Goal: Task Accomplishment & Management: Manage account settings

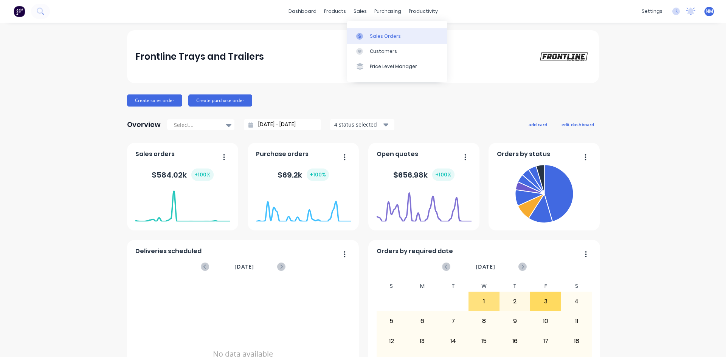
click at [367, 33] on div at bounding box center [361, 36] width 11 height 7
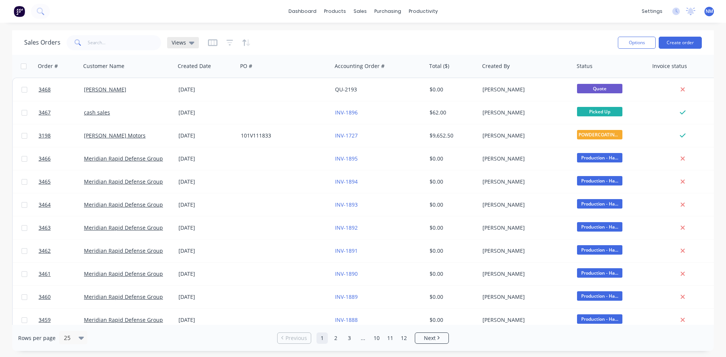
click at [188, 40] on div "Views" at bounding box center [183, 42] width 23 height 7
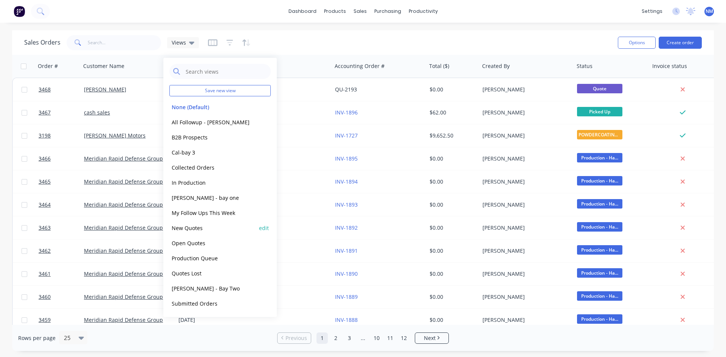
click at [195, 224] on button "New Quotes" at bounding box center [212, 228] width 86 height 9
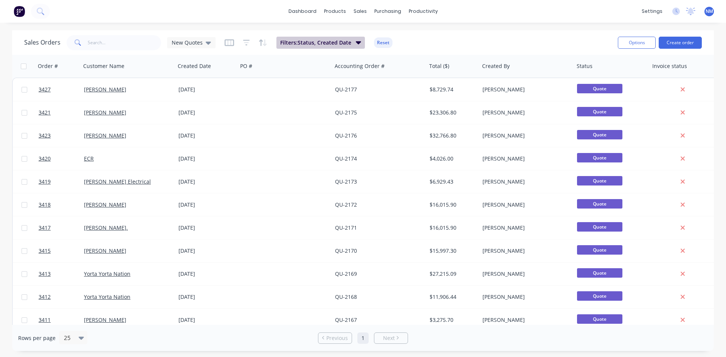
click at [323, 40] on span "Filters: Status, Created Date" at bounding box center [315, 43] width 71 height 8
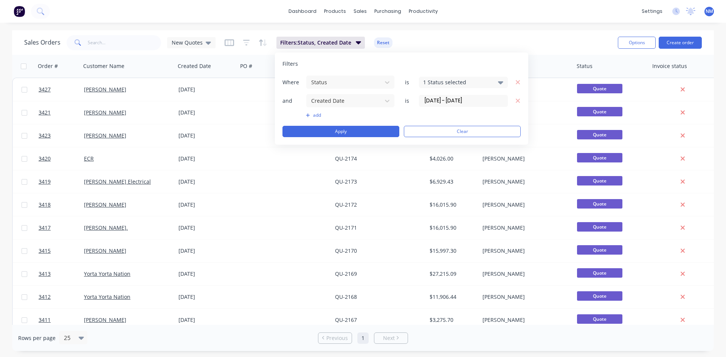
click at [461, 101] on input "[DATE] - [DATE]" at bounding box center [463, 100] width 88 height 11
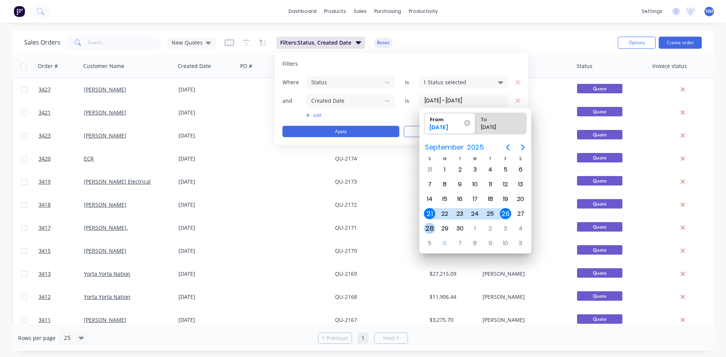
click at [432, 227] on div "28" at bounding box center [429, 228] width 11 height 11
type input "[DATE]"
radio input "false"
radio input "true"
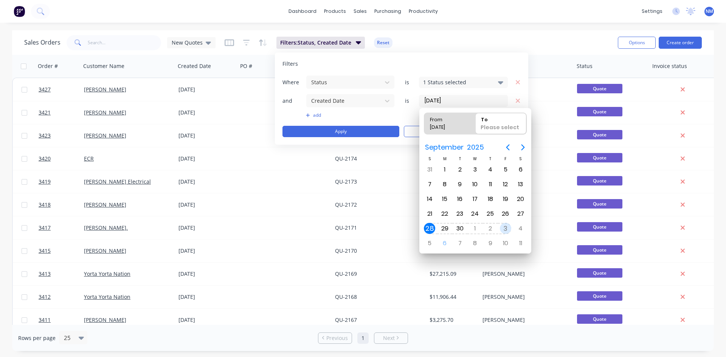
click at [504, 230] on div "3" at bounding box center [505, 228] width 11 height 11
type input "[DATE] - [DATE]"
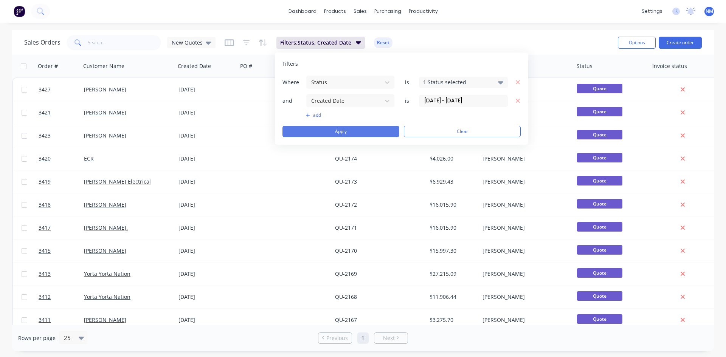
click at [350, 133] on button "Apply" at bounding box center [341, 131] width 117 height 11
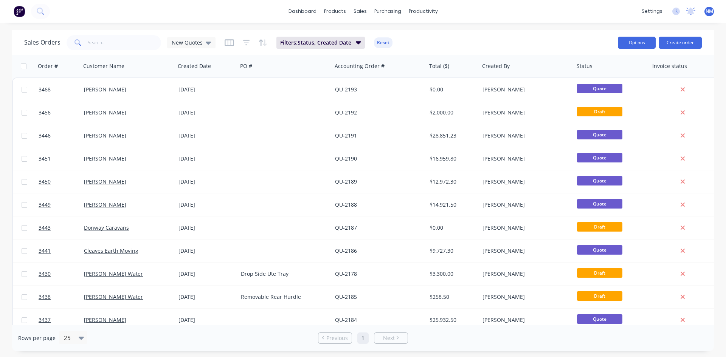
click at [636, 42] on button "Options" at bounding box center [637, 43] width 38 height 12
click at [610, 93] on div "Export" at bounding box center [614, 92] width 70 height 11
click at [329, 45] on span "Filters: Status, Created Date" at bounding box center [315, 43] width 71 height 8
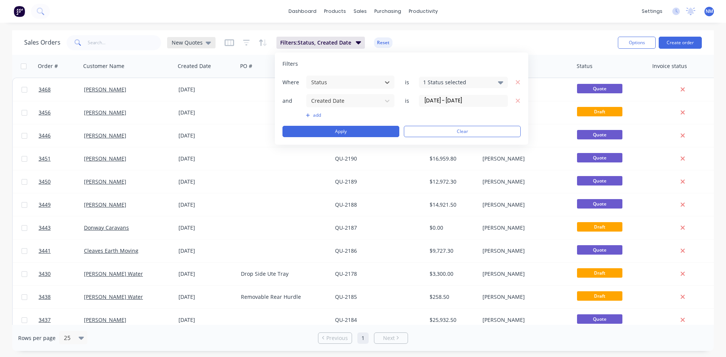
click at [191, 44] on span "New Quotes" at bounding box center [187, 43] width 31 height 8
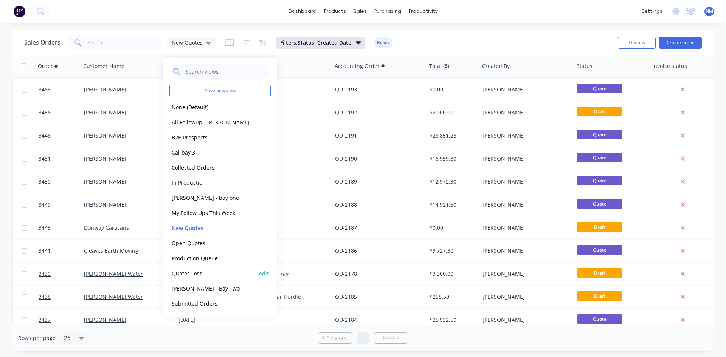
click at [211, 274] on button "Quotes Lost" at bounding box center [212, 273] width 86 height 9
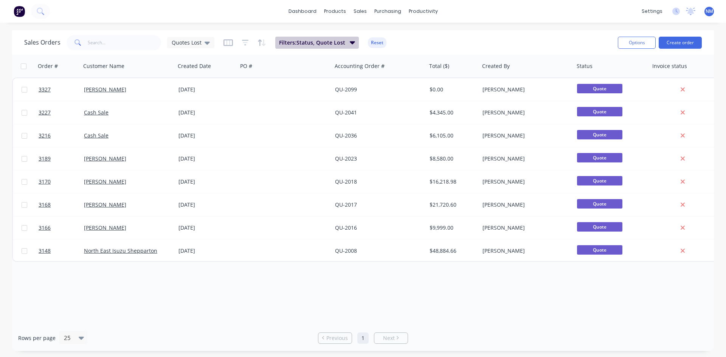
click at [335, 47] on button "Filters: Status, Quote Lost" at bounding box center [317, 43] width 84 height 12
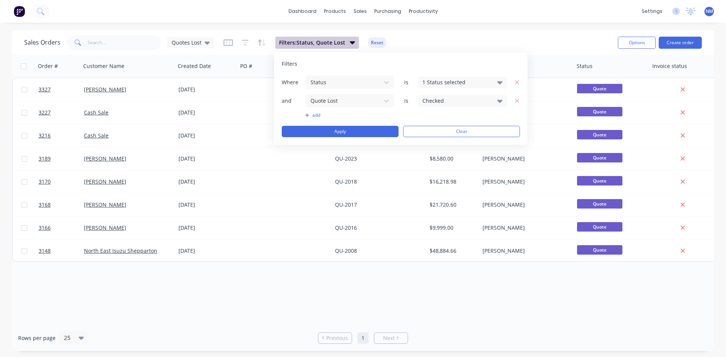
click at [335, 47] on button "Filters: Status, Quote Lost" at bounding box center [317, 43] width 84 height 12
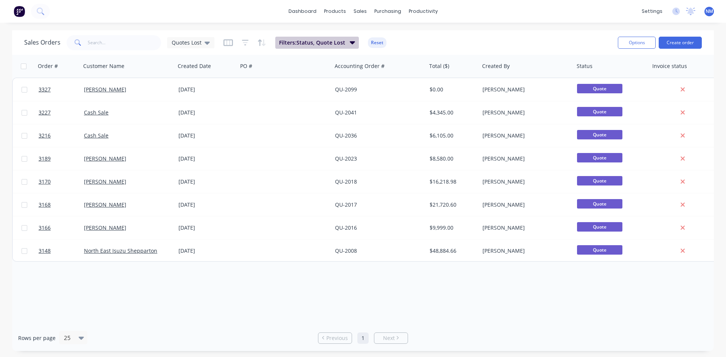
click at [335, 47] on button "Filters: Status, Quote Lost" at bounding box center [317, 43] width 84 height 12
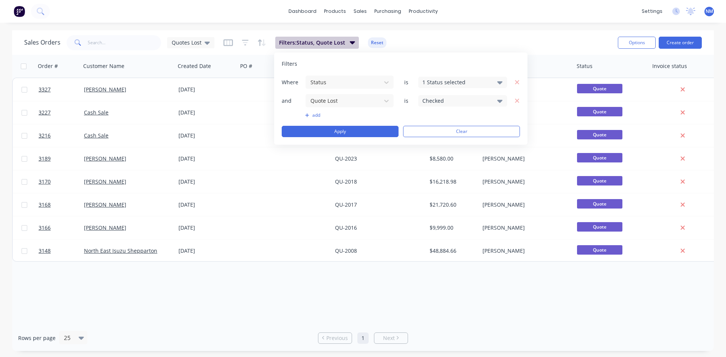
click at [335, 47] on button "Filters: Status, Quote Lost" at bounding box center [317, 43] width 84 height 12
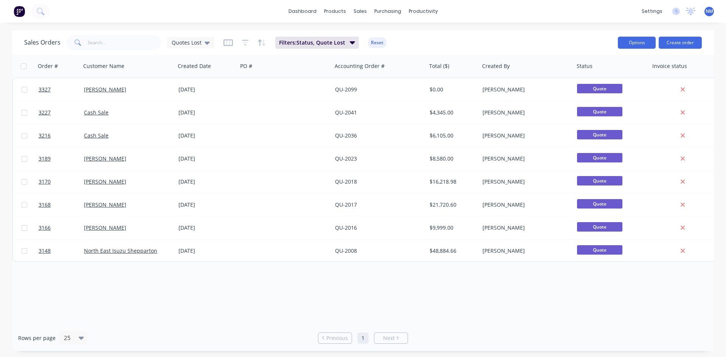
click at [634, 44] on button "Options" at bounding box center [637, 43] width 38 height 12
click at [612, 89] on div "Export" at bounding box center [614, 92] width 70 height 11
click at [195, 42] on span "Quotes Lost" at bounding box center [187, 43] width 30 height 8
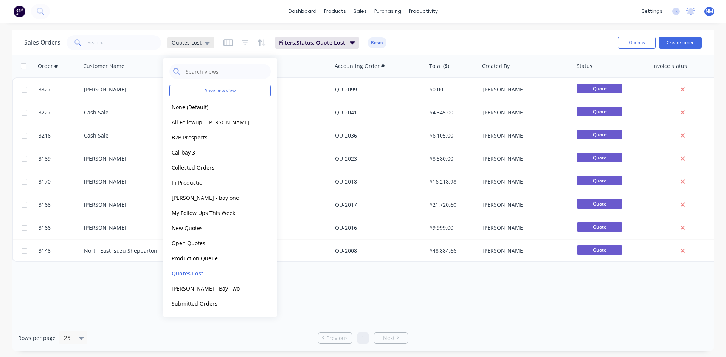
click at [195, 42] on span "Quotes Lost" at bounding box center [187, 43] width 30 height 8
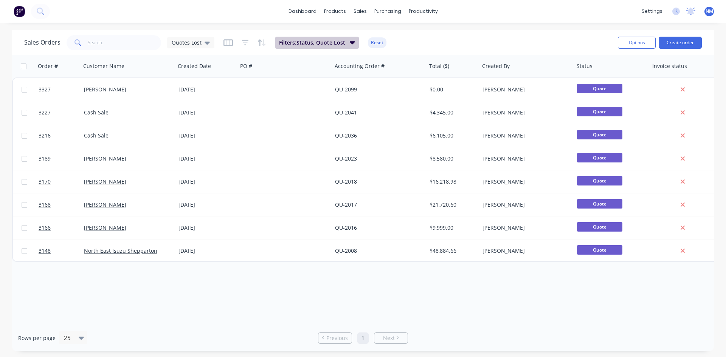
click at [323, 41] on span "Filters: Status, Quote Lost" at bounding box center [312, 43] width 66 height 8
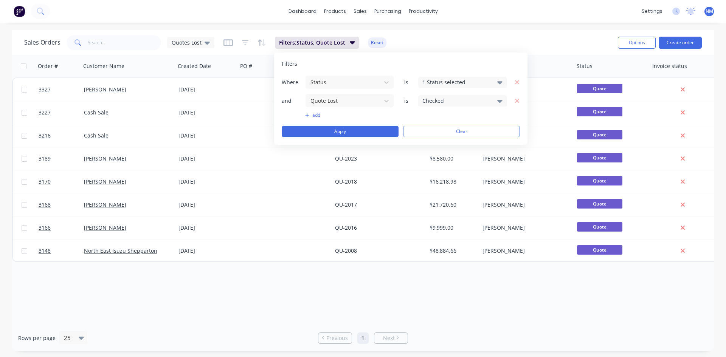
click at [318, 113] on button "add" at bounding box center [349, 115] width 89 height 6
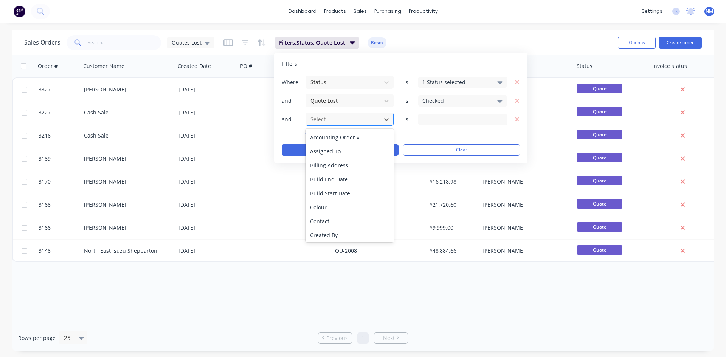
click at [354, 122] on div at bounding box center [344, 119] width 68 height 9
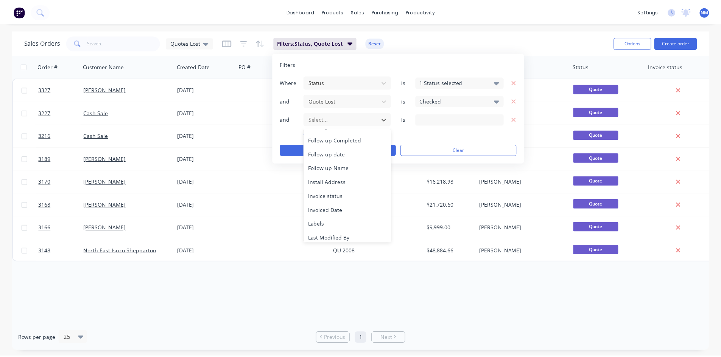
scroll to position [189, 0]
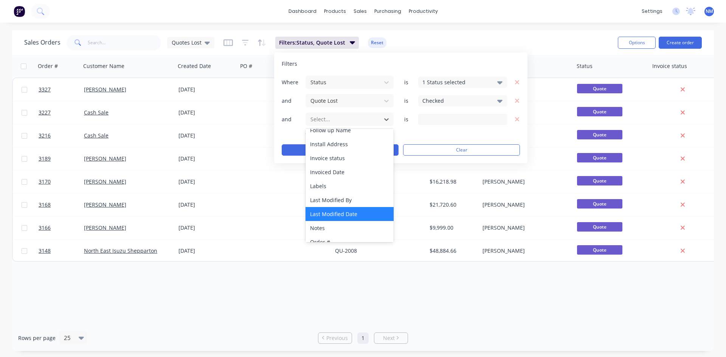
click at [361, 214] on div "Last Modified Date" at bounding box center [350, 214] width 88 height 14
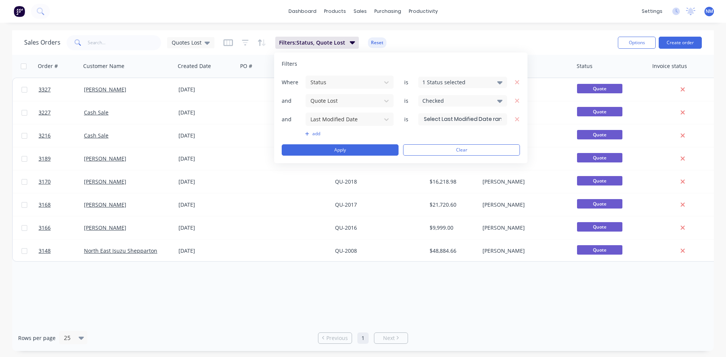
click at [471, 117] on input at bounding box center [463, 119] width 88 height 11
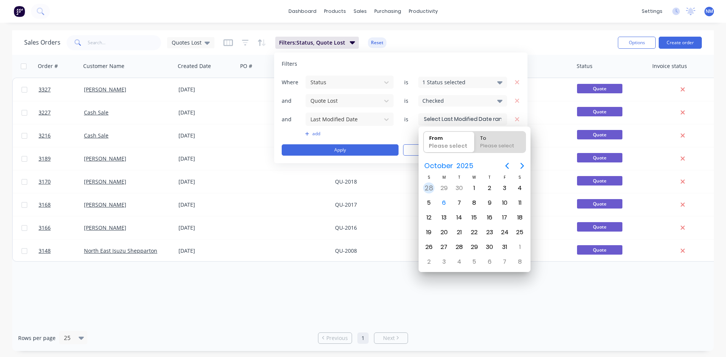
click at [428, 188] on div "28" at bounding box center [428, 188] width 11 height 11
type input "[DATE]"
radio input "false"
radio input "true"
click at [507, 184] on div "3" at bounding box center [504, 188] width 11 height 11
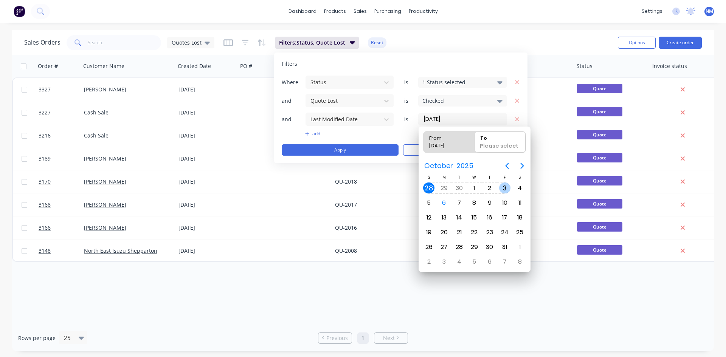
type input "[DATE] - [DATE]"
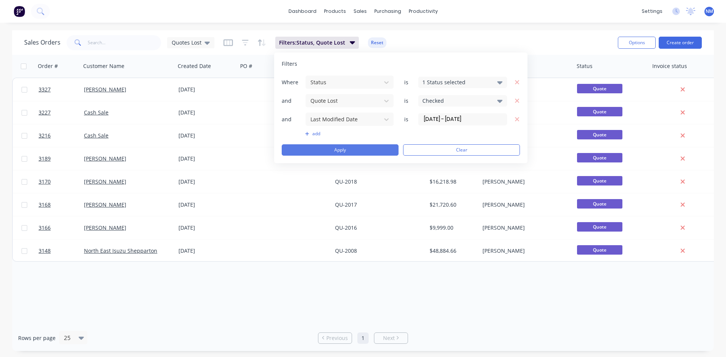
click at [343, 151] on button "Apply" at bounding box center [340, 149] width 117 height 11
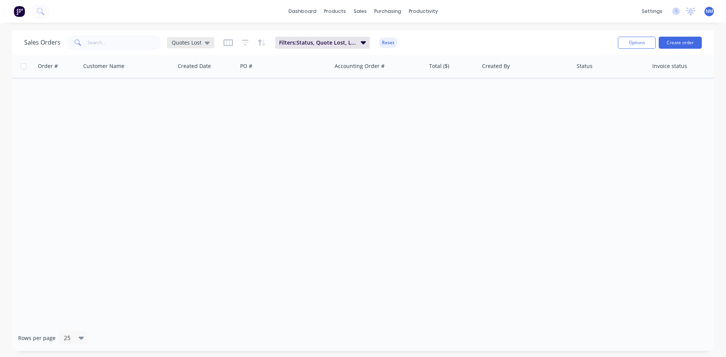
click at [202, 41] on div "Quotes Lost" at bounding box center [191, 42] width 38 height 7
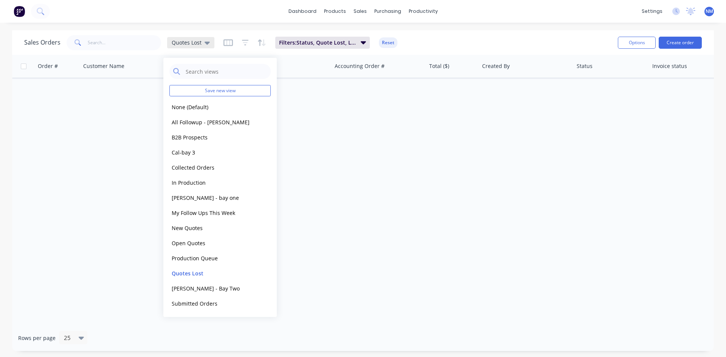
click at [202, 41] on div "Quotes Lost" at bounding box center [191, 42] width 38 height 7
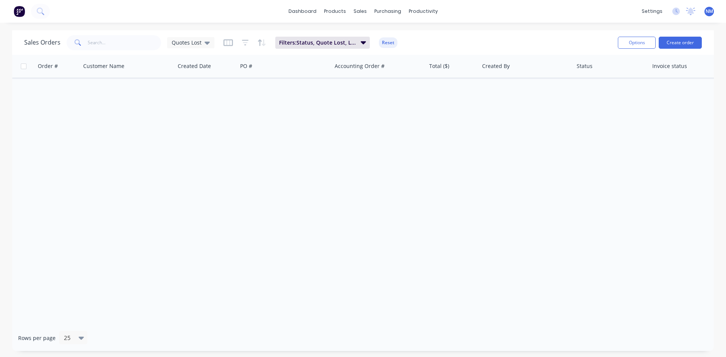
click at [309, 49] on div "Sales Orders Quotes Lost Filters: Status, Quote Lost, Last Modified Date Reset" at bounding box center [318, 42] width 588 height 19
click at [310, 45] on span "Filters: Status, Quote Lost, Last Modified Date" at bounding box center [317, 43] width 77 height 8
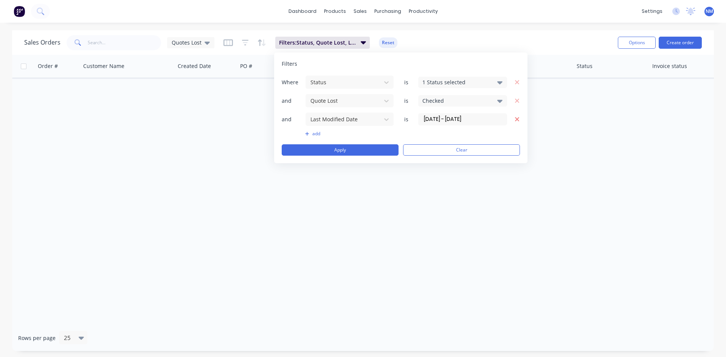
click at [519, 120] on icon "button" at bounding box center [517, 119] width 5 height 7
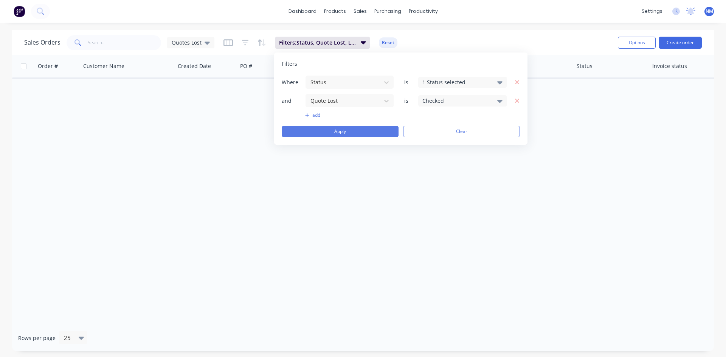
click at [335, 128] on button "Apply" at bounding box center [340, 131] width 117 height 11
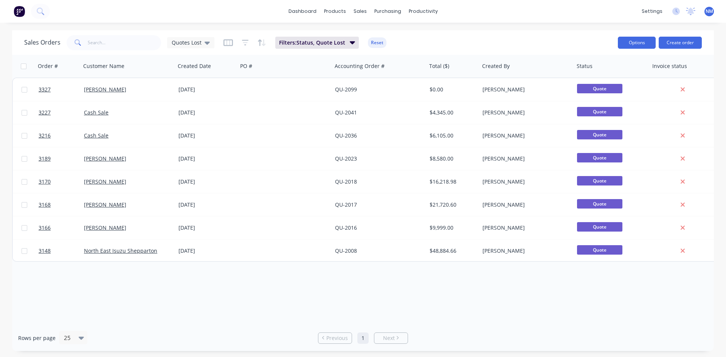
click at [645, 43] on button "Options" at bounding box center [637, 43] width 38 height 12
click at [603, 94] on div "Export" at bounding box center [614, 92] width 70 height 11
click at [203, 43] on div "Quotes Lost" at bounding box center [191, 42] width 38 height 7
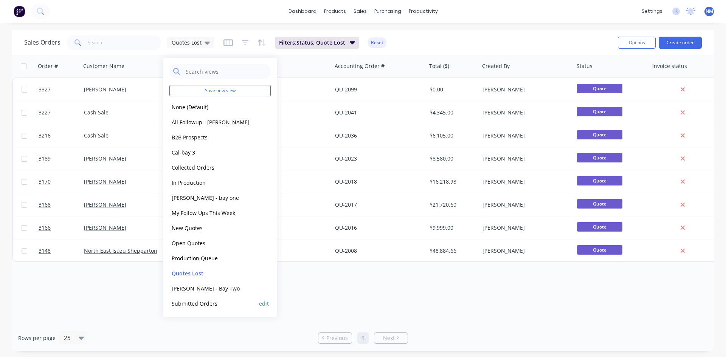
click at [191, 305] on button "Submitted Orders" at bounding box center [212, 304] width 86 height 9
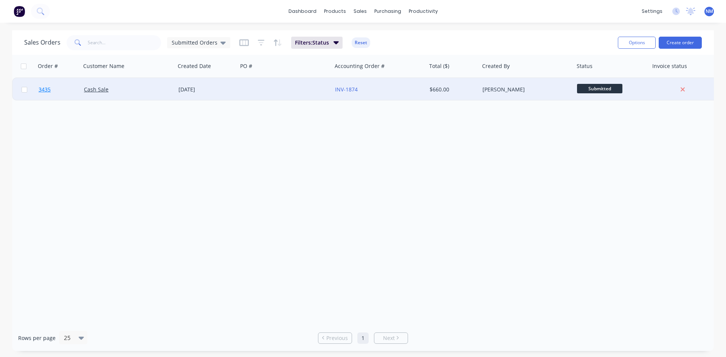
click at [47, 92] on span "3435" at bounding box center [45, 90] width 12 height 8
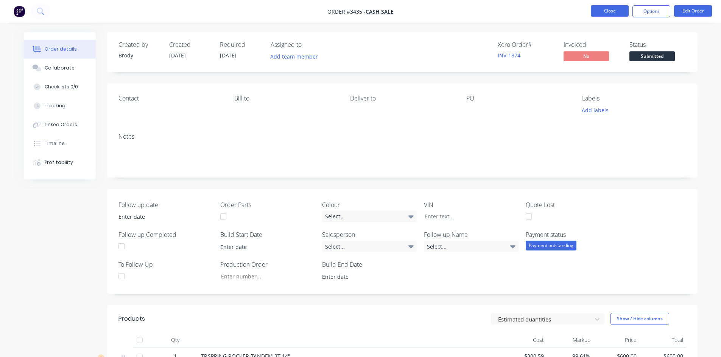
click at [614, 12] on button "Close" at bounding box center [609, 10] width 38 height 11
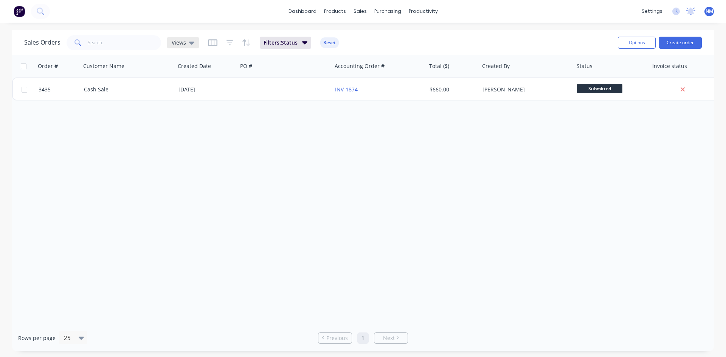
click at [183, 44] on span "Views" at bounding box center [179, 43] width 14 height 8
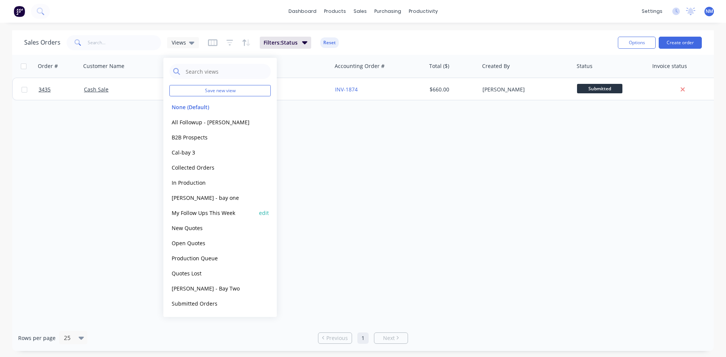
click at [203, 214] on button "My Follow Ups This Week" at bounding box center [212, 213] width 86 height 9
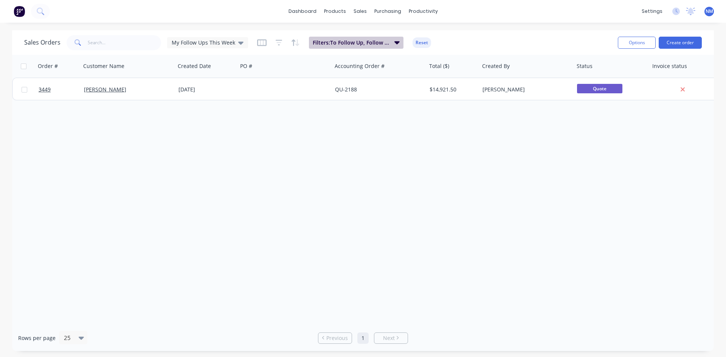
click at [376, 43] on span "Filters: To Follow Up, Follow up date, Follow up Name" at bounding box center [351, 43] width 77 height 8
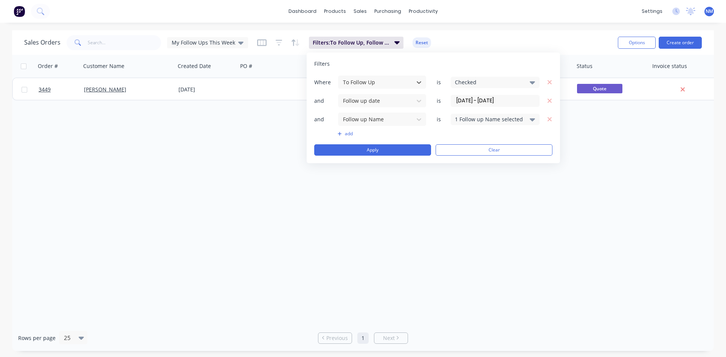
click at [512, 120] on div "1 Follow up Name selected" at bounding box center [489, 119] width 68 height 8
click at [464, 160] on div at bounding box center [463, 161] width 15 height 15
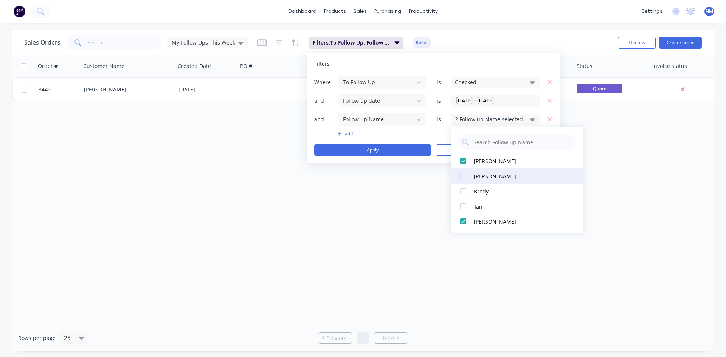
click at [462, 178] on div at bounding box center [463, 176] width 15 height 15
click at [463, 192] on div at bounding box center [463, 191] width 15 height 15
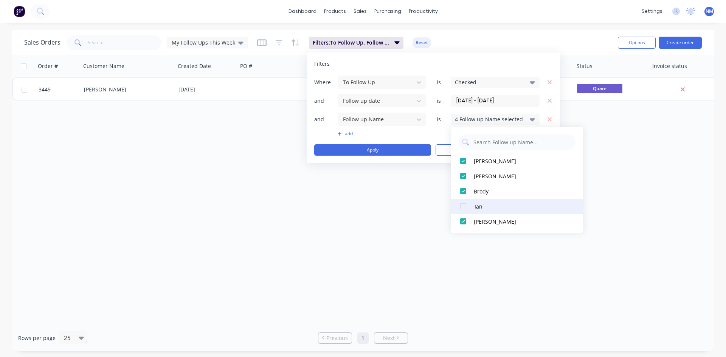
click at [465, 209] on div at bounding box center [463, 206] width 15 height 15
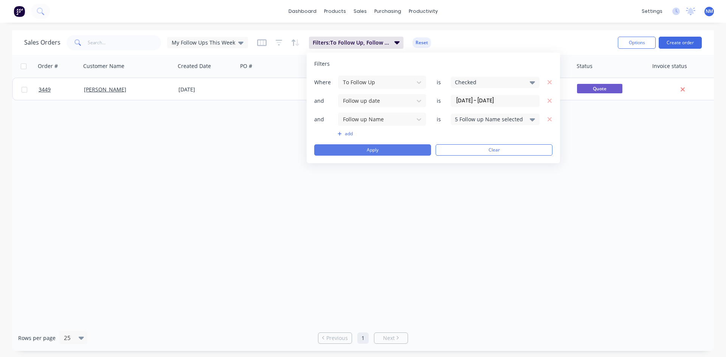
click at [381, 146] on button "Apply" at bounding box center [372, 149] width 117 height 11
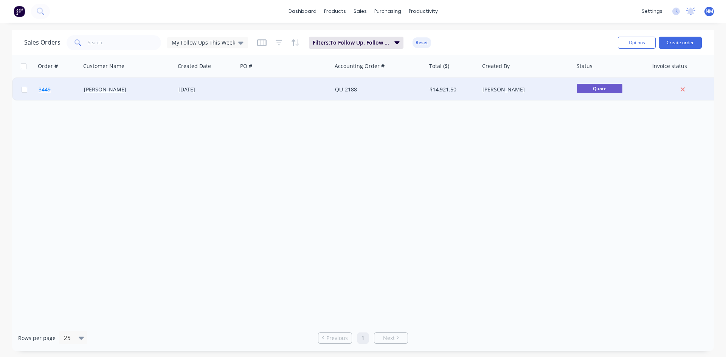
click at [45, 87] on span "3449" at bounding box center [45, 90] width 12 height 8
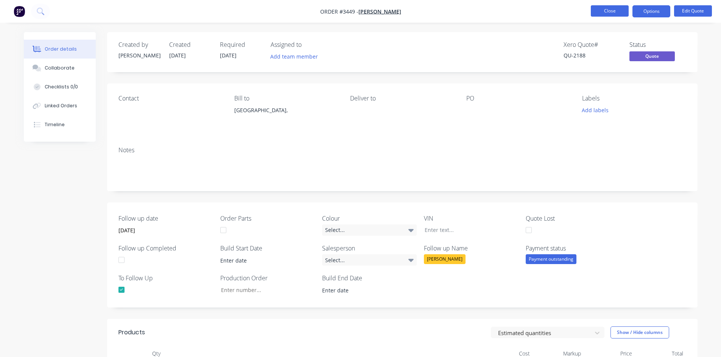
click at [605, 9] on button "Close" at bounding box center [609, 10] width 38 height 11
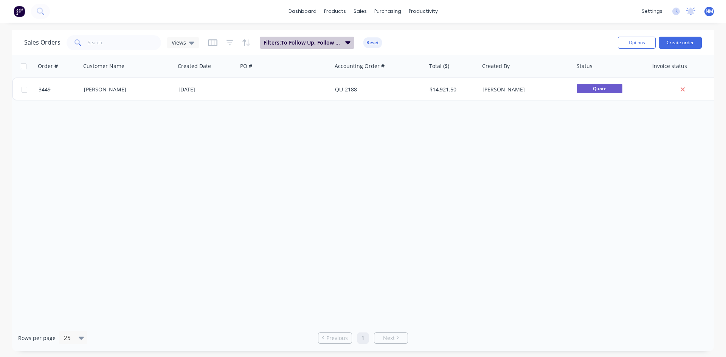
click at [327, 45] on span "Filters: To Follow Up, Follow up date, Follow up Name" at bounding box center [302, 43] width 77 height 8
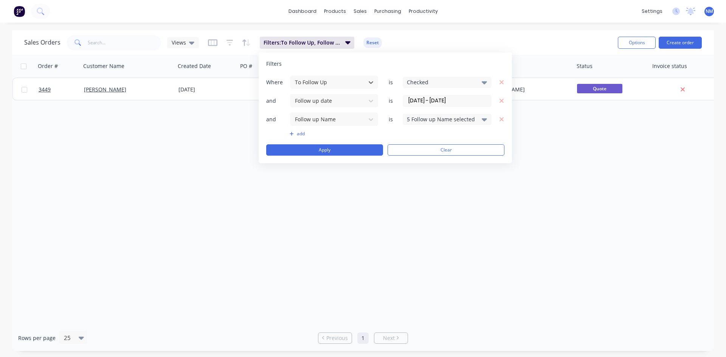
click at [482, 118] on icon at bounding box center [484, 119] width 5 height 3
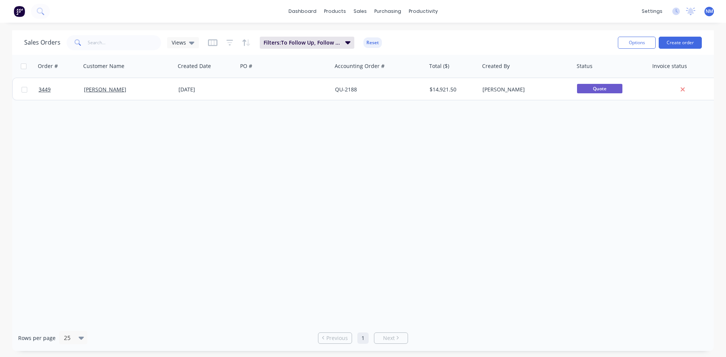
click at [412, 37] on div "Sales Orders Views Filters: To Follow Up, Follow up date, Follow up Name Reset" at bounding box center [318, 42] width 588 height 19
click at [189, 43] on icon at bounding box center [191, 43] width 5 height 3
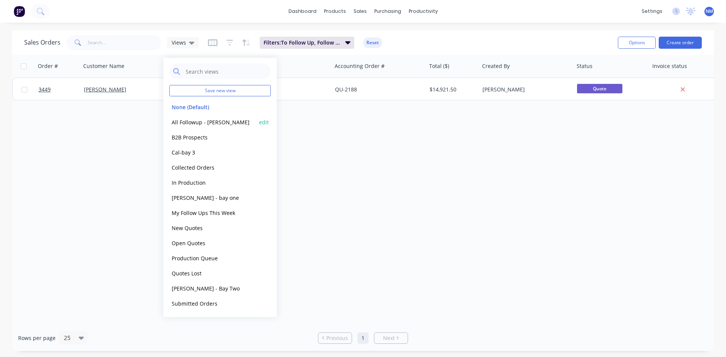
click at [214, 123] on button "All Followup - [PERSON_NAME]" at bounding box center [212, 122] width 86 height 9
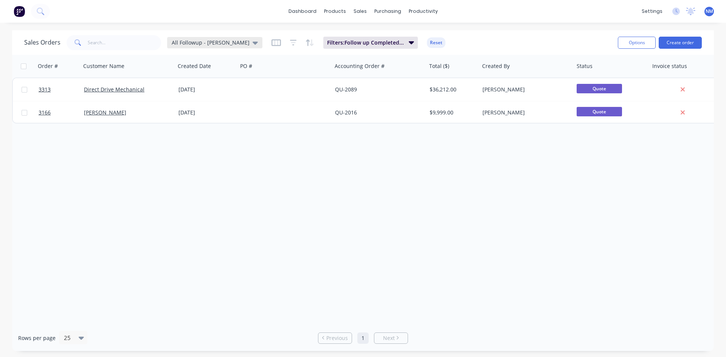
click at [202, 39] on span "All Followup - [PERSON_NAME]" at bounding box center [211, 43] width 78 height 8
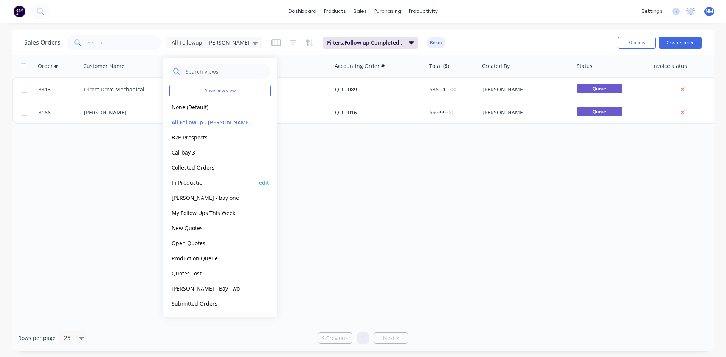
click at [200, 184] on button "In Production" at bounding box center [212, 183] width 86 height 9
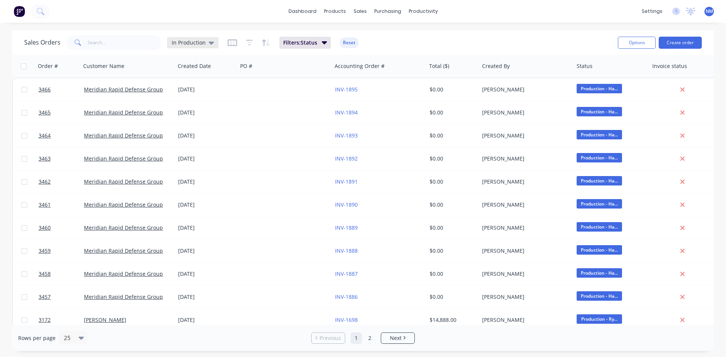
click at [191, 47] on div "In Production" at bounding box center [192, 42] width 51 height 11
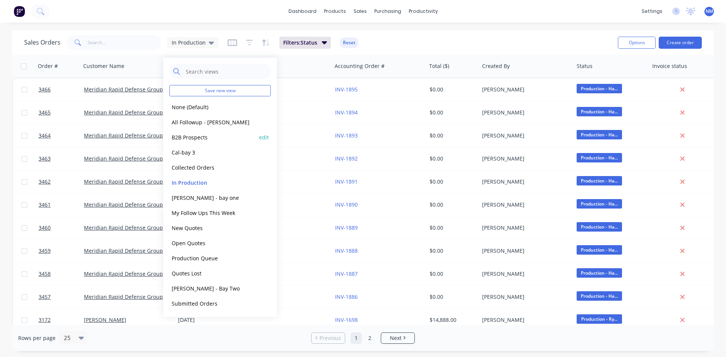
click at [199, 139] on button "B2B Prospects" at bounding box center [212, 137] width 86 height 9
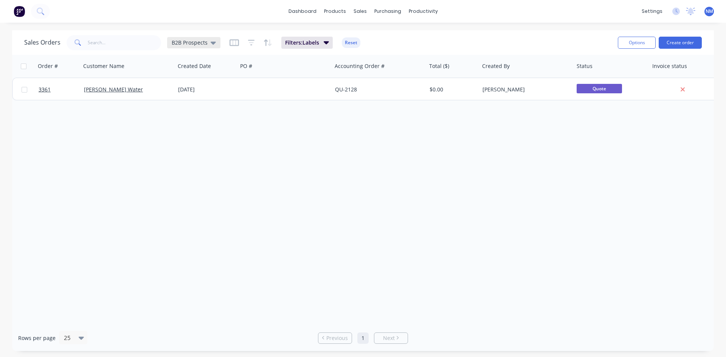
click at [191, 38] on div "B2B Prospects" at bounding box center [193, 42] width 53 height 11
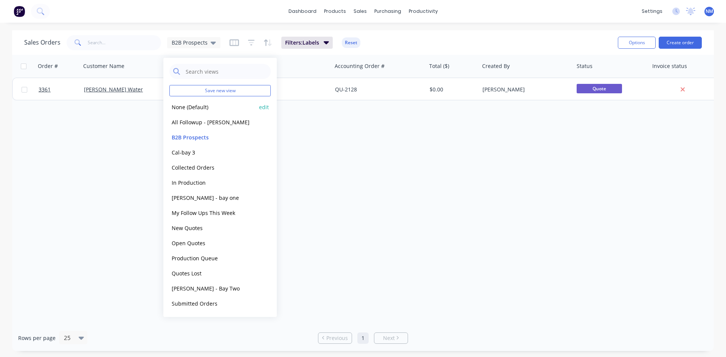
click at [191, 107] on button "None (Default)" at bounding box center [212, 107] width 86 height 9
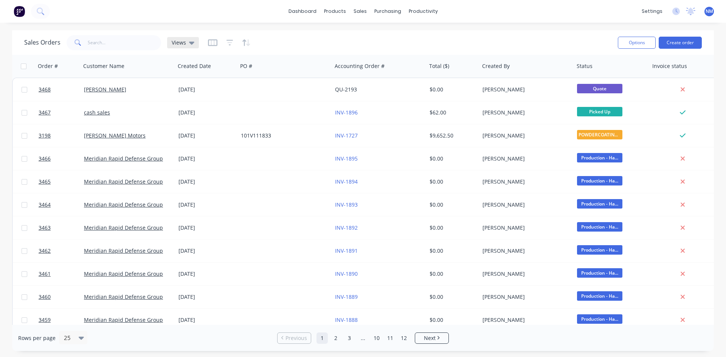
click at [191, 46] on icon at bounding box center [191, 43] width 5 height 8
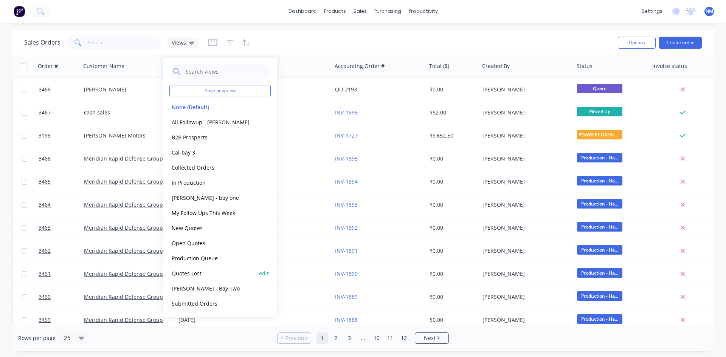
click at [207, 273] on button "Quotes Lost" at bounding box center [212, 273] width 86 height 9
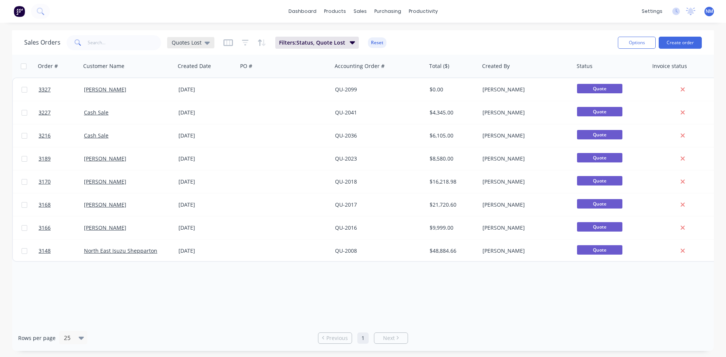
click at [208, 47] on div "Quotes Lost" at bounding box center [190, 42] width 47 height 11
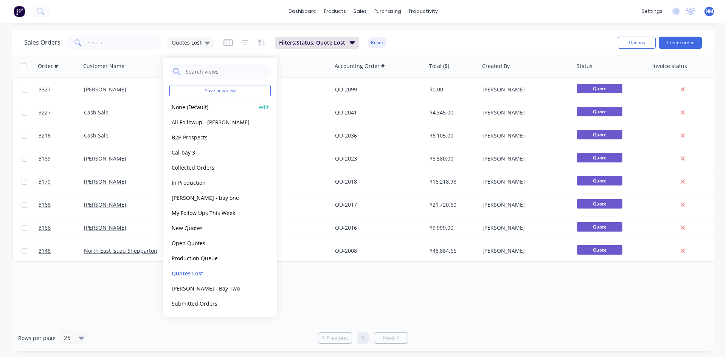
click at [198, 108] on button "None (Default)" at bounding box center [212, 107] width 86 height 9
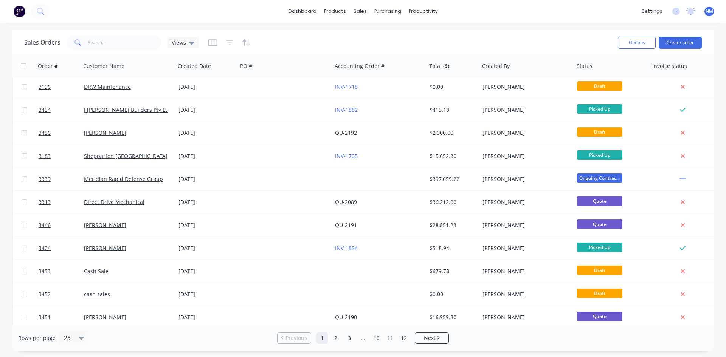
scroll to position [333, 0]
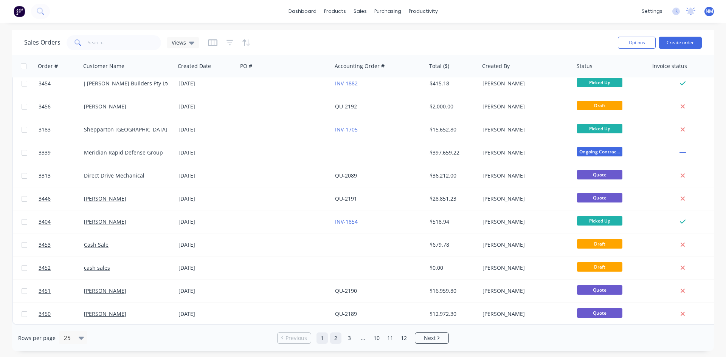
click at [335, 340] on link "2" at bounding box center [335, 338] width 11 height 11
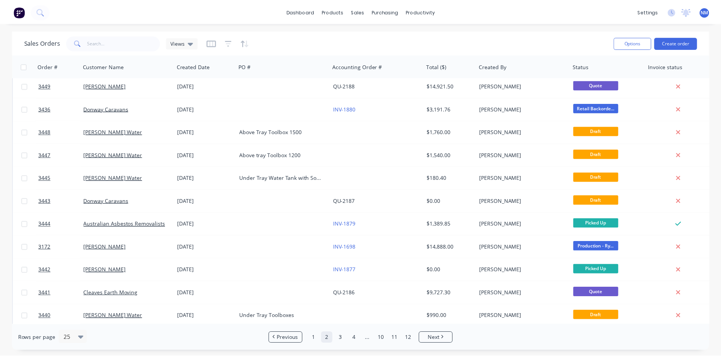
scroll to position [0, 0]
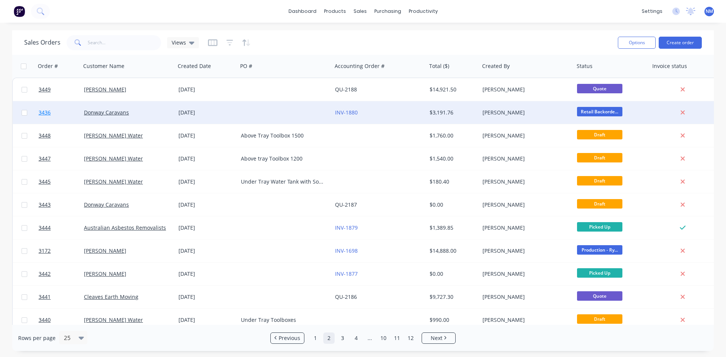
click at [48, 112] on span "3436" at bounding box center [45, 113] width 12 height 8
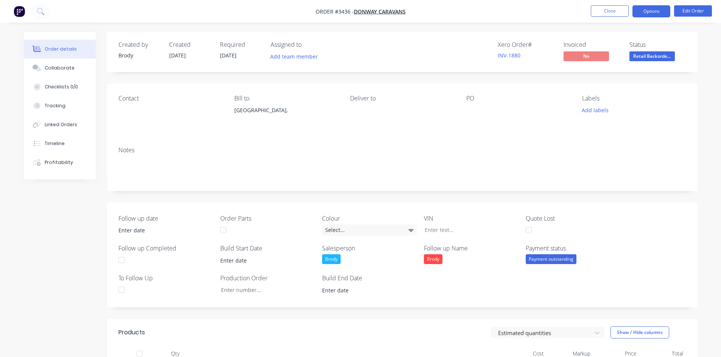
click at [660, 8] on button "Options" at bounding box center [651, 11] width 38 height 12
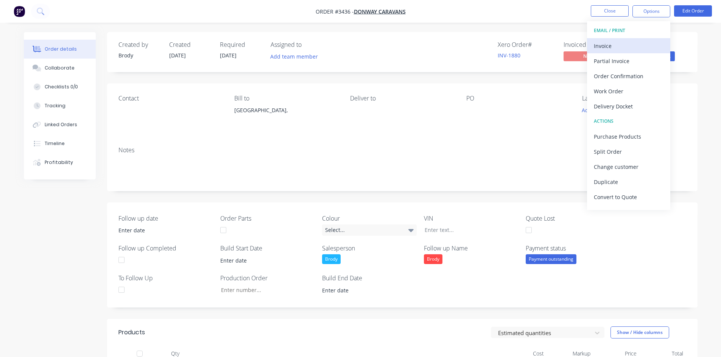
click at [612, 47] on div "Invoice" at bounding box center [628, 45] width 70 height 11
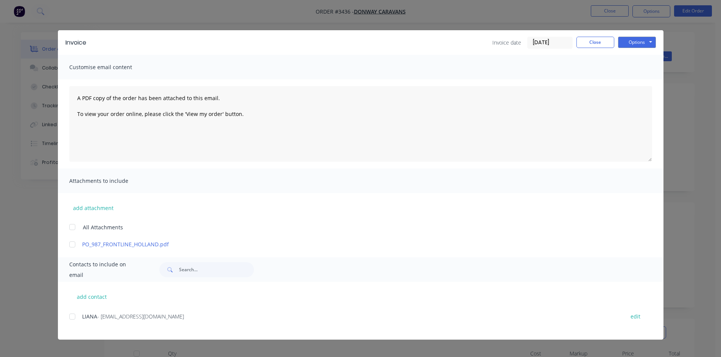
click at [73, 317] on div at bounding box center [72, 316] width 15 height 15
click at [580, 41] on button "Close" at bounding box center [595, 42] width 38 height 11
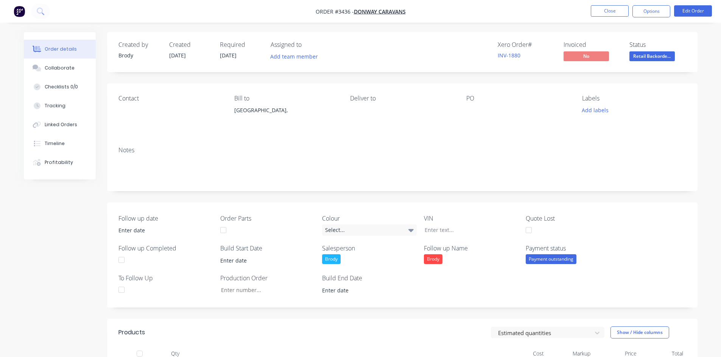
click at [485, 109] on div at bounding box center [513, 110] width 95 height 11
click at [697, 11] on button "Edit Order" at bounding box center [693, 10] width 38 height 11
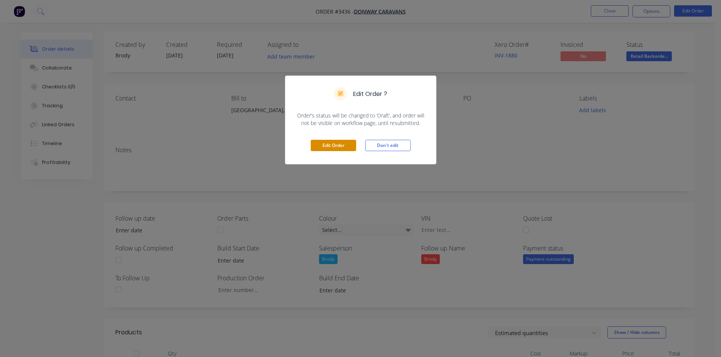
click at [332, 142] on button "Edit Order" at bounding box center [333, 145] width 45 height 11
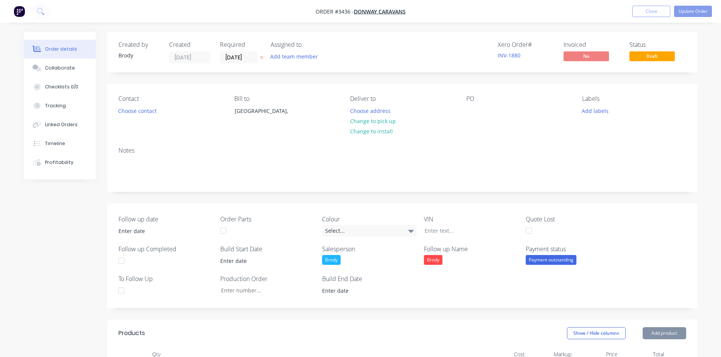
drag, startPoint x: 482, startPoint y: 112, endPoint x: 465, endPoint y: 110, distance: 16.3
click at [481, 112] on div "PO" at bounding box center [518, 112] width 104 height 34
click at [470, 109] on div at bounding box center [472, 111] width 12 height 11
click at [694, 11] on button "Update Order" at bounding box center [693, 11] width 38 height 11
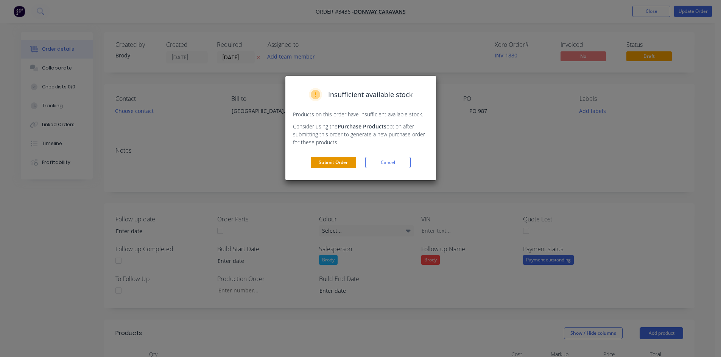
click at [341, 162] on button "Submit Order" at bounding box center [333, 162] width 45 height 11
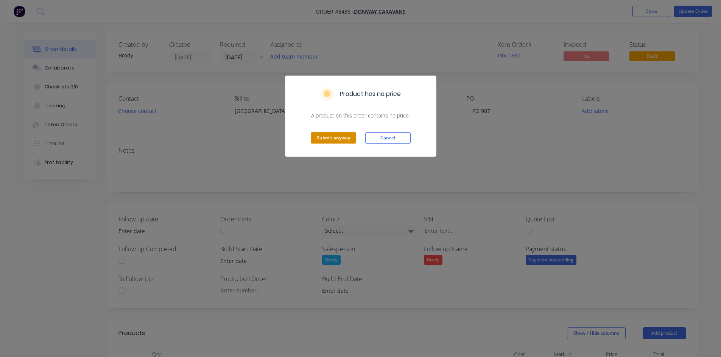
click at [325, 140] on button "Submit anyway" at bounding box center [333, 137] width 45 height 11
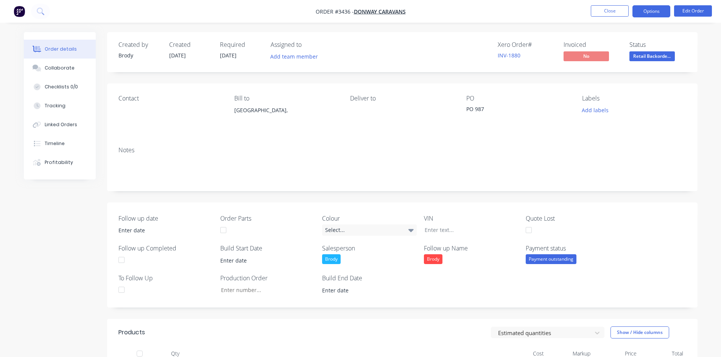
click at [656, 14] on button "Options" at bounding box center [651, 11] width 38 height 12
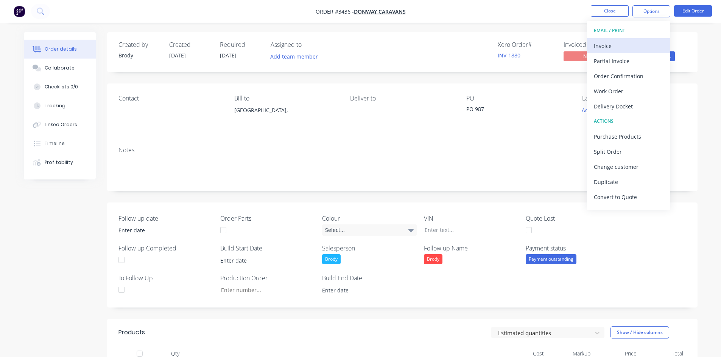
click at [623, 43] on div "Invoice" at bounding box center [628, 45] width 70 height 11
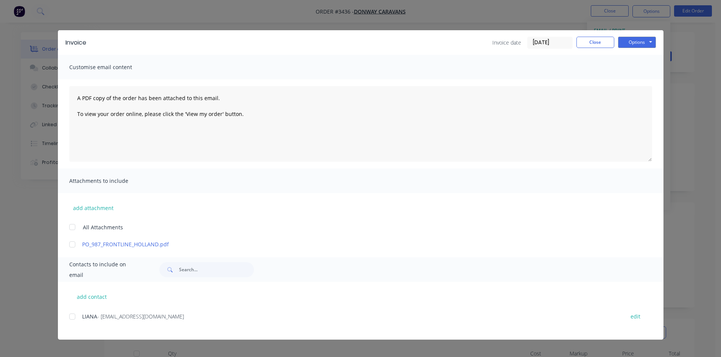
click at [73, 319] on div at bounding box center [72, 316] width 15 height 15
click at [643, 38] on button "Options" at bounding box center [637, 42] width 38 height 11
click at [646, 79] on button "Email" at bounding box center [642, 81] width 48 height 12
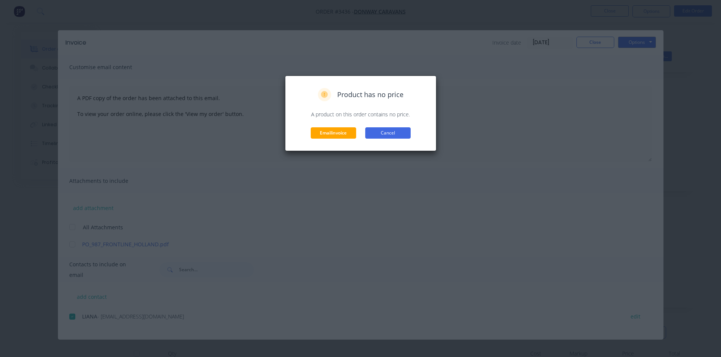
click at [395, 134] on button "Cancel" at bounding box center [387, 132] width 45 height 11
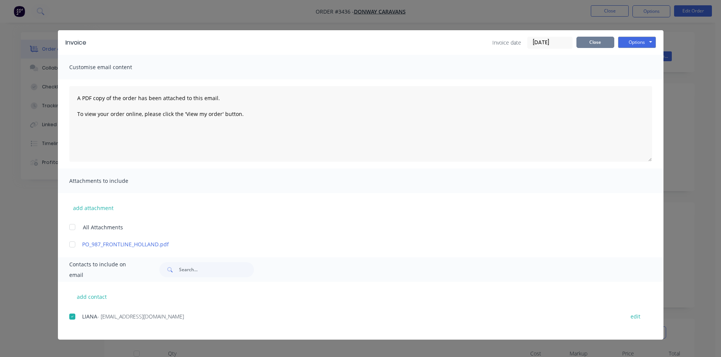
click at [589, 43] on button "Close" at bounding box center [595, 42] width 38 height 11
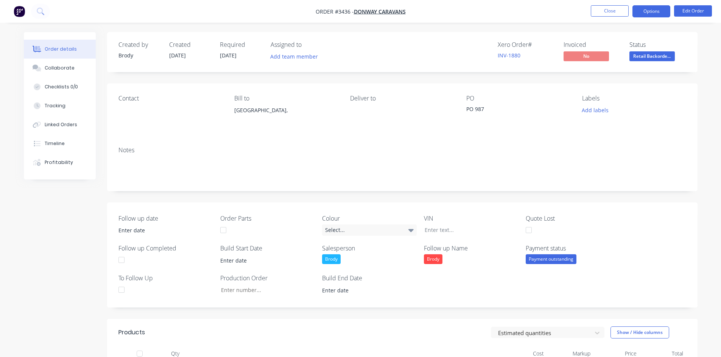
click at [656, 9] on button "Options" at bounding box center [651, 11] width 38 height 12
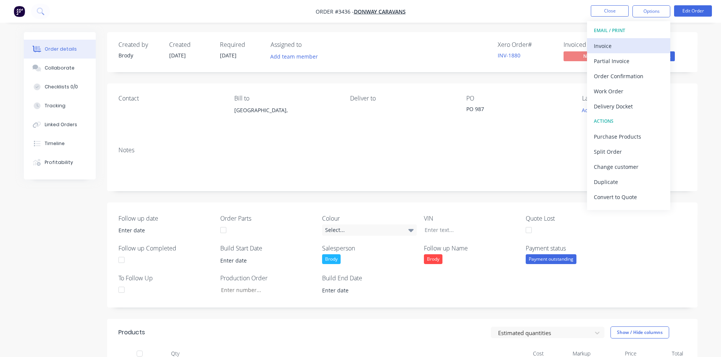
click at [630, 44] on div "Invoice" at bounding box center [628, 45] width 70 height 11
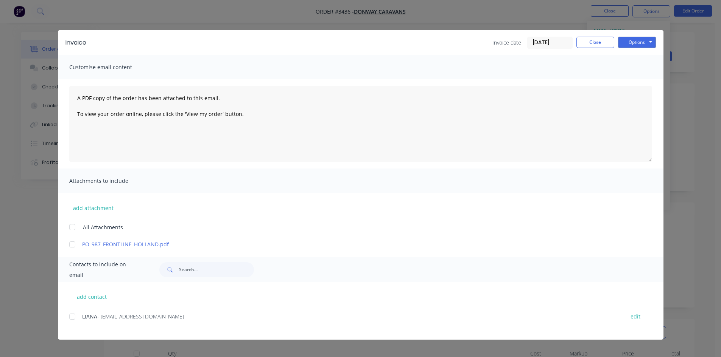
click at [71, 318] on div at bounding box center [72, 316] width 15 height 15
click at [648, 41] on button "Options" at bounding box center [637, 42] width 38 height 11
click at [646, 77] on button "Email" at bounding box center [642, 81] width 48 height 12
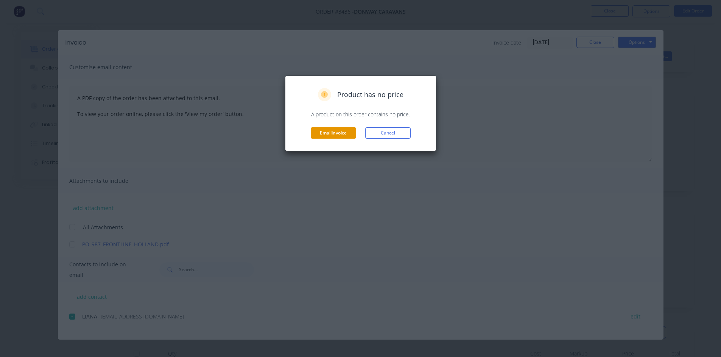
click at [329, 134] on button "Email invoice" at bounding box center [333, 132] width 45 height 11
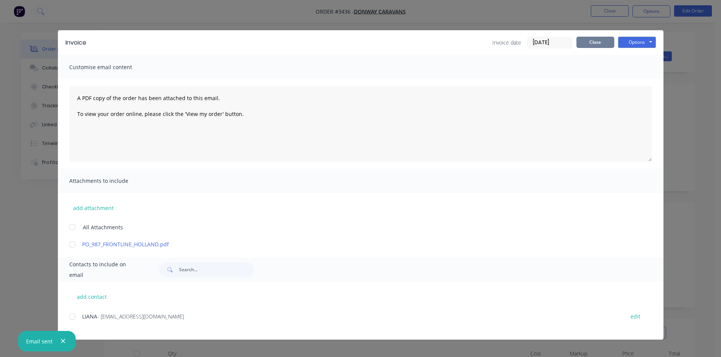
click at [596, 41] on button "Close" at bounding box center [595, 42] width 38 height 11
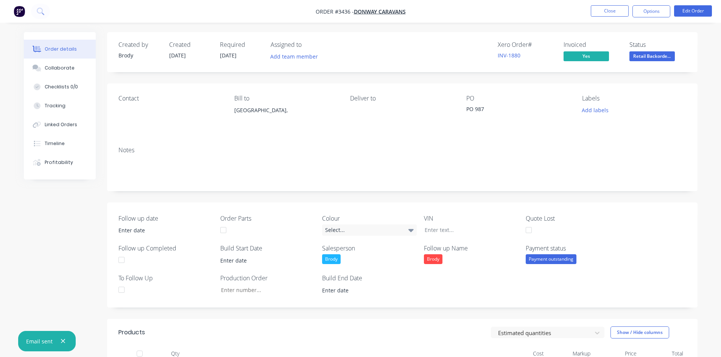
click at [665, 60] on span "Retail Backorde..." at bounding box center [651, 55] width 45 height 9
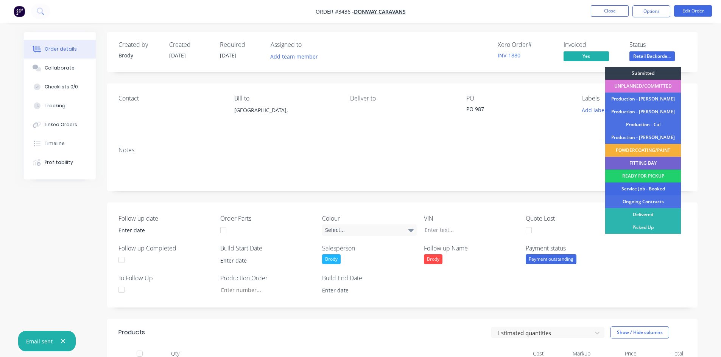
click at [646, 192] on div "Service Job - Booked" at bounding box center [643, 189] width 76 height 13
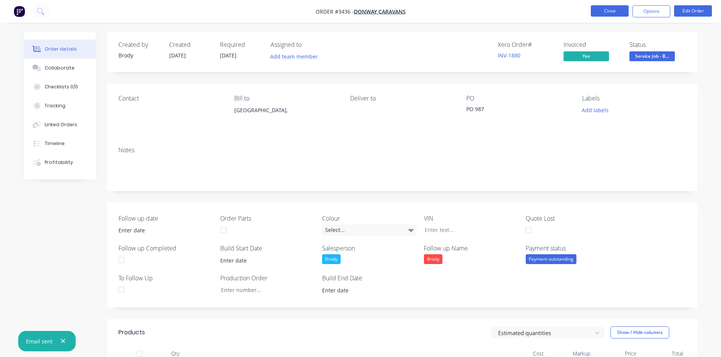
click at [609, 11] on button "Close" at bounding box center [609, 10] width 38 height 11
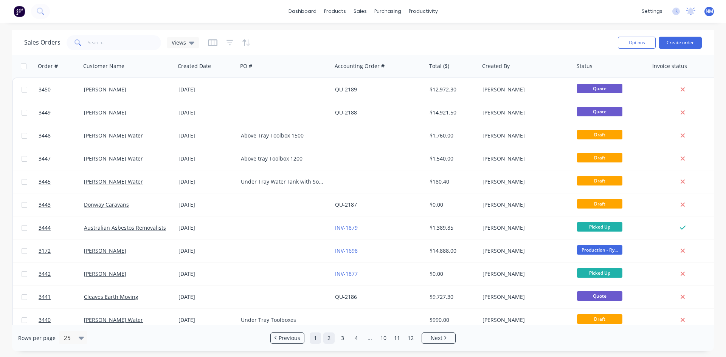
click at [317, 339] on link "1" at bounding box center [315, 338] width 11 height 11
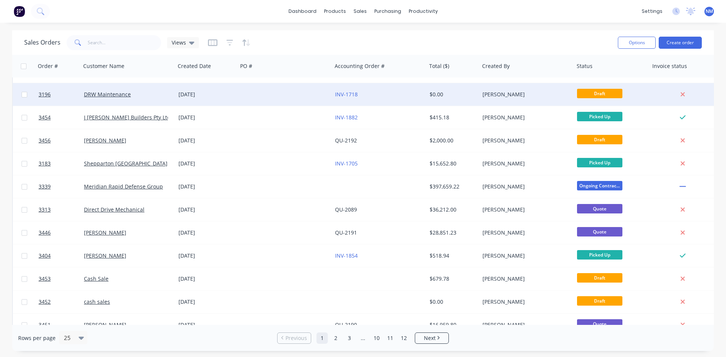
scroll to position [333, 0]
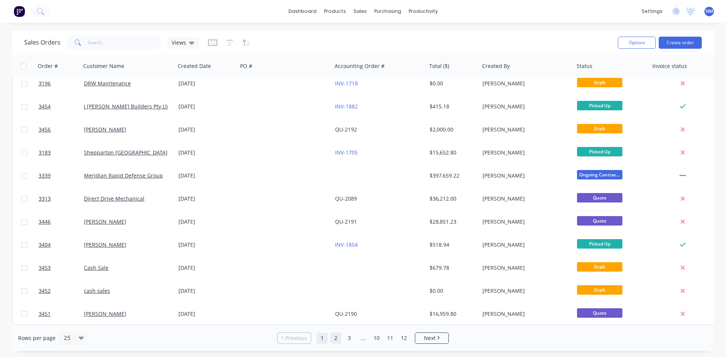
click at [334, 339] on link "2" at bounding box center [335, 338] width 11 height 11
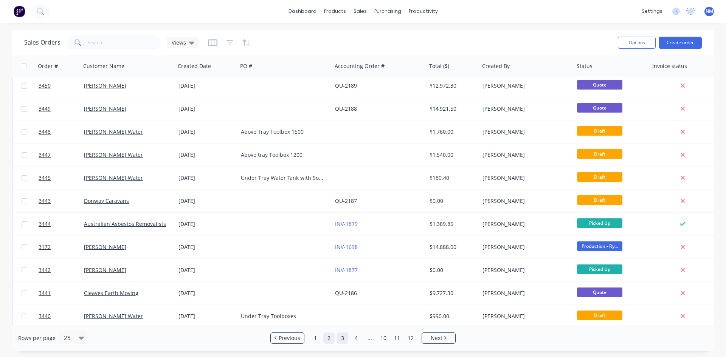
scroll to position [0, 0]
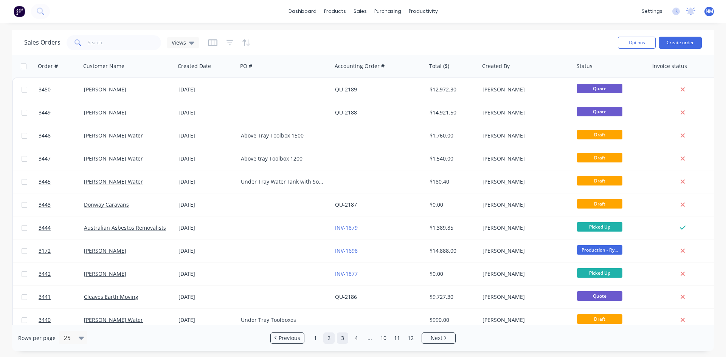
click at [343, 339] on link "3" at bounding box center [342, 338] width 11 height 11
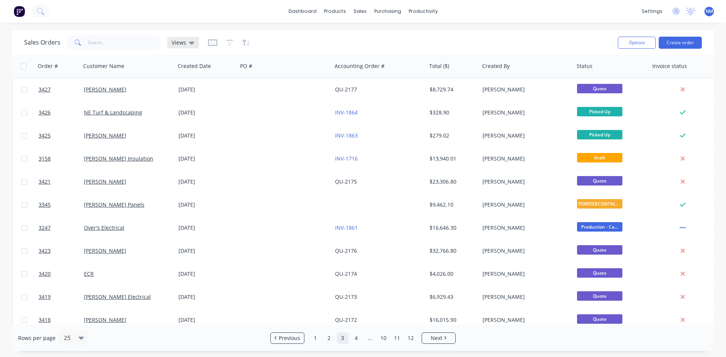
click at [178, 45] on span "Views" at bounding box center [179, 43] width 14 height 8
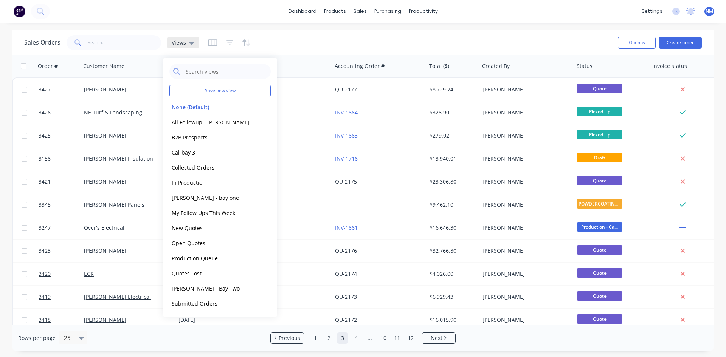
drag, startPoint x: 178, startPoint y: 45, endPoint x: 194, endPoint y: 46, distance: 15.9
click at [178, 45] on span "Views" at bounding box center [179, 43] width 14 height 8
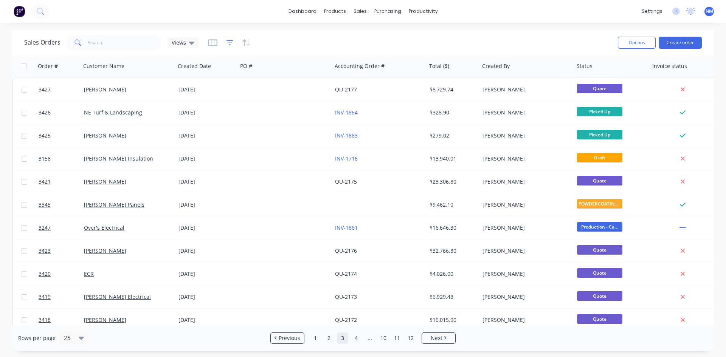
click at [228, 43] on icon "button" at bounding box center [229, 42] width 5 height 1
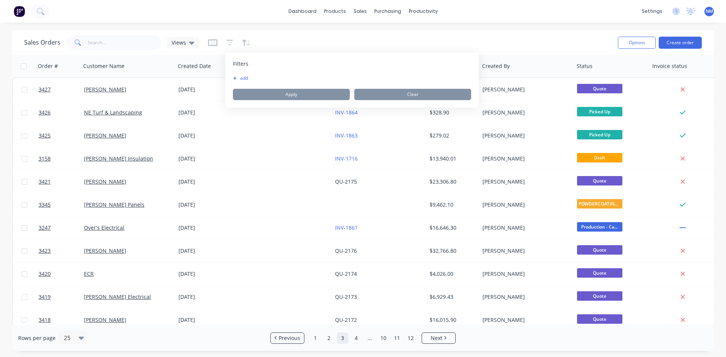
click at [243, 75] on button "add" at bounding box center [242, 78] width 19 height 6
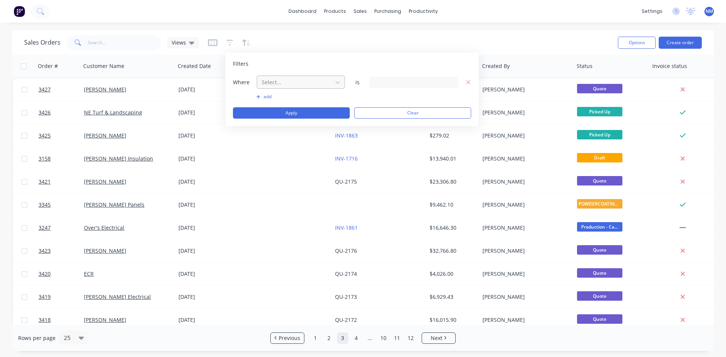
click at [268, 85] on div at bounding box center [295, 82] width 68 height 9
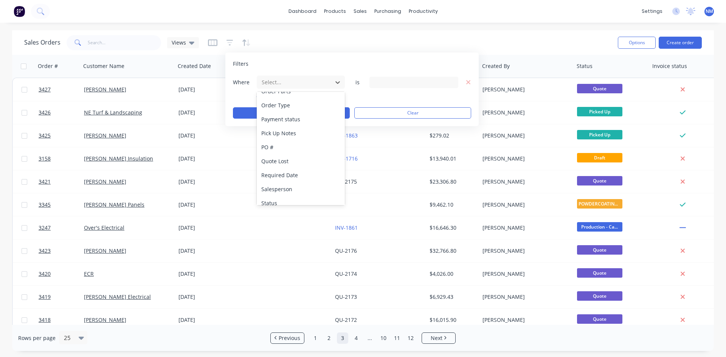
scroll to position [351, 0]
click at [286, 171] on div "Status" at bounding box center [301, 169] width 88 height 14
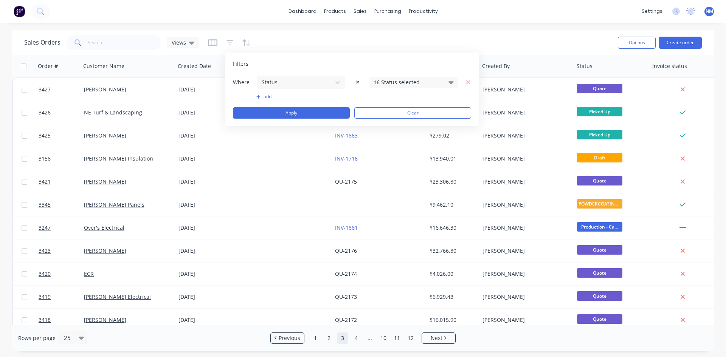
click at [401, 77] on div "16 Status selected" at bounding box center [414, 82] width 89 height 11
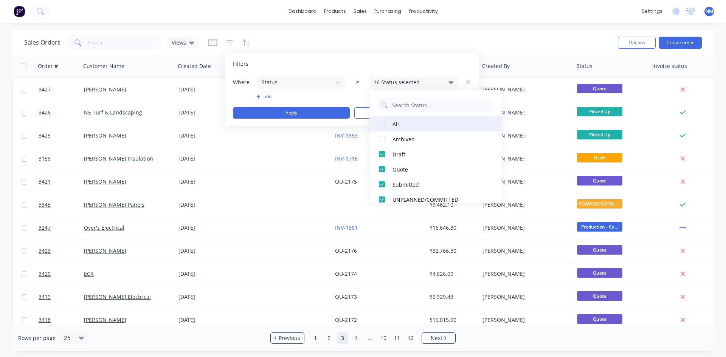
click at [381, 124] on div at bounding box center [381, 124] width 15 height 15
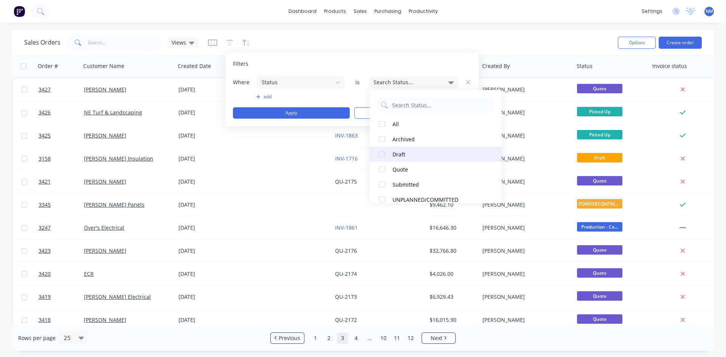
click at [380, 155] on div at bounding box center [381, 154] width 15 height 15
click at [308, 113] on button "Apply" at bounding box center [291, 112] width 117 height 11
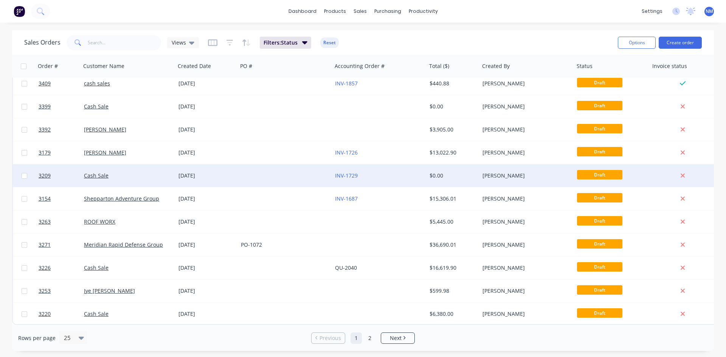
scroll to position [0, 0]
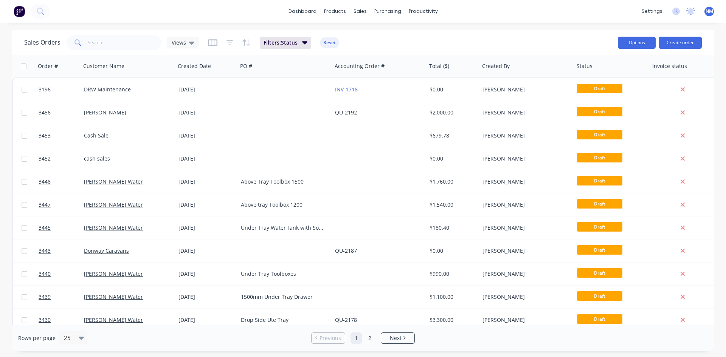
click at [645, 44] on button "Options" at bounding box center [637, 43] width 38 height 12
click at [617, 94] on div "Export" at bounding box center [614, 92] width 70 height 11
click at [189, 43] on icon at bounding box center [191, 43] width 5 height 8
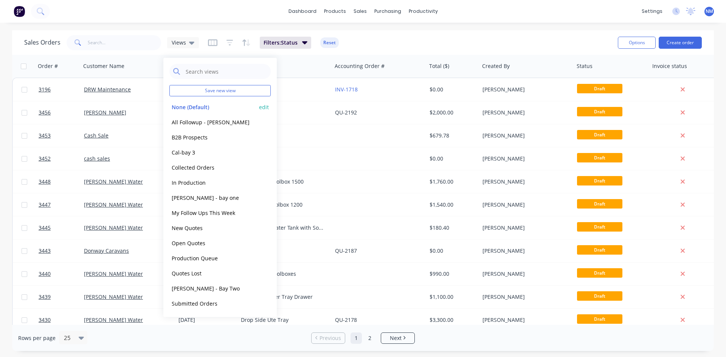
click at [207, 107] on button "None (Default)" at bounding box center [212, 107] width 86 height 9
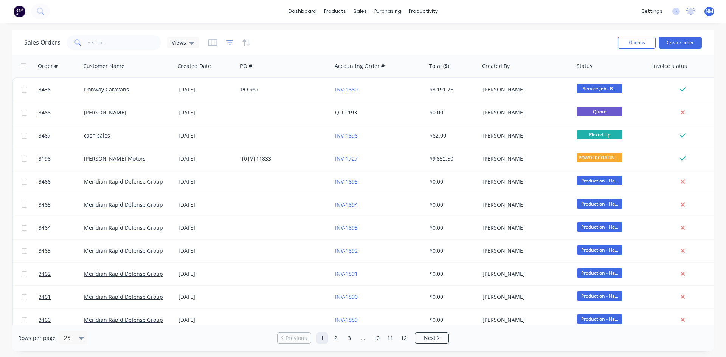
click at [228, 43] on icon "button" at bounding box center [230, 43] width 7 height 8
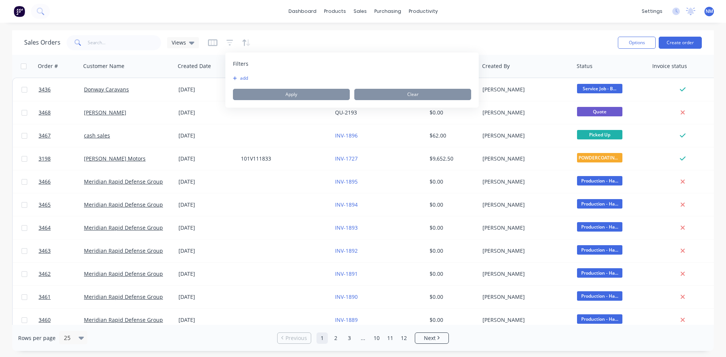
click at [241, 79] on button "add" at bounding box center [242, 78] width 19 height 6
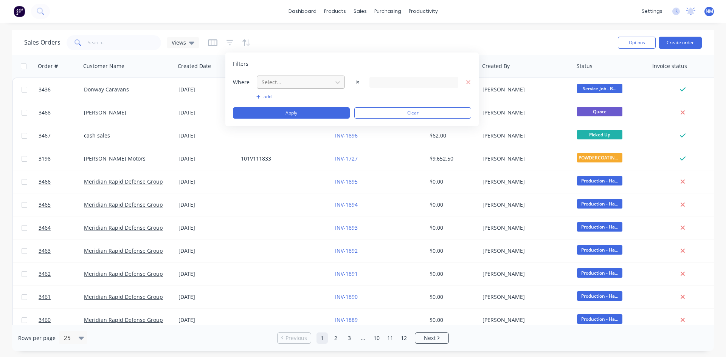
click at [308, 82] on div at bounding box center [295, 82] width 68 height 9
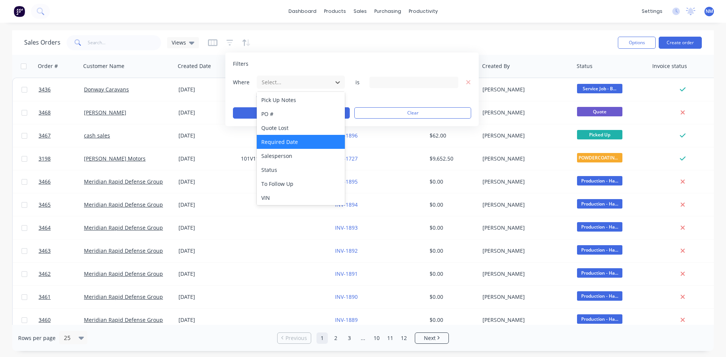
scroll to position [351, 0]
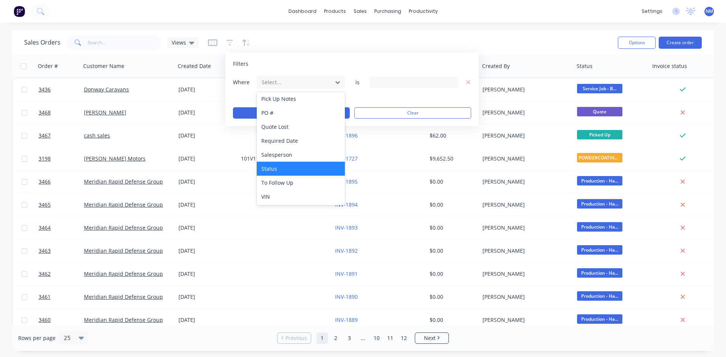
click at [288, 168] on div "Status" at bounding box center [301, 169] width 88 height 14
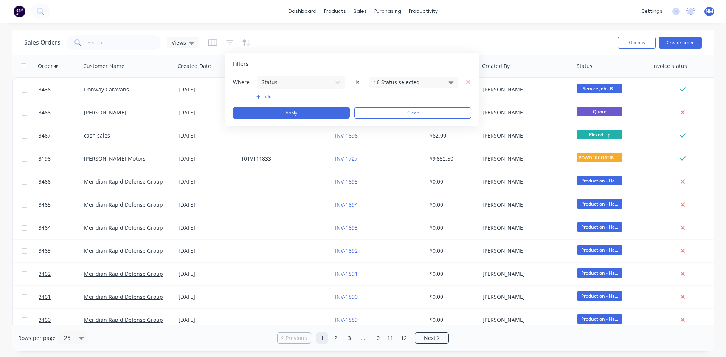
click at [415, 82] on div "16 Status selected" at bounding box center [408, 82] width 68 height 8
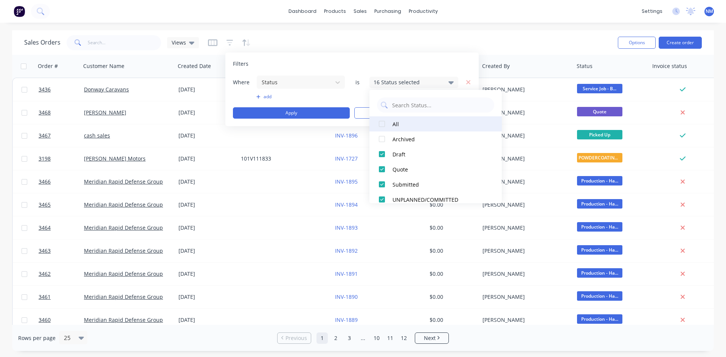
click at [379, 124] on div at bounding box center [381, 124] width 15 height 15
click at [382, 124] on div at bounding box center [381, 124] width 15 height 15
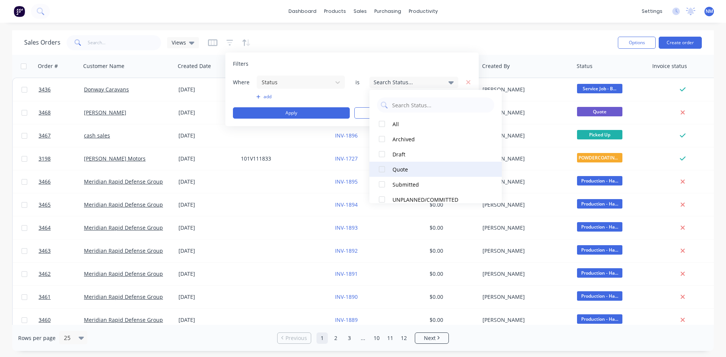
click at [381, 170] on div at bounding box center [381, 169] width 15 height 15
click at [267, 98] on button "add" at bounding box center [300, 97] width 89 height 6
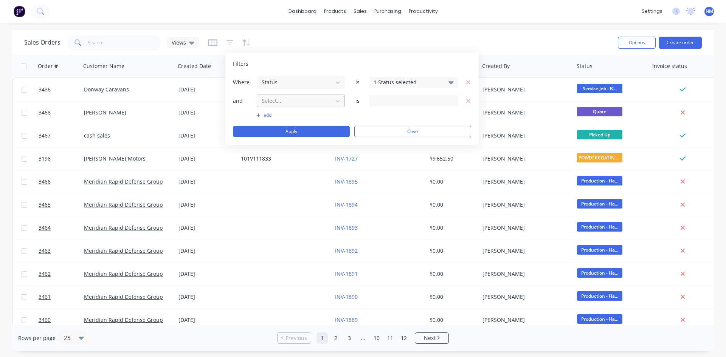
click at [293, 100] on div at bounding box center [295, 100] width 68 height 9
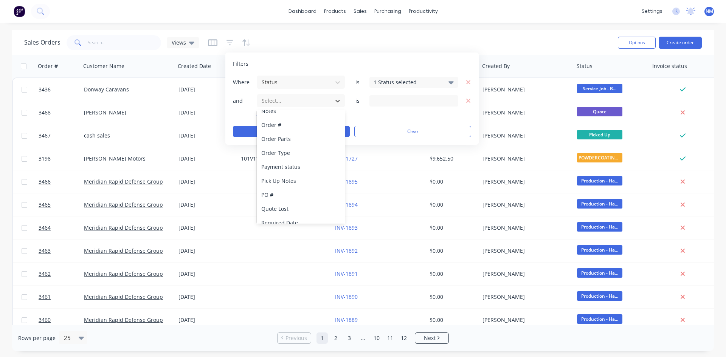
scroll to position [337, 0]
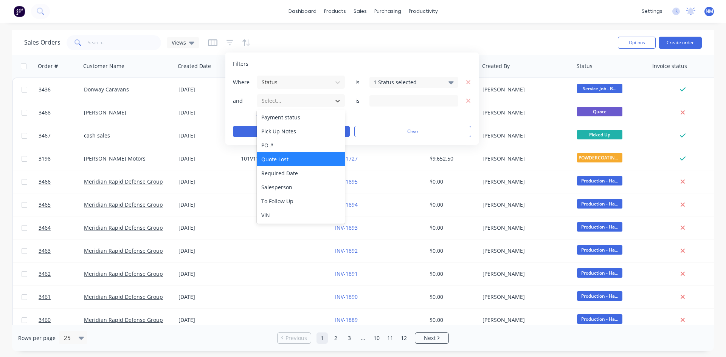
click at [297, 160] on div "Quote Lost" at bounding box center [301, 159] width 88 height 14
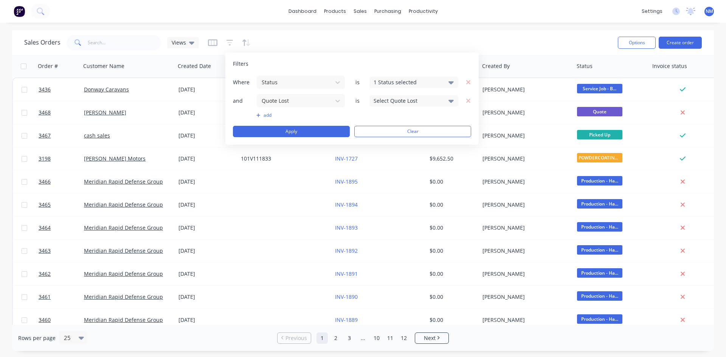
click at [415, 97] on div "Select Quote Lost" at bounding box center [408, 101] width 68 height 8
click at [393, 121] on div "Checked" at bounding box center [438, 120] width 91 height 8
click at [309, 129] on button "Apply" at bounding box center [291, 131] width 117 height 11
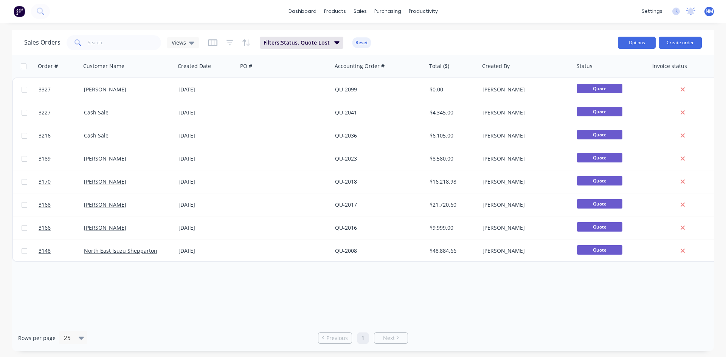
click at [623, 44] on button "Options" at bounding box center [637, 43] width 38 height 12
click at [589, 90] on div "Export" at bounding box center [614, 92] width 70 height 11
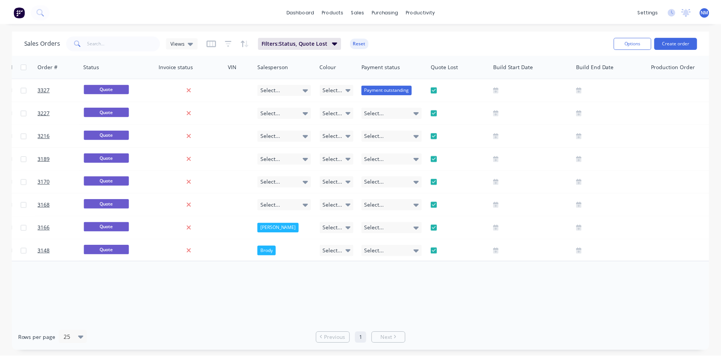
scroll to position [0, 0]
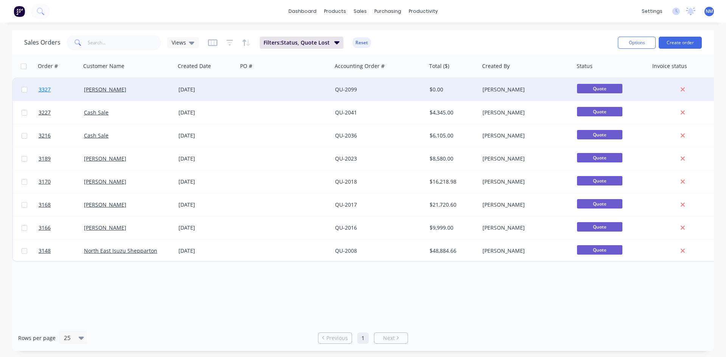
click at [50, 90] on span "3327" at bounding box center [45, 90] width 12 height 8
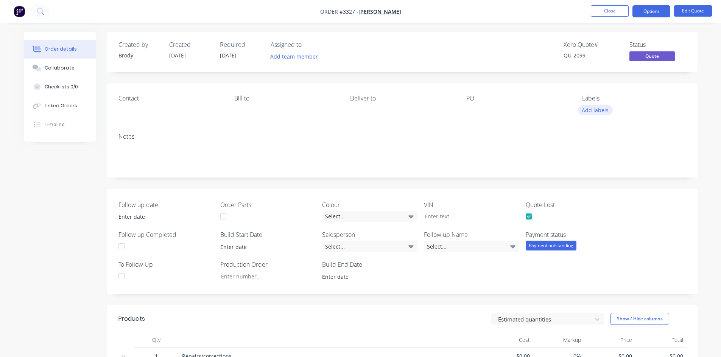
click at [589, 113] on button "Add labels" at bounding box center [595, 110] width 35 height 10
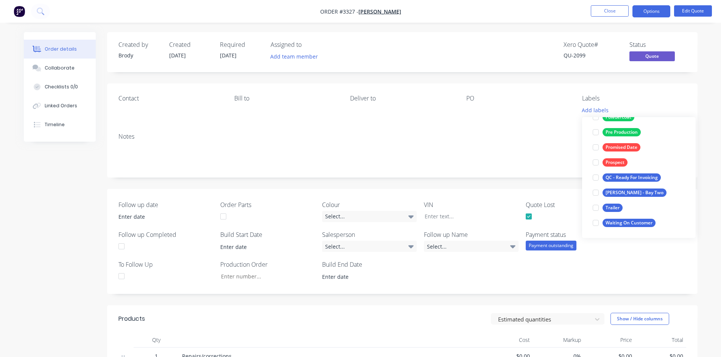
click at [501, 135] on div "Notes" at bounding box center [401, 136] width 567 height 7
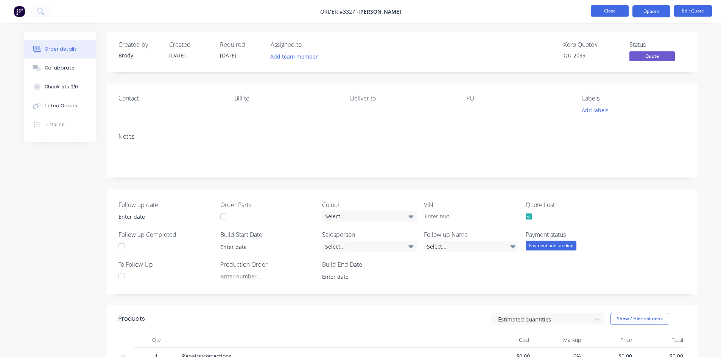
click at [610, 12] on button "Close" at bounding box center [609, 10] width 38 height 11
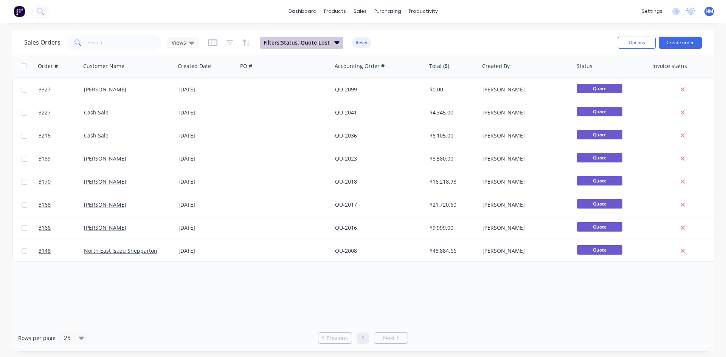
click at [314, 40] on span "Filters: Status, Quote Lost" at bounding box center [297, 43] width 66 height 8
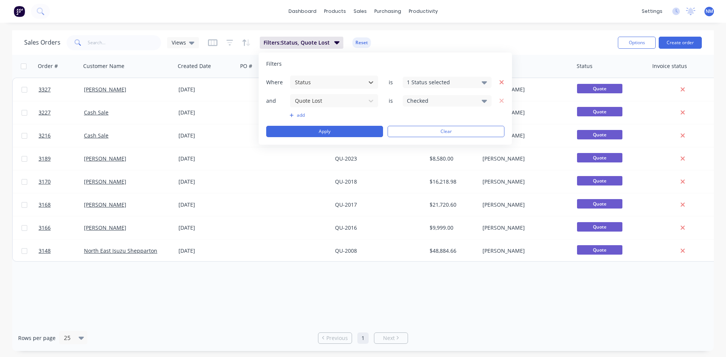
click at [501, 84] on icon "button" at bounding box center [501, 82] width 5 height 7
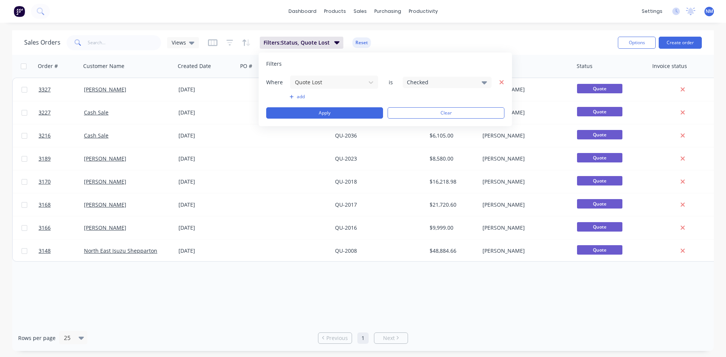
click at [501, 83] on icon "button" at bounding box center [502, 82] width 4 height 4
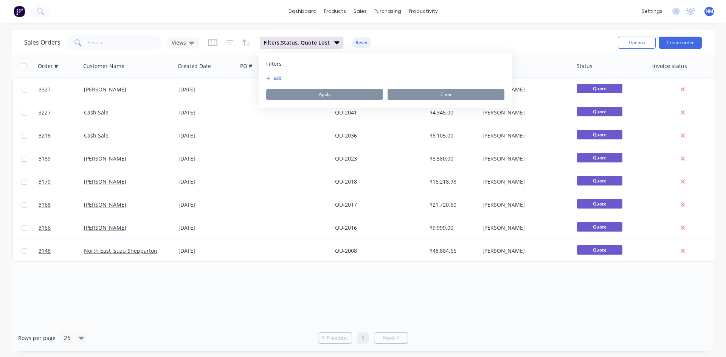
click at [276, 79] on button "add" at bounding box center [275, 78] width 19 height 6
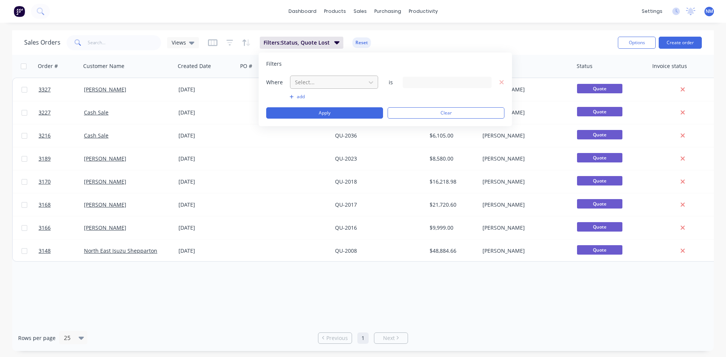
click at [311, 82] on div at bounding box center [328, 82] width 68 height 9
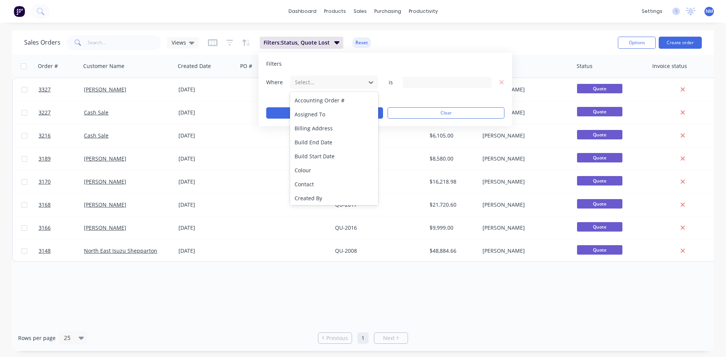
click at [550, 35] on div "Sales Orders Views Filters: Status, Quote Lost Reset" at bounding box center [318, 42] width 588 height 19
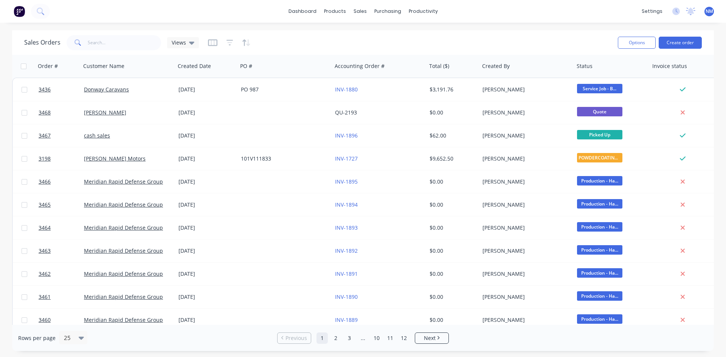
click at [175, 40] on span "Views" at bounding box center [179, 43] width 14 height 8
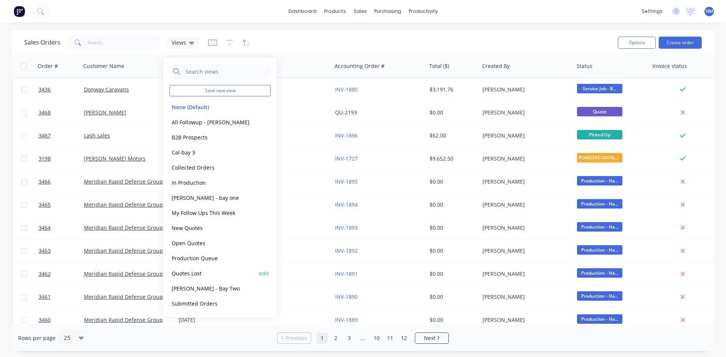
click at [196, 275] on button "Quotes Lost" at bounding box center [212, 273] width 86 height 9
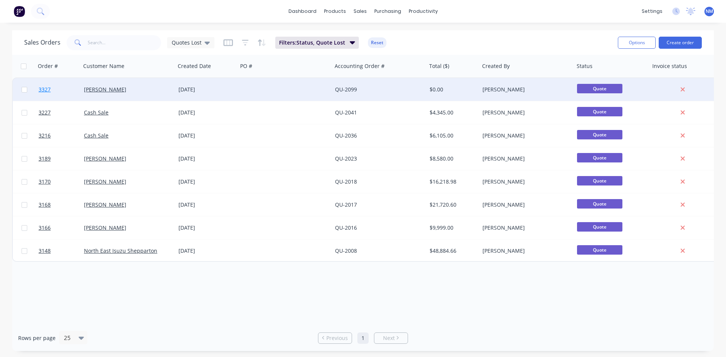
click at [45, 91] on span "3327" at bounding box center [45, 90] width 12 height 8
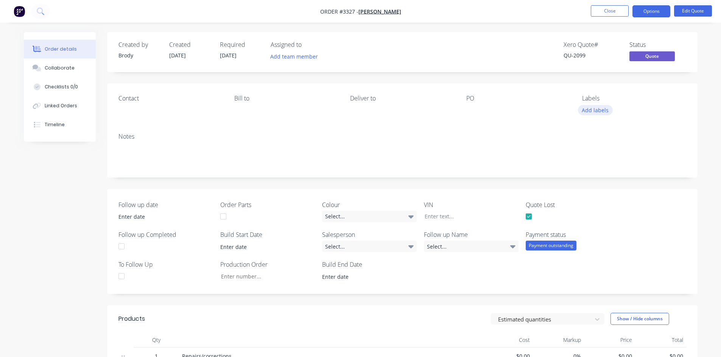
click at [600, 112] on button "Add labels" at bounding box center [595, 110] width 35 height 10
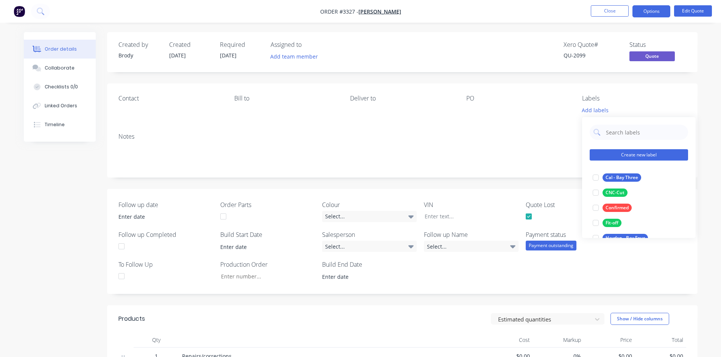
click at [646, 154] on button "Create new label" at bounding box center [638, 154] width 98 height 11
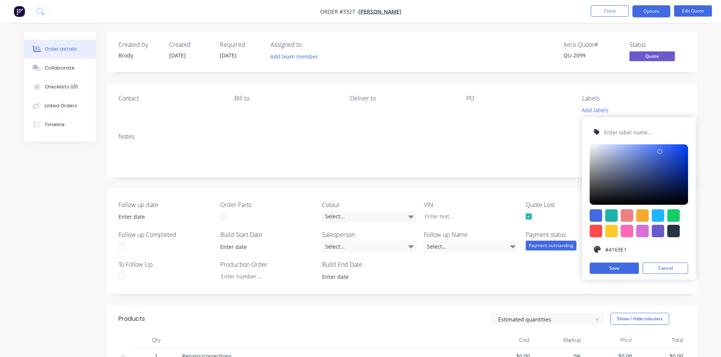
click at [636, 130] on input "text" at bounding box center [643, 132] width 81 height 14
type input "Lost Quote"
click at [627, 270] on button "Save" at bounding box center [613, 268] width 49 height 11
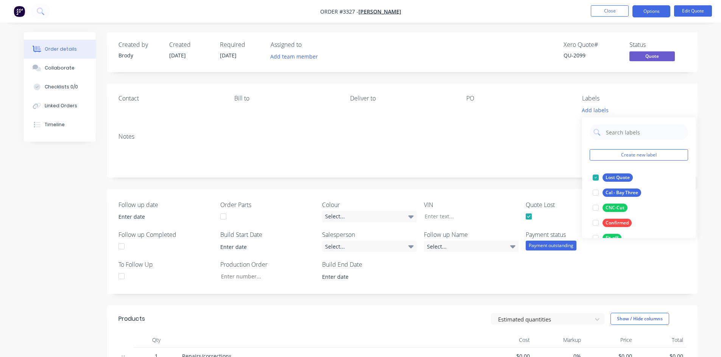
click at [521, 134] on div "Notes" at bounding box center [401, 136] width 567 height 7
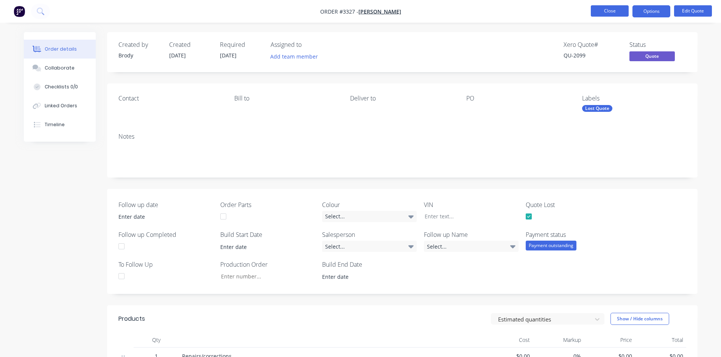
click at [612, 11] on button "Close" at bounding box center [609, 10] width 38 height 11
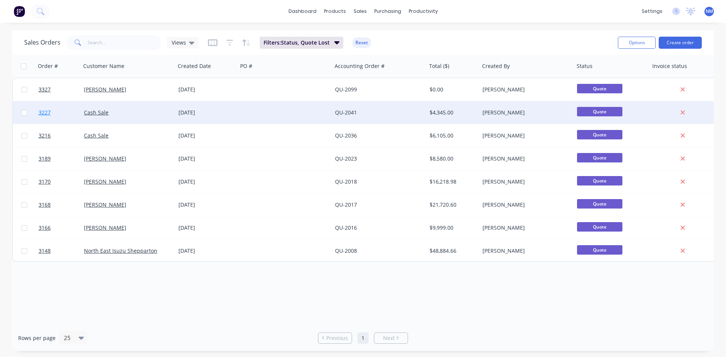
click at [47, 110] on span "3227" at bounding box center [45, 113] width 12 height 8
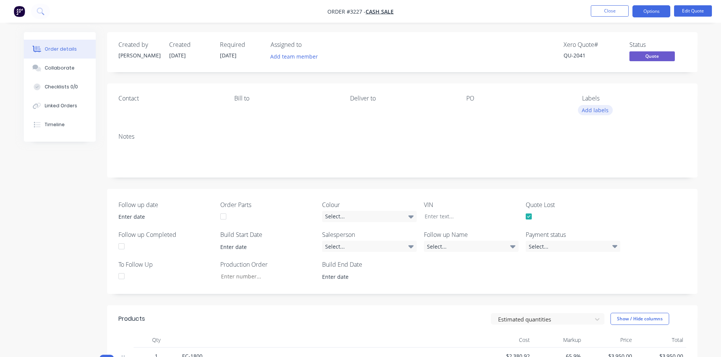
click at [605, 110] on button "Add labels" at bounding box center [595, 110] width 35 height 10
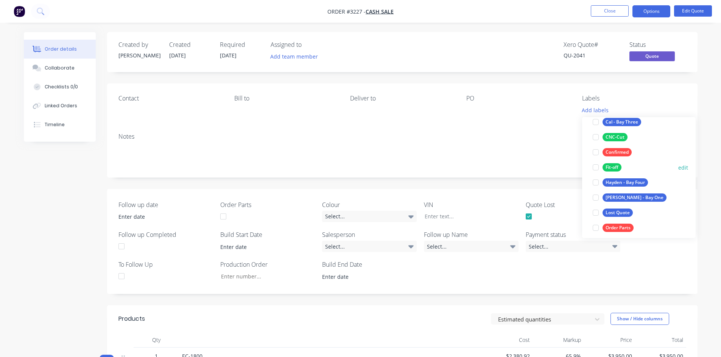
scroll to position [76, 0]
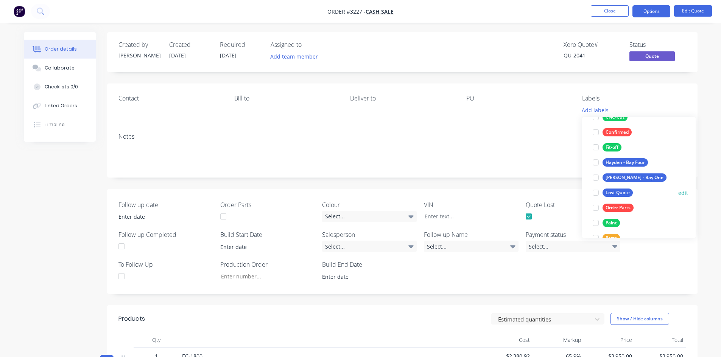
click at [620, 190] on div "Lost Quote" at bounding box center [617, 193] width 30 height 8
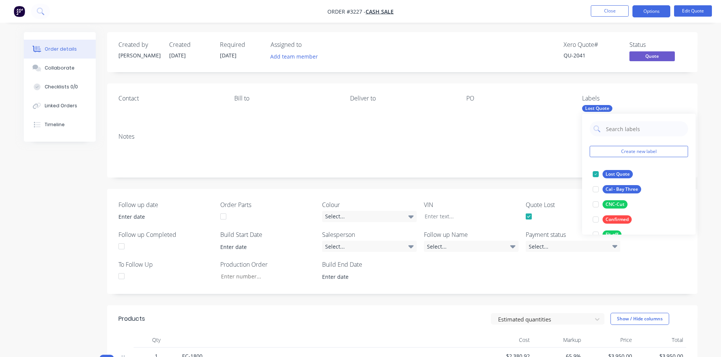
click at [497, 172] on div "Notes" at bounding box center [402, 152] width 590 height 51
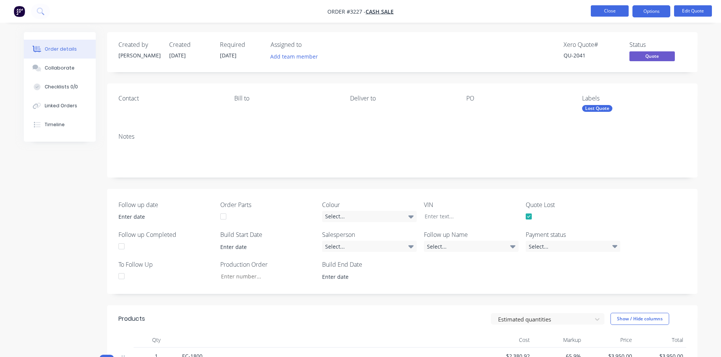
click at [606, 14] on button "Close" at bounding box center [609, 10] width 38 height 11
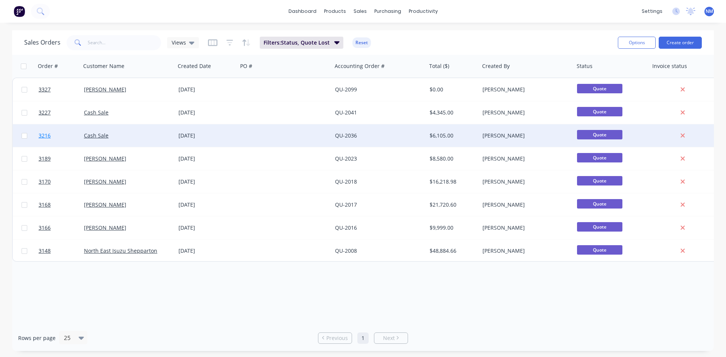
click at [42, 137] on span "3216" at bounding box center [45, 136] width 12 height 8
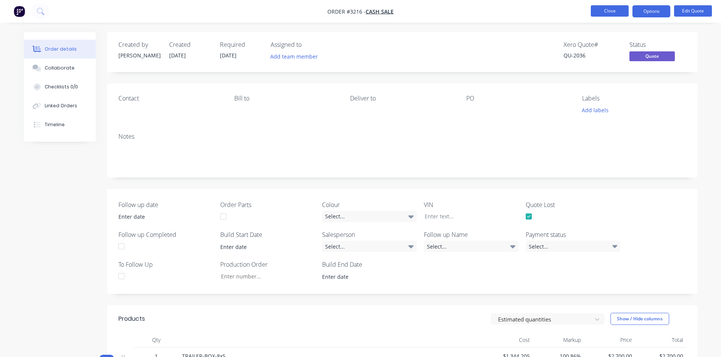
click at [614, 14] on button "Close" at bounding box center [609, 10] width 38 height 11
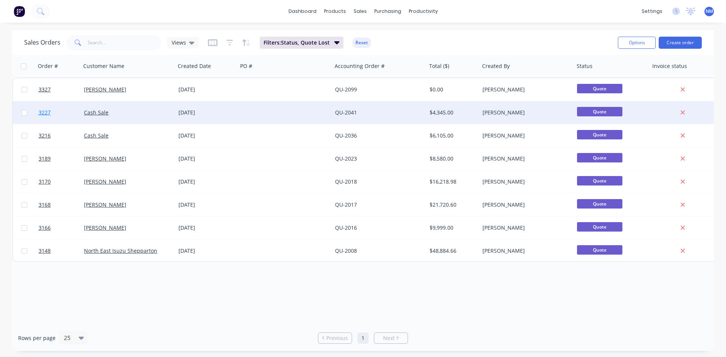
click at [48, 113] on span "3227" at bounding box center [45, 113] width 12 height 8
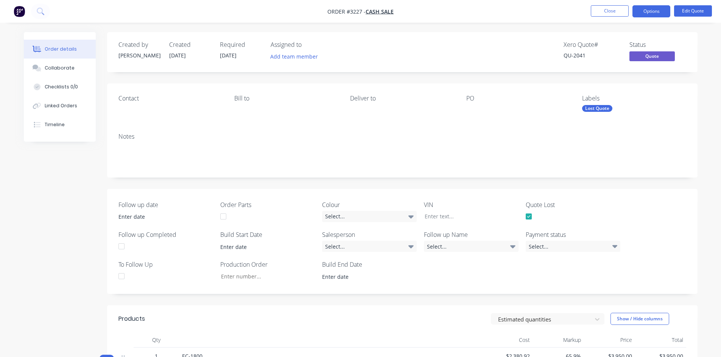
click at [602, 111] on div "Lost Quote" at bounding box center [597, 108] width 30 height 7
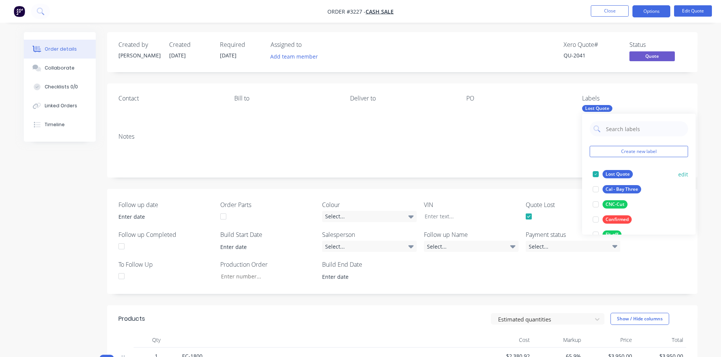
click at [594, 173] on div at bounding box center [595, 174] width 15 height 15
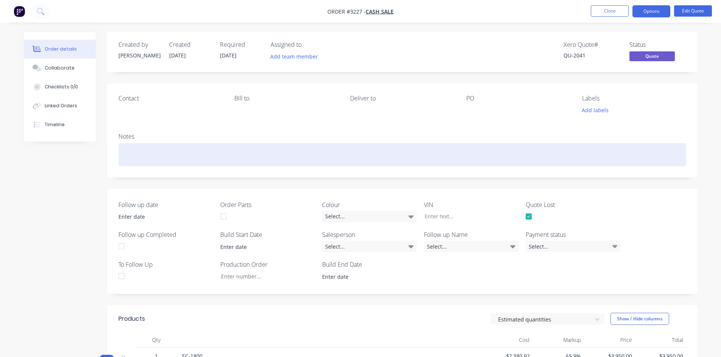
click at [551, 159] on div at bounding box center [401, 154] width 567 height 23
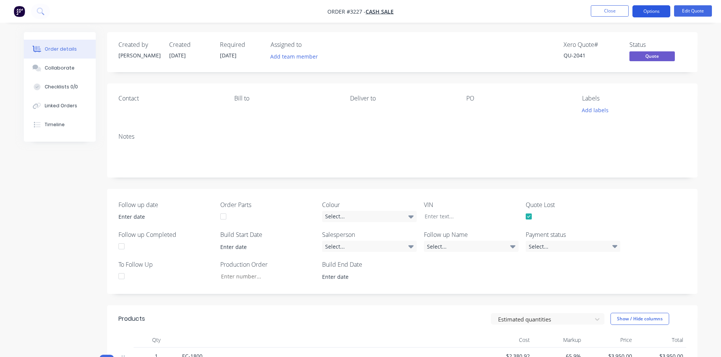
click at [653, 15] on button "Options" at bounding box center [651, 11] width 38 height 12
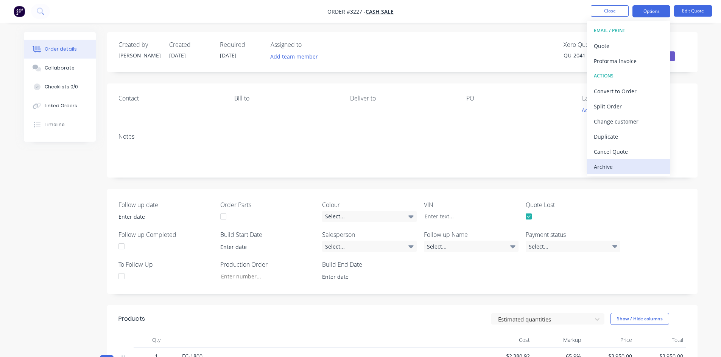
click at [621, 167] on div "Archive" at bounding box center [628, 167] width 70 height 11
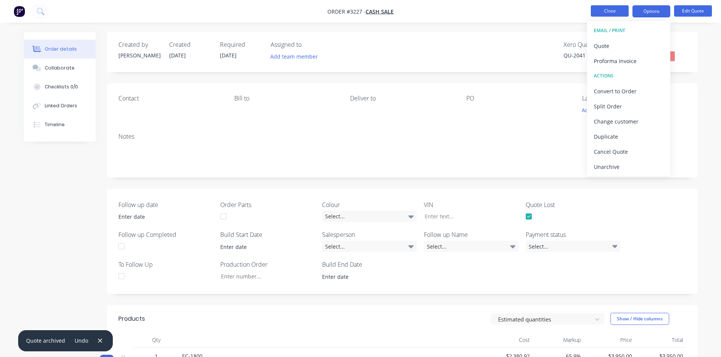
click at [606, 14] on button "Close" at bounding box center [609, 10] width 38 height 11
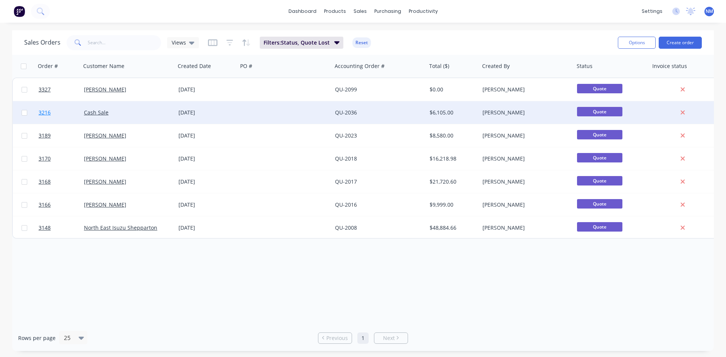
click at [47, 110] on span "3216" at bounding box center [45, 113] width 12 height 8
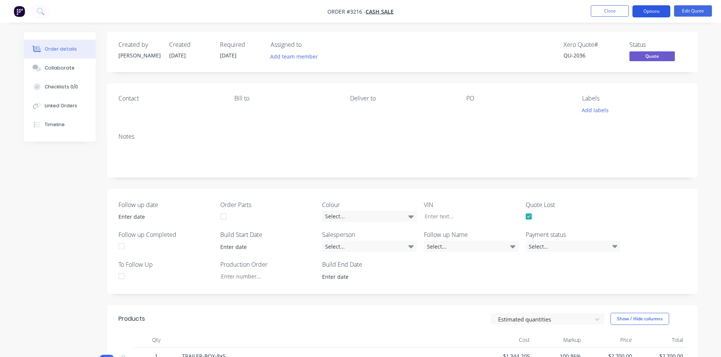
click at [652, 14] on button "Options" at bounding box center [651, 11] width 38 height 12
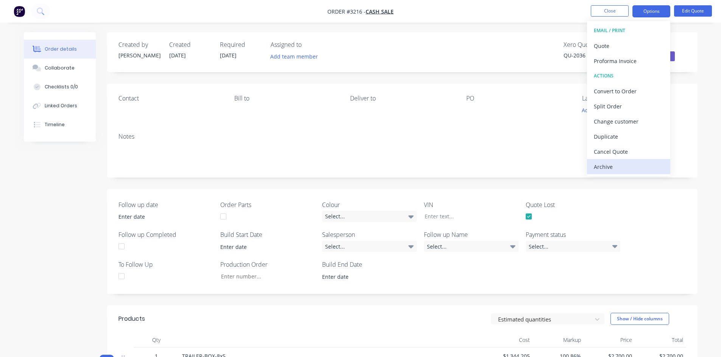
click at [620, 167] on div "Archive" at bounding box center [628, 167] width 70 height 11
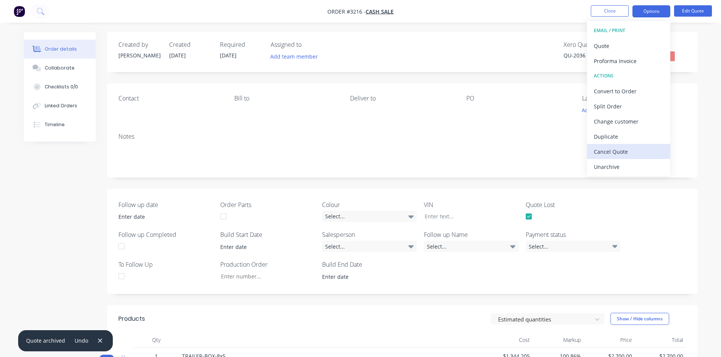
click at [628, 152] on div "Cancel Quote" at bounding box center [628, 151] width 70 height 11
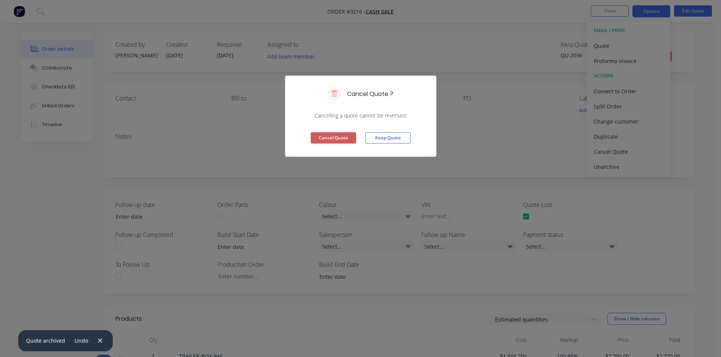
click at [347, 136] on button "Cancel Quote" at bounding box center [333, 137] width 45 height 11
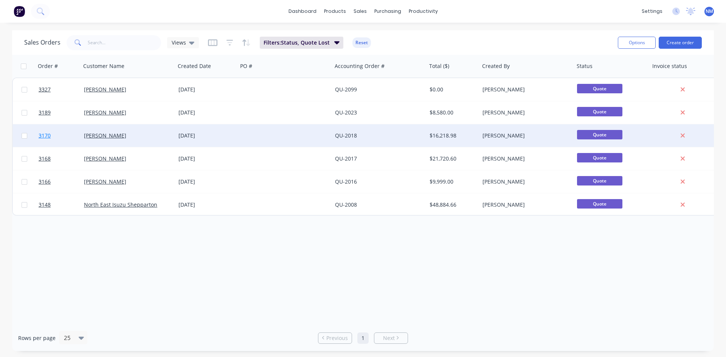
click at [44, 137] on span "3170" at bounding box center [45, 136] width 12 height 8
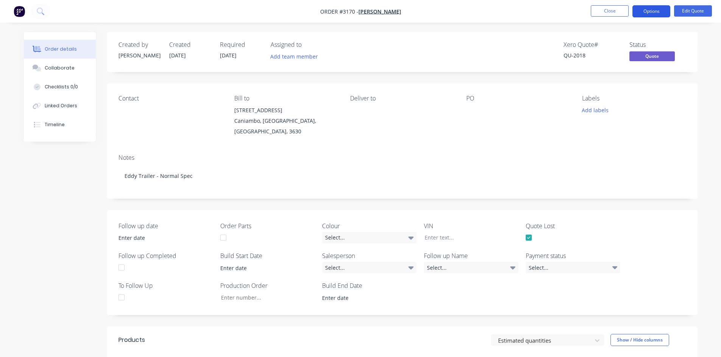
click at [648, 11] on button "Options" at bounding box center [651, 11] width 38 height 12
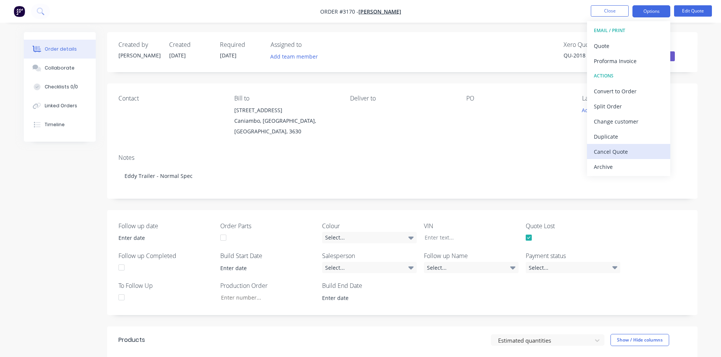
click at [623, 155] on div "Cancel Quote" at bounding box center [628, 151] width 70 height 11
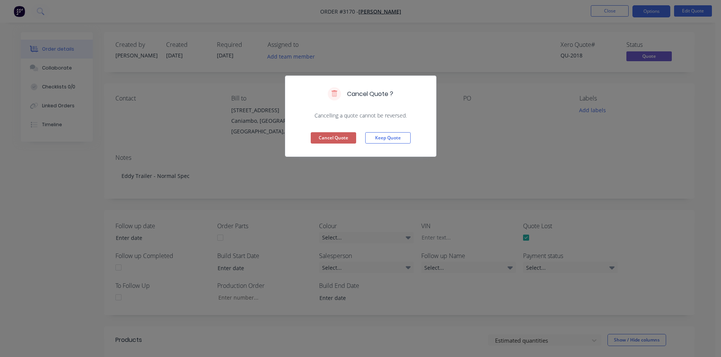
click at [340, 141] on button "Cancel Quote" at bounding box center [333, 137] width 45 height 11
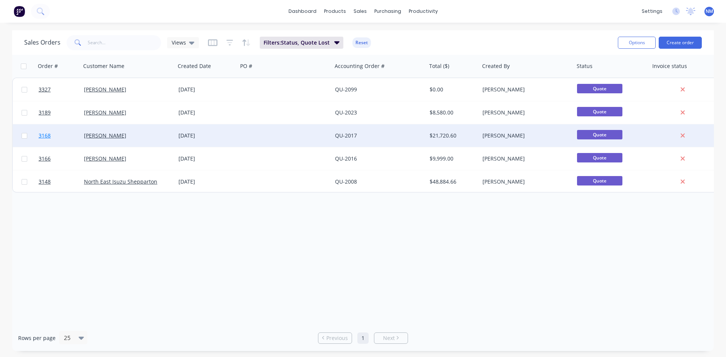
click at [50, 135] on span "3168" at bounding box center [45, 136] width 12 height 8
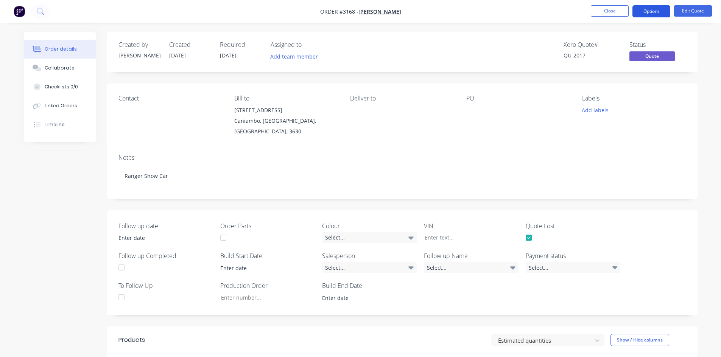
click at [656, 13] on button "Options" at bounding box center [651, 11] width 38 height 12
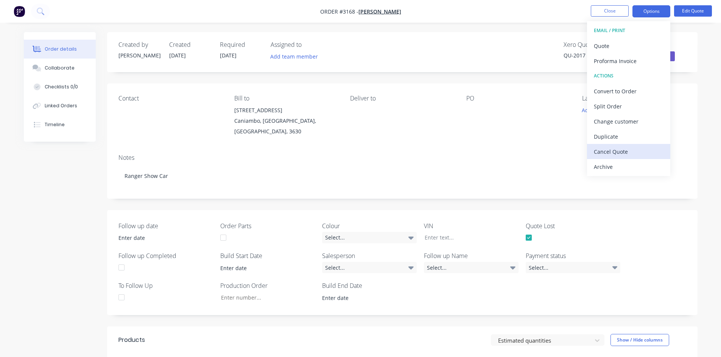
click at [628, 148] on div "Cancel Quote" at bounding box center [628, 151] width 70 height 11
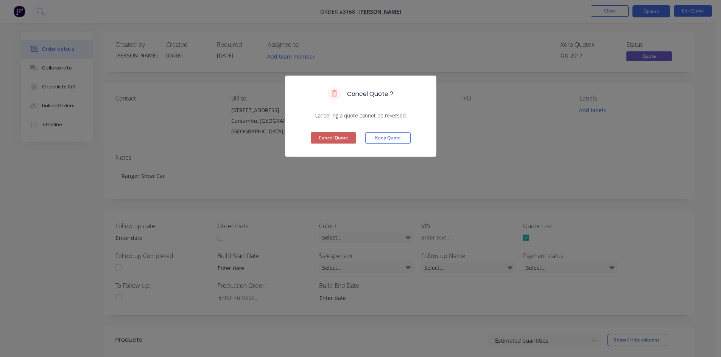
click at [345, 137] on button "Cancel Quote" at bounding box center [333, 137] width 45 height 11
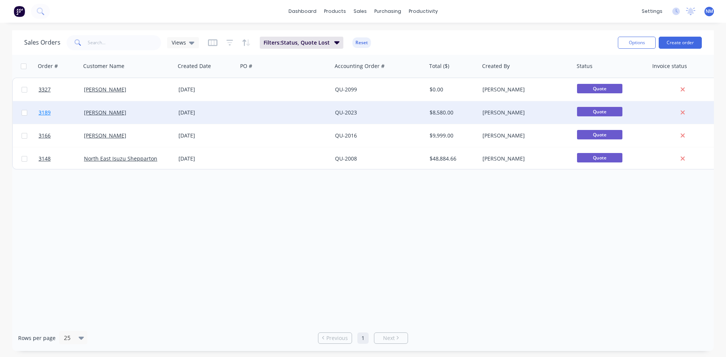
click at [47, 114] on span "3189" at bounding box center [45, 113] width 12 height 8
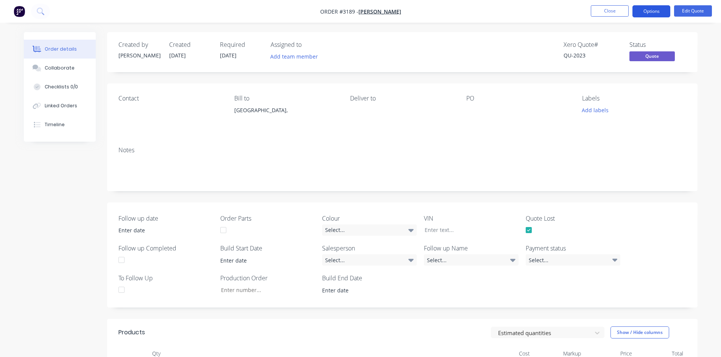
click at [650, 16] on button "Options" at bounding box center [651, 11] width 38 height 12
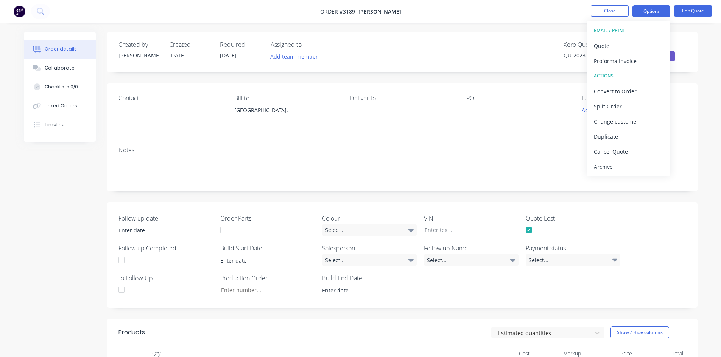
click at [509, 53] on div "Xero Quote # QU-2023 Status Quote" at bounding box center [516, 52] width 340 height 22
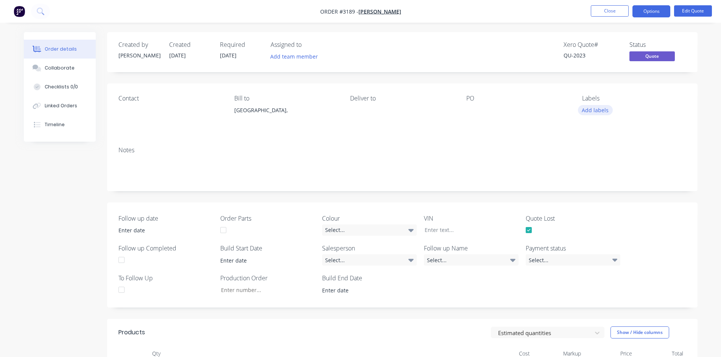
click at [593, 112] on button "Add labels" at bounding box center [595, 110] width 35 height 10
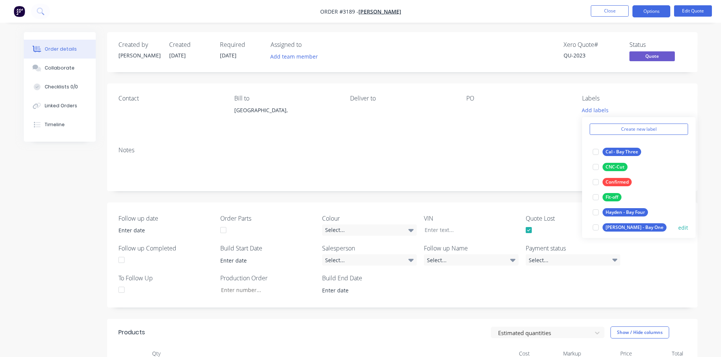
scroll to position [76, 0]
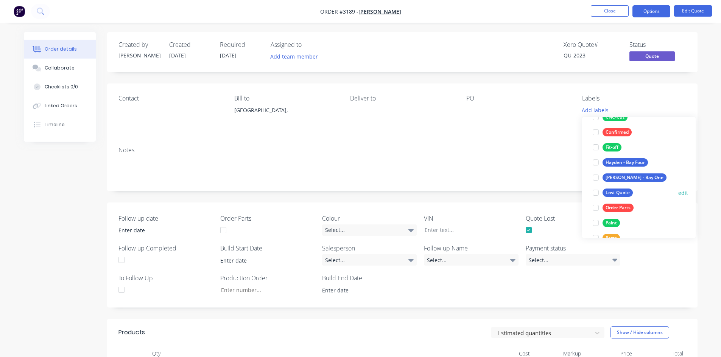
click at [598, 196] on div at bounding box center [595, 192] width 15 height 15
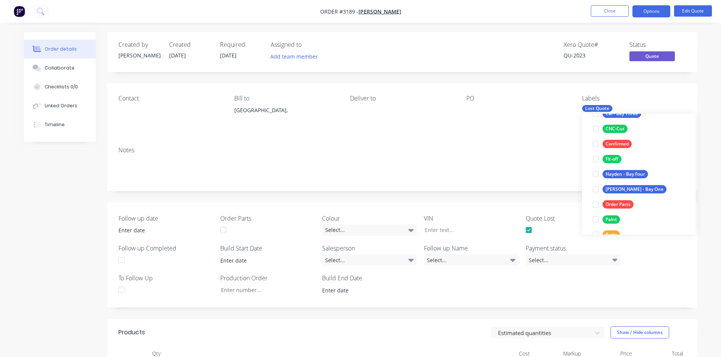
scroll to position [0, 0]
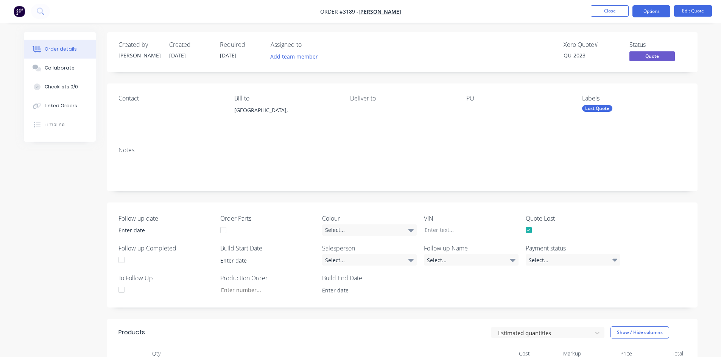
drag, startPoint x: 511, startPoint y: 154, endPoint x: 568, endPoint y: 59, distance: 111.3
click at [511, 154] on div "Notes" at bounding box center [402, 166] width 590 height 51
click at [615, 11] on button "Close" at bounding box center [609, 10] width 38 height 11
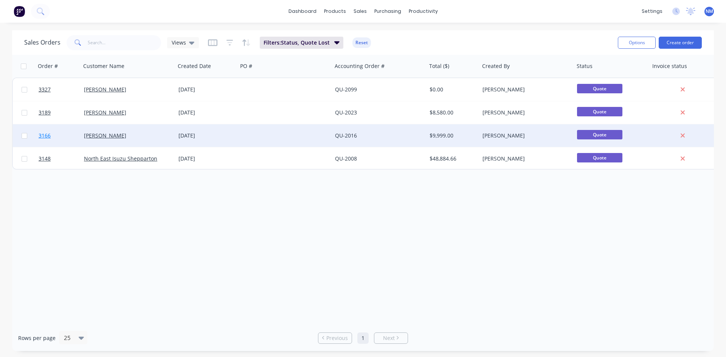
click at [46, 137] on span "3166" at bounding box center [45, 136] width 12 height 8
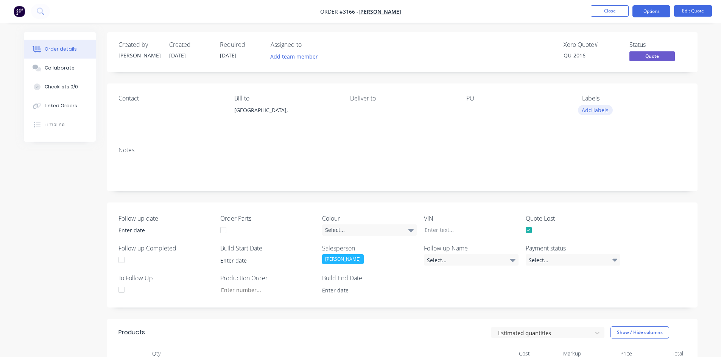
click at [597, 108] on button "Add labels" at bounding box center [595, 110] width 35 height 10
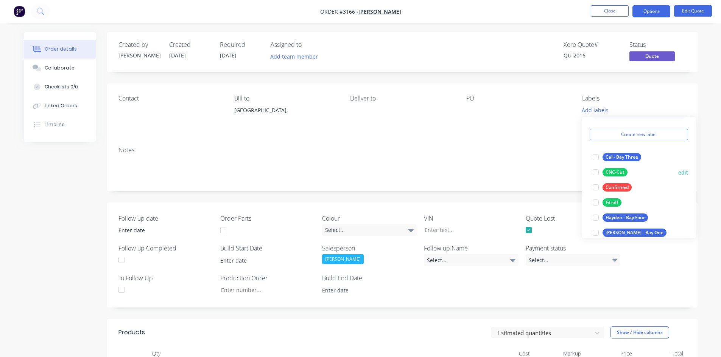
scroll to position [76, 0]
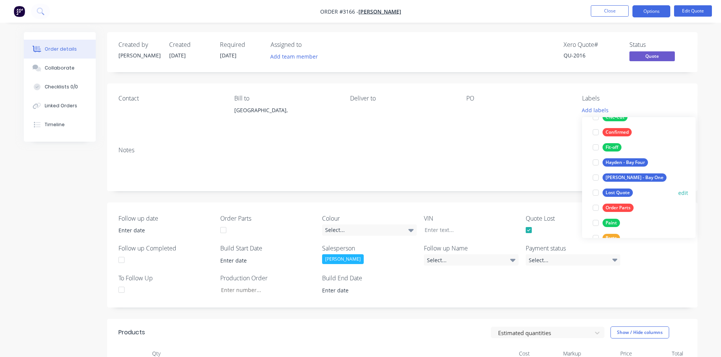
click at [595, 194] on div at bounding box center [595, 192] width 15 height 15
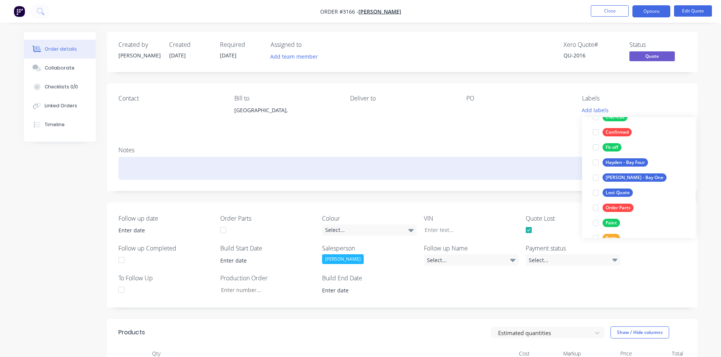
scroll to position [0, 0]
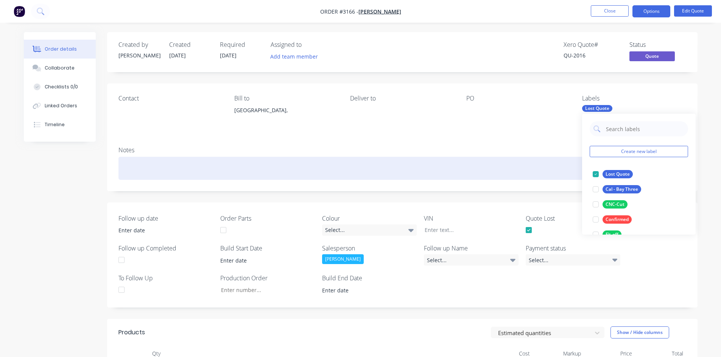
click at [510, 161] on div at bounding box center [401, 168] width 567 height 23
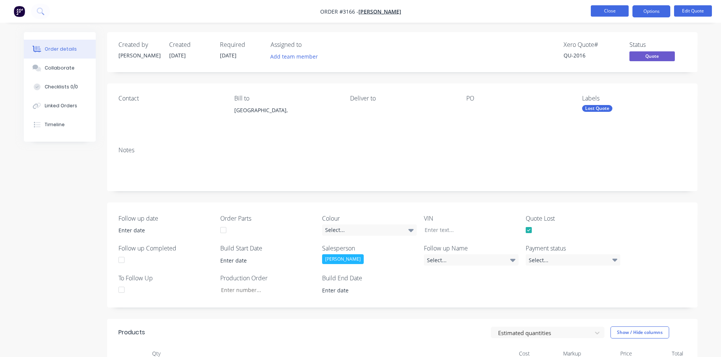
click at [609, 10] on button "Close" at bounding box center [609, 10] width 38 height 11
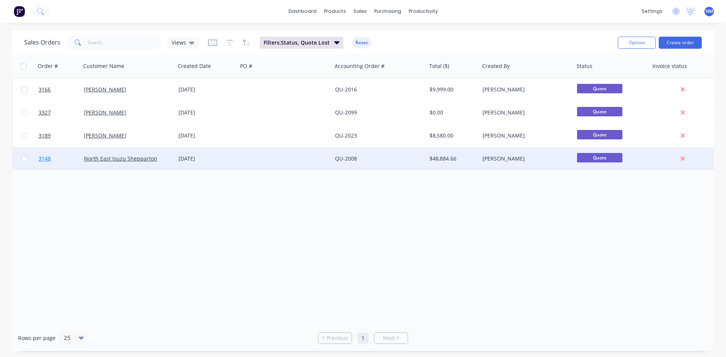
click at [45, 159] on span "3148" at bounding box center [45, 159] width 12 height 8
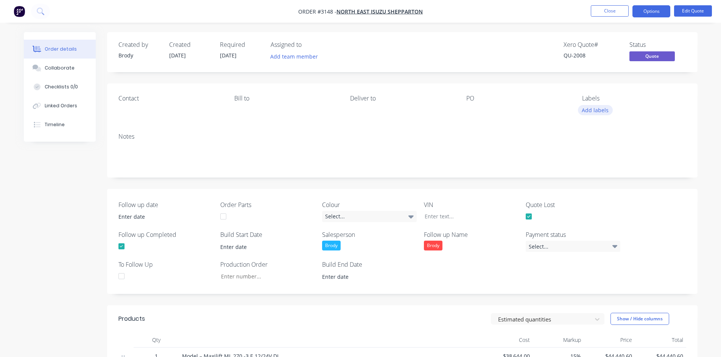
click at [583, 111] on button "Add labels" at bounding box center [595, 110] width 35 height 10
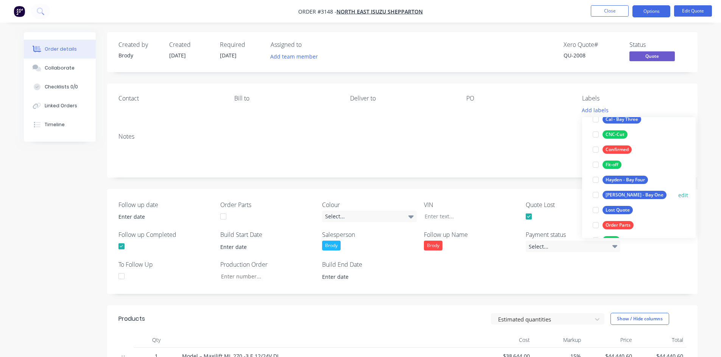
scroll to position [76, 0]
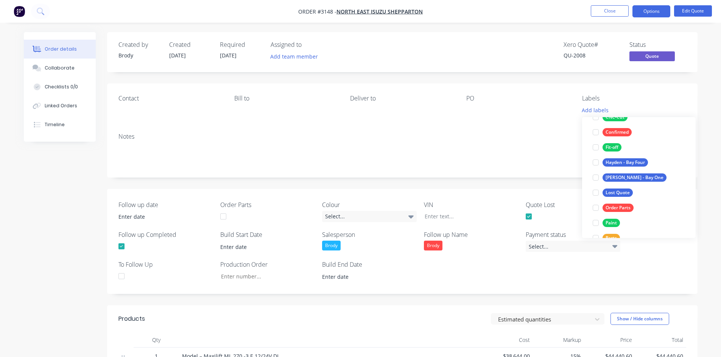
drag, startPoint x: 598, startPoint y: 192, endPoint x: 530, endPoint y: 192, distance: 67.7
click at [597, 192] on div at bounding box center [595, 192] width 15 height 15
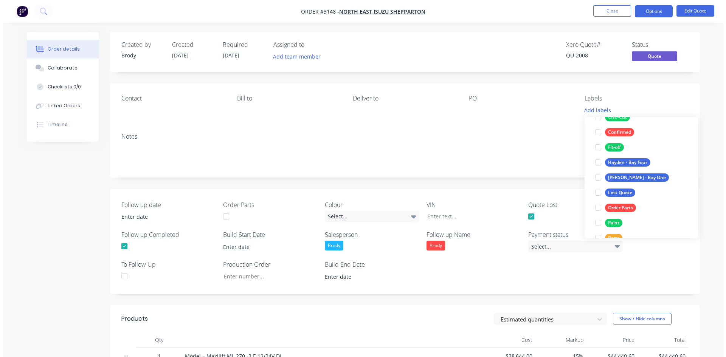
scroll to position [0, 0]
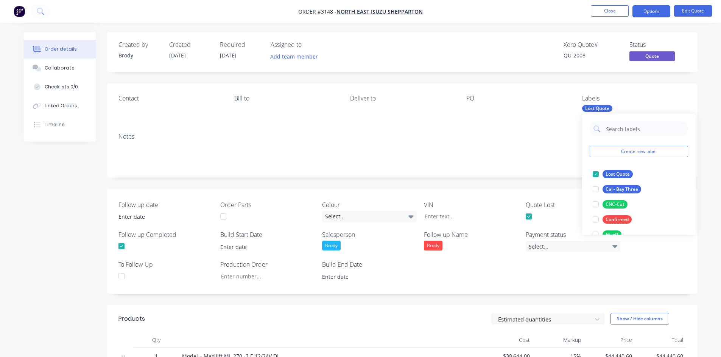
click at [478, 169] on div "Notes" at bounding box center [402, 152] width 590 height 51
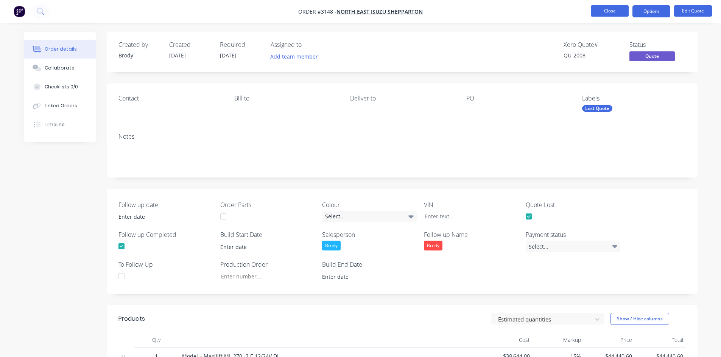
click at [606, 14] on button "Close" at bounding box center [609, 10] width 38 height 11
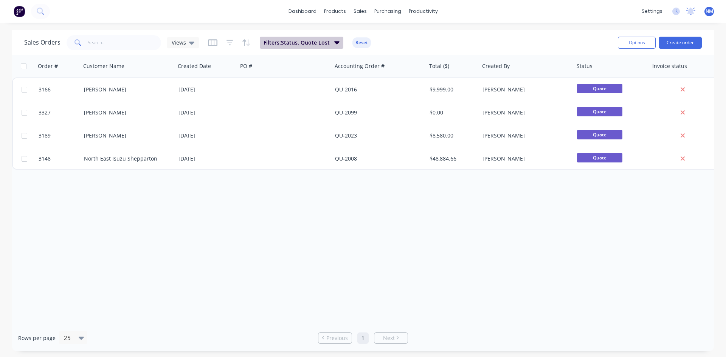
click at [308, 42] on span "Filters: Status, Quote Lost" at bounding box center [297, 43] width 66 height 8
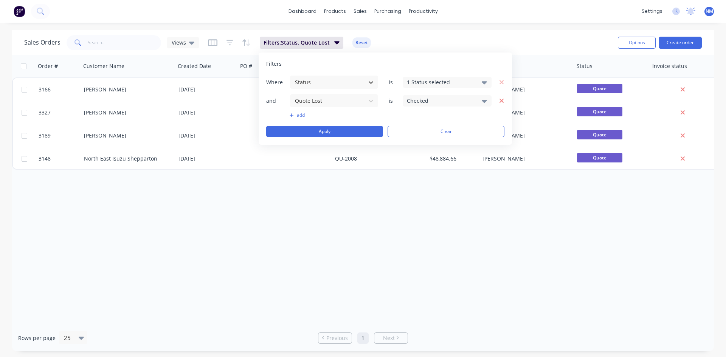
click at [502, 103] on icon "button" at bounding box center [501, 101] width 5 height 7
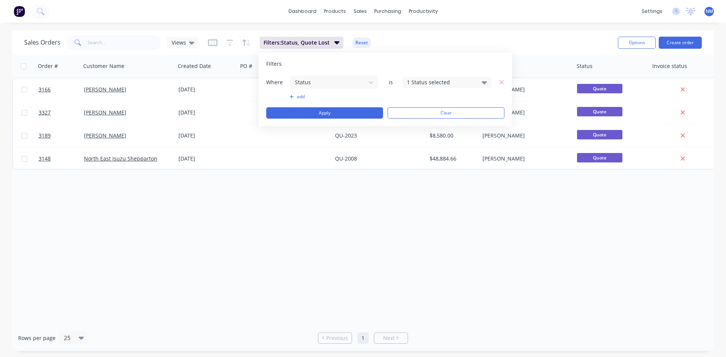
click at [475, 82] on div "1 Status selected" at bounding box center [441, 82] width 68 height 8
click at [300, 95] on button "add" at bounding box center [334, 97] width 89 height 6
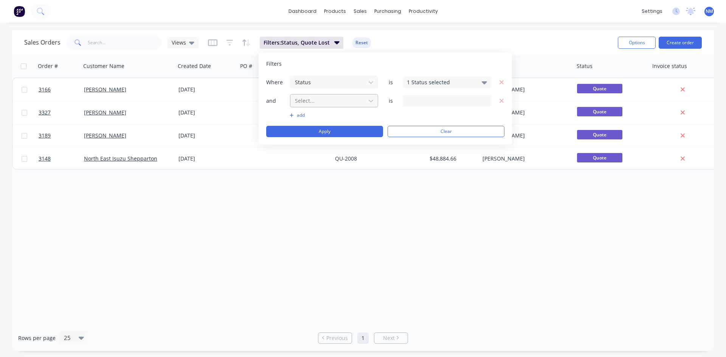
click at [342, 98] on div at bounding box center [328, 100] width 68 height 9
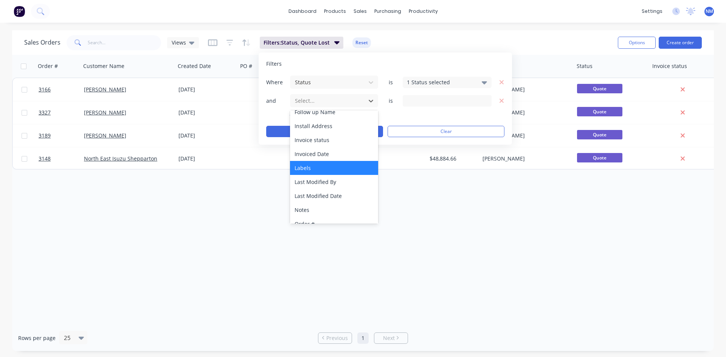
scroll to position [189, 0]
click at [326, 170] on div "Labels" at bounding box center [334, 168] width 88 height 14
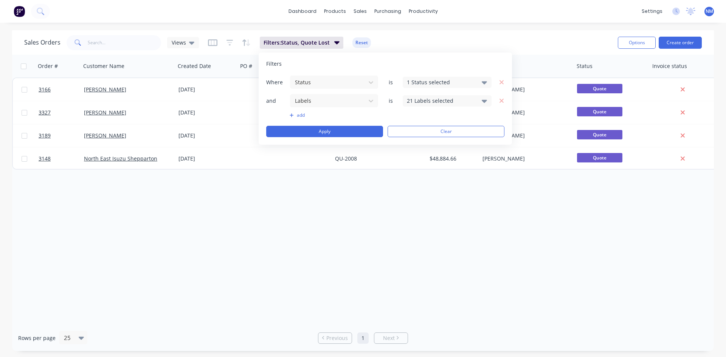
click at [444, 99] on div "21 Labels selected" at bounding box center [441, 101] width 68 height 8
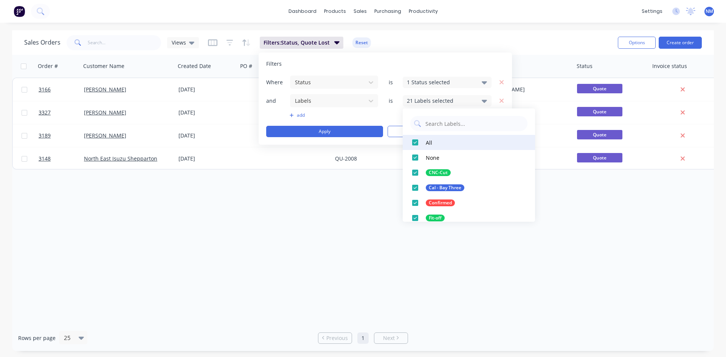
click at [417, 142] on div at bounding box center [415, 142] width 15 height 15
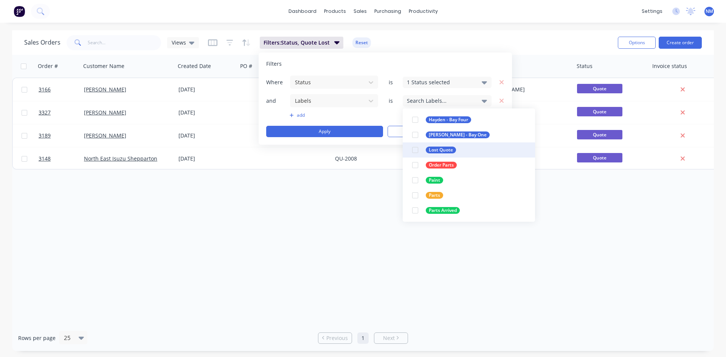
click at [429, 147] on div "Lost Quote" at bounding box center [441, 150] width 30 height 7
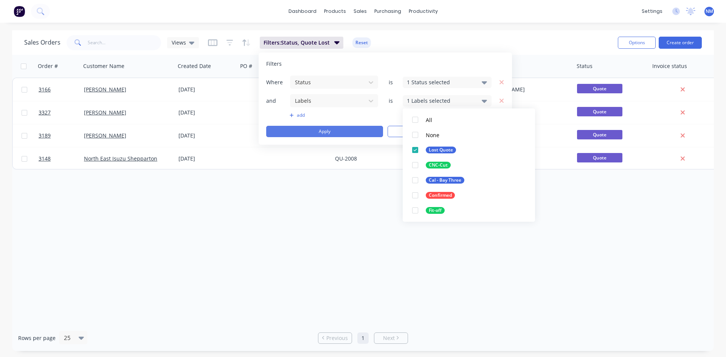
click at [361, 133] on button "Apply" at bounding box center [324, 131] width 117 height 11
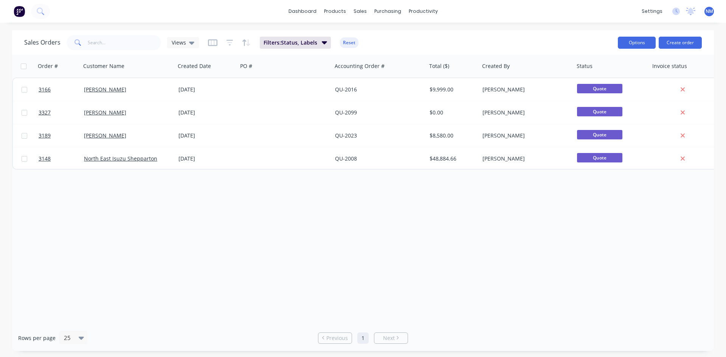
click at [630, 42] on button "Options" at bounding box center [637, 43] width 38 height 12
click at [599, 90] on div "Export" at bounding box center [614, 92] width 70 height 11
click at [184, 42] on span "Views" at bounding box center [179, 43] width 14 height 8
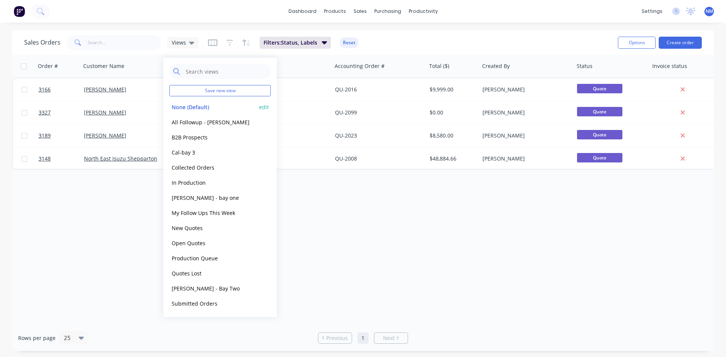
click at [199, 107] on button "None (Default)" at bounding box center [212, 107] width 86 height 9
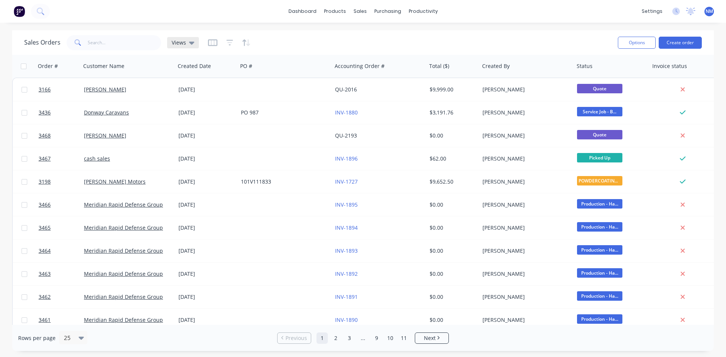
click at [183, 43] on span "Views" at bounding box center [179, 43] width 14 height 8
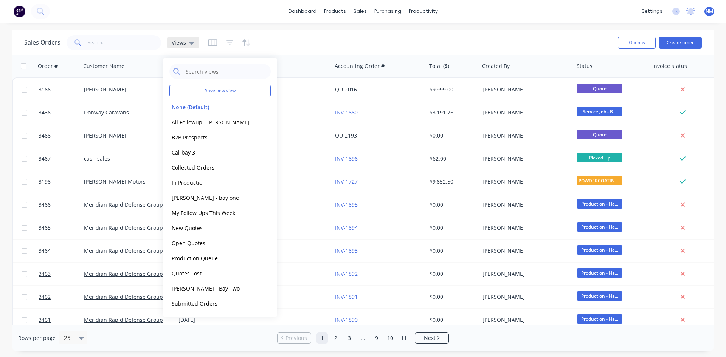
click at [183, 43] on span "Views" at bounding box center [179, 43] width 14 height 8
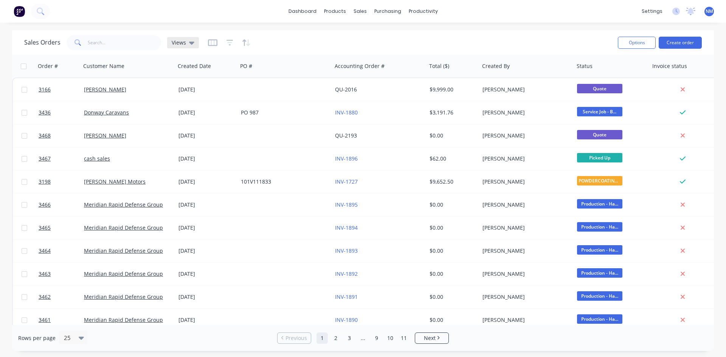
click at [183, 43] on span "Views" at bounding box center [179, 43] width 14 height 8
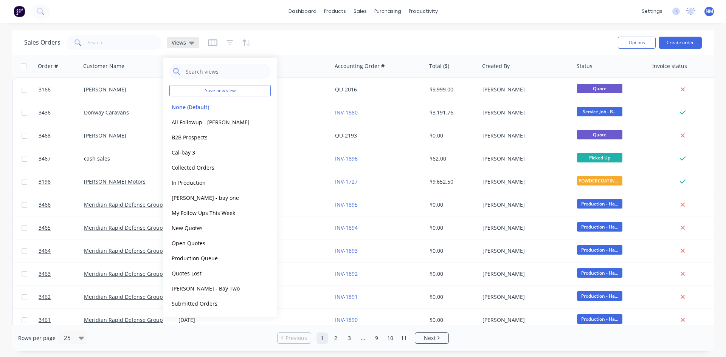
click at [183, 43] on span "Views" at bounding box center [179, 43] width 14 height 8
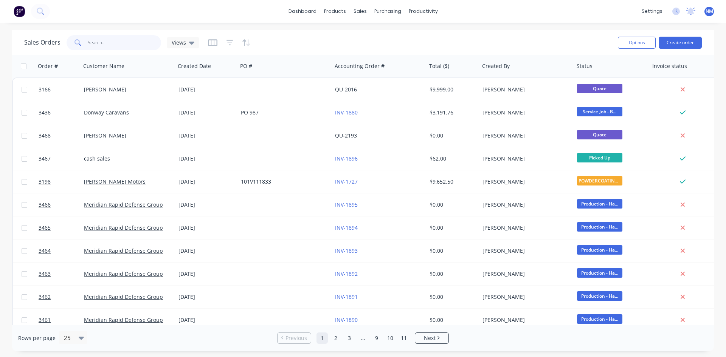
click at [132, 44] on input "text" at bounding box center [125, 42] width 74 height 15
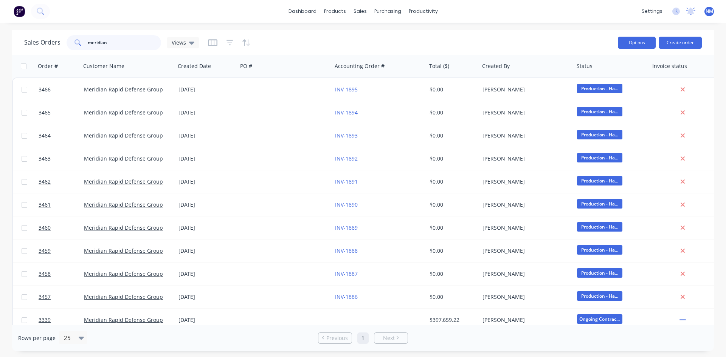
type input "meridian"
click at [635, 43] on button "Options" at bounding box center [637, 43] width 38 height 12
click at [623, 91] on div "Export" at bounding box center [614, 92] width 70 height 11
click at [410, 39] on div "Purchase Orders" at bounding box center [412, 36] width 40 height 7
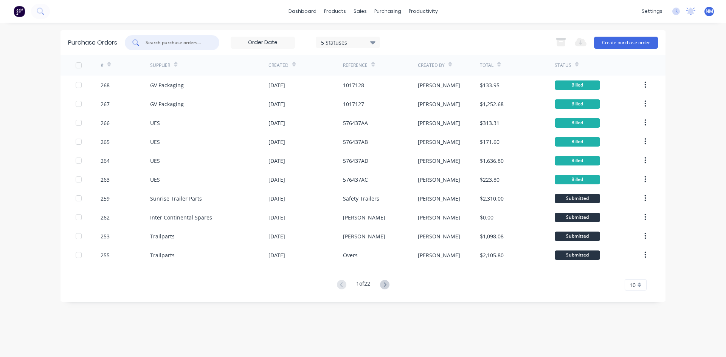
click at [178, 39] on input "text" at bounding box center [176, 43] width 63 height 8
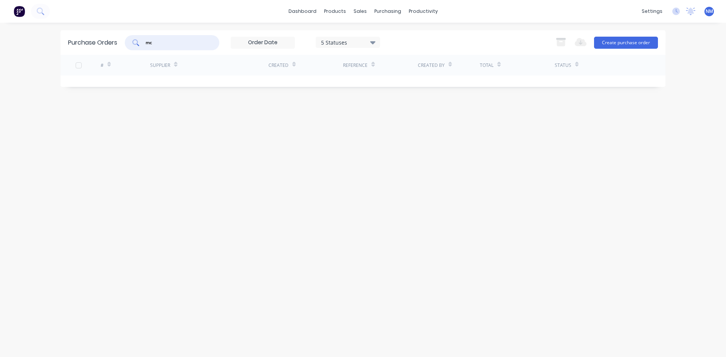
type input "m"
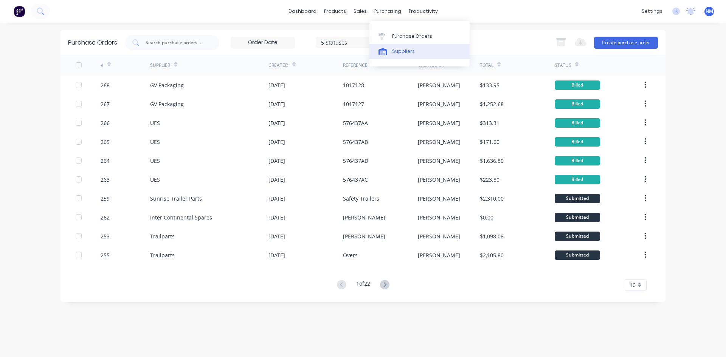
click at [394, 50] on div "Suppliers" at bounding box center [403, 51] width 23 height 7
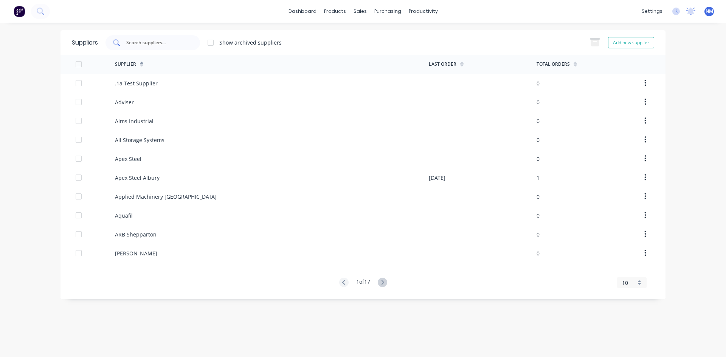
click at [142, 43] on input "text" at bounding box center [157, 43] width 63 height 8
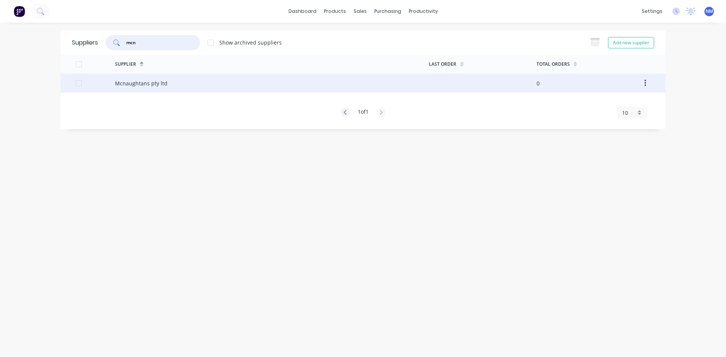
type input "mcn"
click at [155, 84] on div "Mcnaughtans pty ltd" at bounding box center [141, 83] width 53 height 8
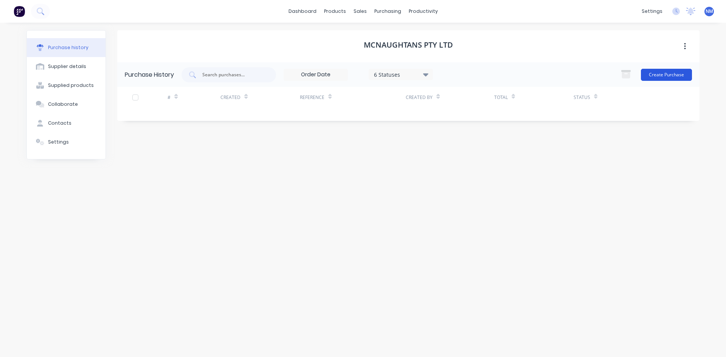
click at [665, 76] on button "Create Purchase" at bounding box center [666, 75] width 51 height 12
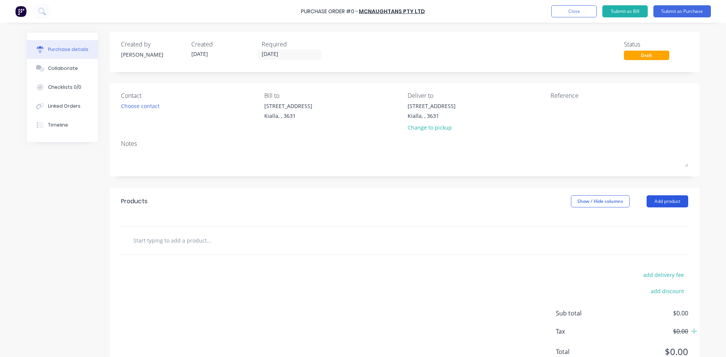
click at [654, 200] on button "Add product" at bounding box center [668, 202] width 42 height 12
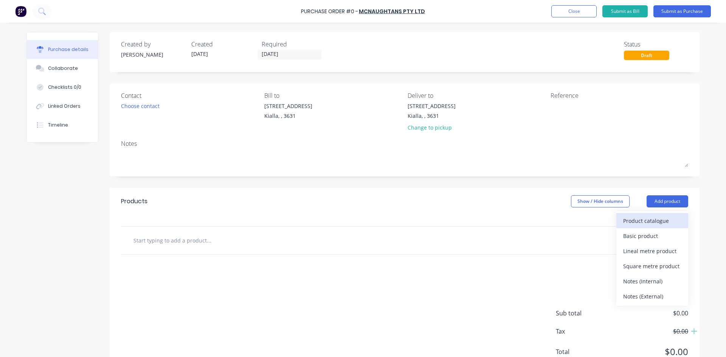
click at [648, 218] on div "Product catalogue" at bounding box center [652, 221] width 58 height 11
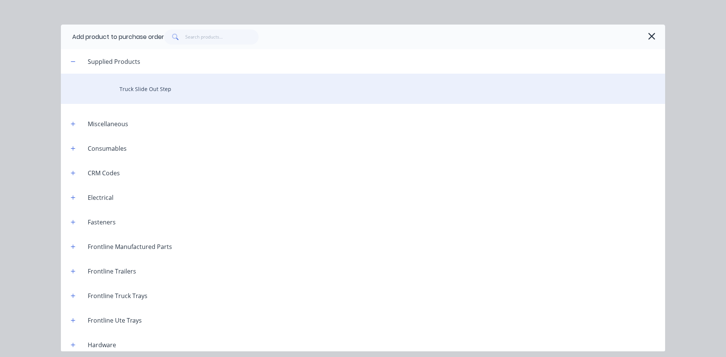
click at [157, 87] on div "Truck Slide Out Step" at bounding box center [363, 89] width 604 height 30
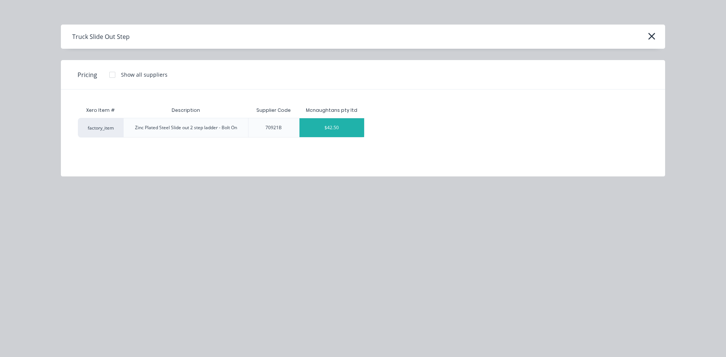
click at [334, 130] on div "$42.50" at bounding box center [332, 127] width 65 height 19
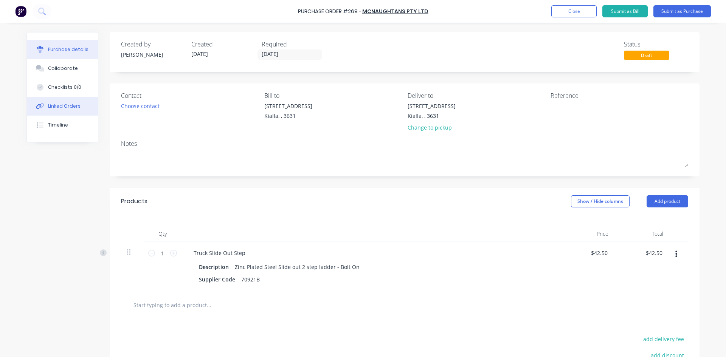
click at [64, 108] on div "Linked Orders" at bounding box center [64, 106] width 33 height 7
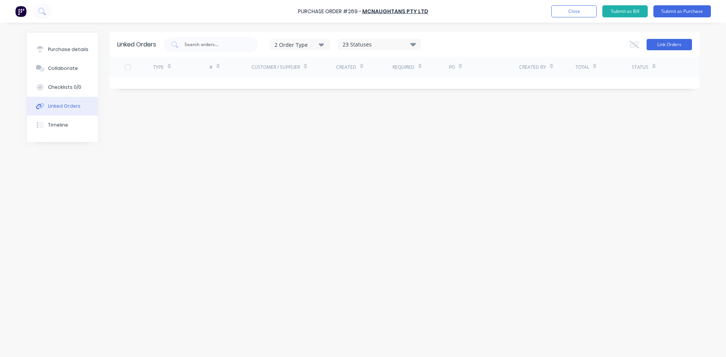
click at [674, 44] on button "Link Orders" at bounding box center [669, 44] width 45 height 11
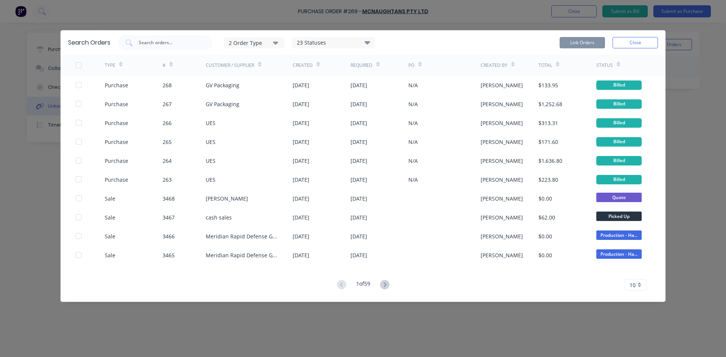
drag, startPoint x: 136, startPoint y: 42, endPoint x: 321, endPoint y: 47, distance: 185.0
click at [142, 43] on div at bounding box center [165, 42] width 95 height 15
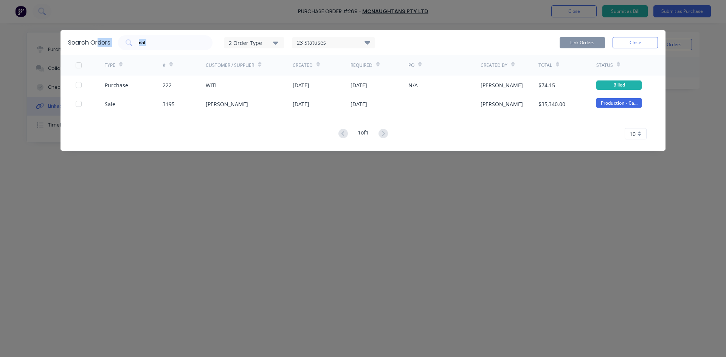
drag, startPoint x: 174, startPoint y: 49, endPoint x: 0, endPoint y: 47, distance: 174.0
click at [0, 49] on div "Search Orders dal 2 Order Type 23 Statuses Sales Order Status All Archived Draf…" at bounding box center [363, 178] width 726 height 357
drag, startPoint x: 197, startPoint y: 39, endPoint x: 188, endPoint y: 41, distance: 9.3
click at [197, 39] on input "dal" at bounding box center [169, 43] width 63 height 8
type input "d"
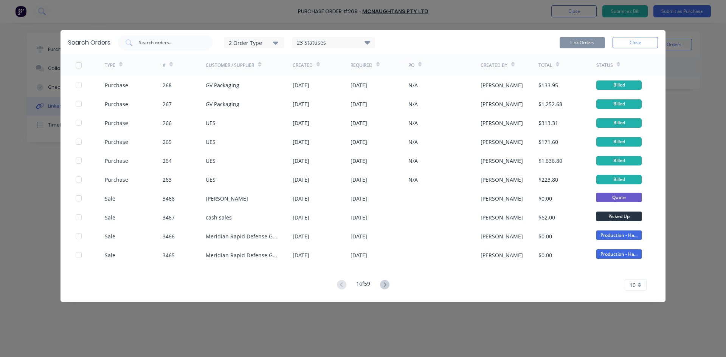
click at [317, 43] on div "23 Statuses" at bounding box center [333, 43] width 82 height 8
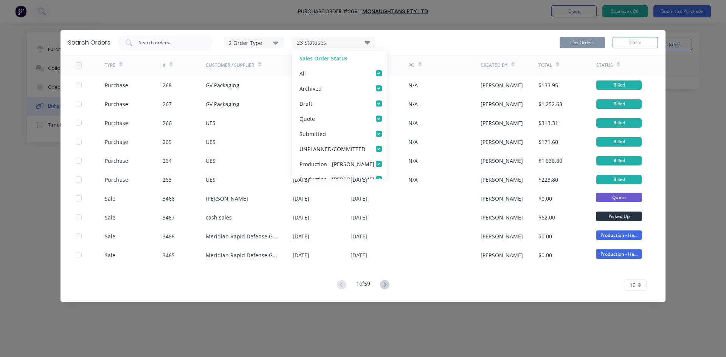
click at [311, 72] on div "All" at bounding box center [339, 73] width 95 height 15
click at [374, 78] on div "All" at bounding box center [339, 73] width 95 height 15
click at [387, 69] on label at bounding box center [387, 69] width 0 height 0
click at [387, 73] on input "checkbox" at bounding box center [390, 72] width 6 height 7
checkbox input "false"
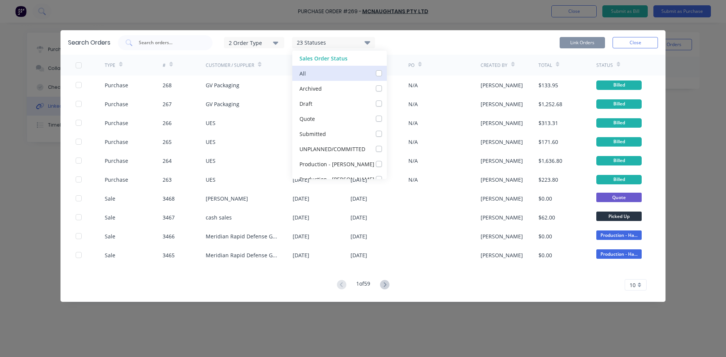
checkbox input "false"
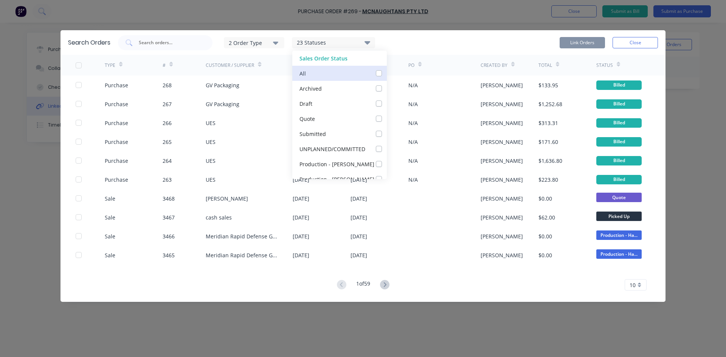
checkbox John_checkbox_ca9a7bbe-7e66-4ed6-84fa-9e5cc9e47448linked-orders-modal "false"
checkbox Ryan_checkbox_2e51f7aa-b1a7-4494-9a70-4a55f1f42c9dlinked-orders-modal "false"
checkbox Cal_checkbox_61d4f998-c79c-4917-9dee-900cbe2fa3e1linked-orders-modal "false"
checkbox Hayden_checkbox_9441e542-6ef2-451a-95f8-a3967c1dd6bclinked-orders-modal "false"
checkbox input "false"
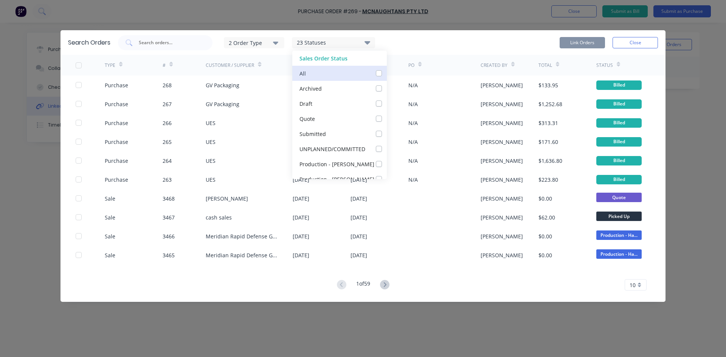
checkbox BAY_checkbox_01a283ec-7816-42c2-916e-c1cdacc6626blinked-orders-modal "false"
checkbox PICKUP_checkbox_54ea7bfe-f9ca-4bc1-bc25-e3551818c134linked-orders-modal "false"
checkbox Backorder_checkbox_44b6f872-9302-46e6-af8c-3e10e367b706linked-orders-modal "false"
checkbox Booked_checkbox_1557a4ba-a9a2-4078-bcac-941d2a0e8b3elinked-orders-modal "false"
checkbox Contracts_checkbox_1968c43e-1ef3-4eea-8438-752650ce06d7linked-orders-modal "false"
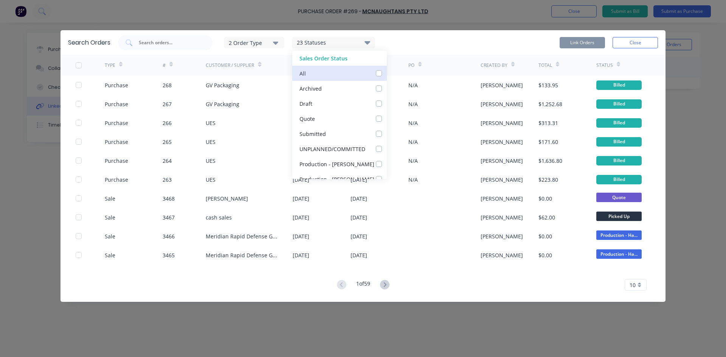
checkbox input "false"
checkbox Up_checkbox_v087omlinked-orders-modal "false"
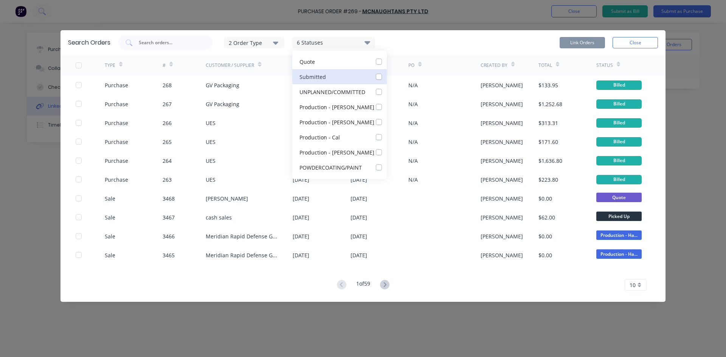
scroll to position [76, 0]
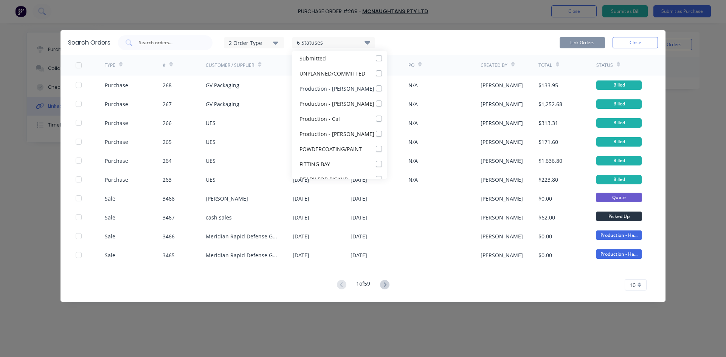
click at [352, 95] on div "Production - [PERSON_NAME]" at bounding box center [339, 88] width 95 height 15
click at [387, 84] on label at bounding box center [387, 84] width 0 height 0
click at [387, 88] on John_checkbox_ca9a7bbe-7e66-4ed6-84fa-9e5cc9e47448linked-orders-modal "checkbox" at bounding box center [390, 87] width 6 height 7
checkbox John_checkbox_ca9a7bbe-7e66-4ed6-84fa-9e5cc9e47448linked-orders-modal "true"
click at [387, 99] on label at bounding box center [387, 99] width 0 height 0
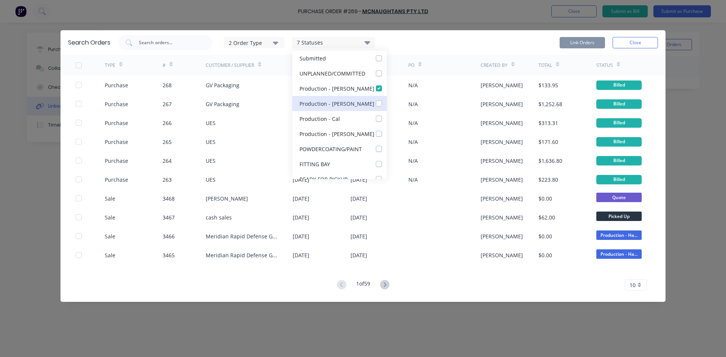
click at [387, 104] on Ryan_checkbox_2e51f7aa-b1a7-4494-9a70-4a55f1f42c9dlinked-orders-modal "checkbox" at bounding box center [390, 102] width 6 height 7
checkbox Ryan_checkbox_2e51f7aa-b1a7-4494-9a70-4a55f1f42c9dlinked-orders-modal "true"
click at [414, 43] on div "2 Order Type 8 Statuses Sales Order Status All Archived Draft Quote Submitted U…" at bounding box center [388, 42] width 540 height 15
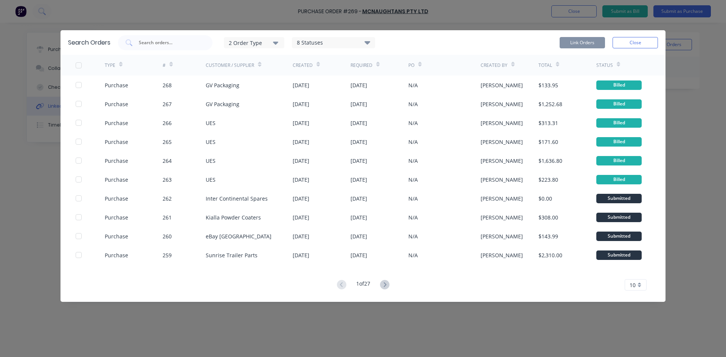
click at [336, 43] on div "8 Statuses" at bounding box center [333, 43] width 82 height 8
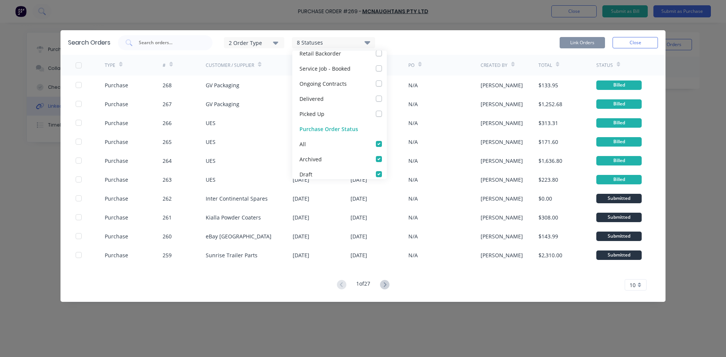
scroll to position [280, 0]
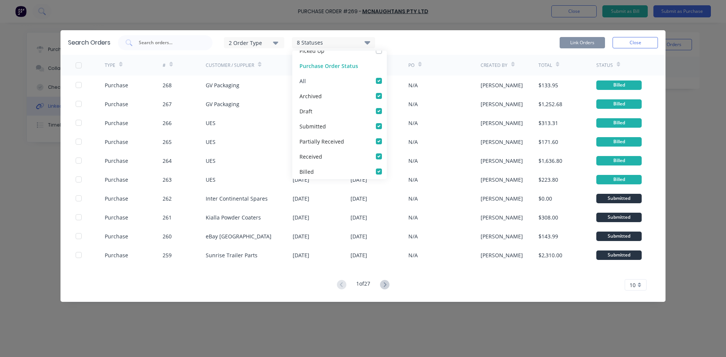
click at [387, 77] on label at bounding box center [387, 77] width 0 height 0
click at [387, 80] on input "checkbox" at bounding box center [390, 80] width 6 height 7
checkbox input "false"
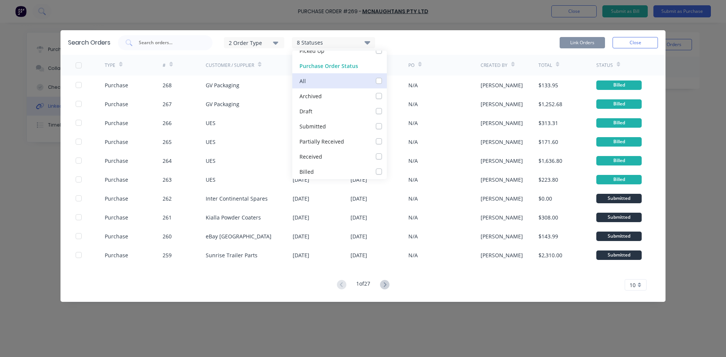
checkbox input "false"
checkbox Received_checkbox_partiallyReceived_purchaselinked-orders-modal "false"
checkbox input "false"
click at [430, 45] on div "2 Order Type 2 Statuses Sales Order Status All Archived Draft Quote Submitted U…" at bounding box center [388, 42] width 540 height 15
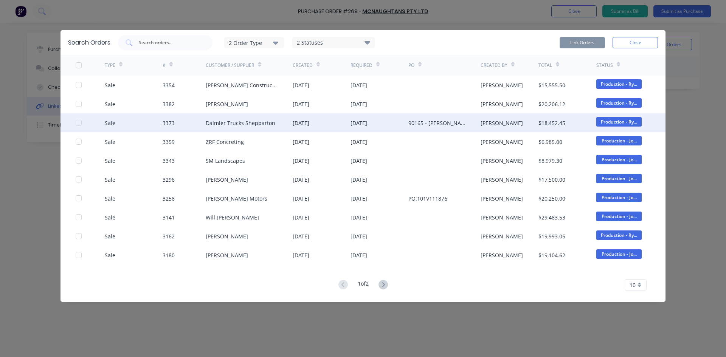
click at [236, 124] on div "Daimler Trucks Shepparton" at bounding box center [241, 123] width 70 height 8
click at [76, 126] on div at bounding box center [78, 122] width 15 height 15
click at [576, 43] on button "Link Orders" at bounding box center [582, 42] width 45 height 11
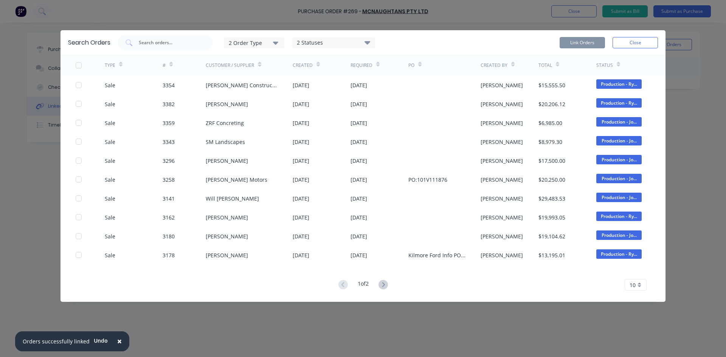
click at [662, 40] on div "Search Orders 2 Order Type 2 Statuses Sales Order Status All Archived Draft Quo…" at bounding box center [363, 42] width 605 height 25
click at [650, 40] on button "Close" at bounding box center [635, 42] width 45 height 11
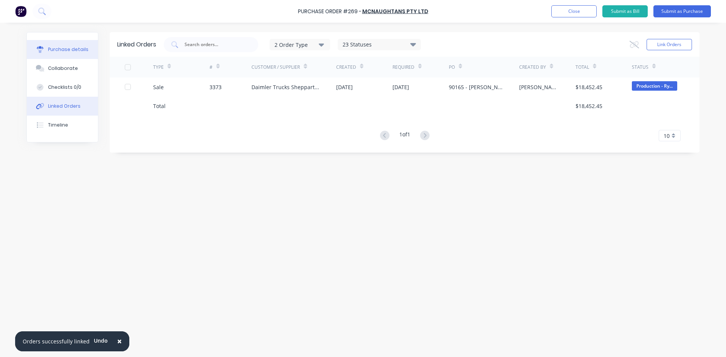
click at [83, 48] on div "Purchase details" at bounding box center [68, 49] width 40 height 7
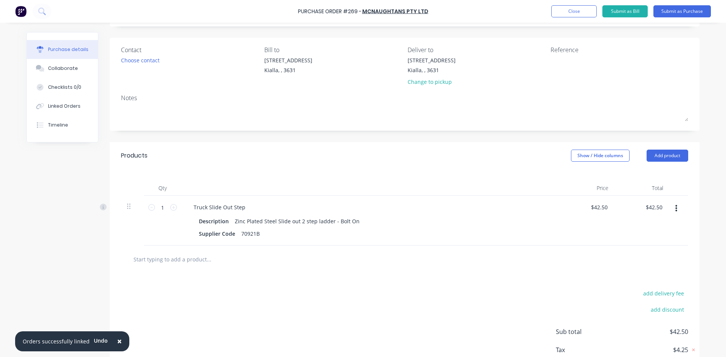
scroll to position [94, 0]
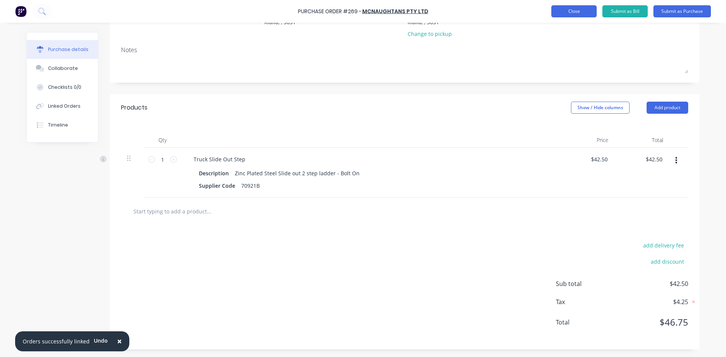
click at [569, 10] on button "Close" at bounding box center [574, 11] width 45 height 12
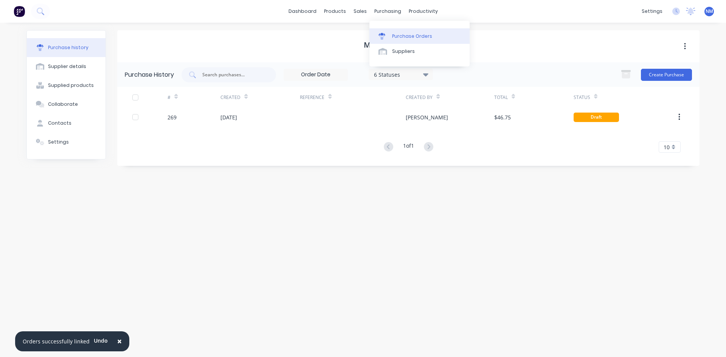
click at [397, 33] on div "Purchase Orders" at bounding box center [412, 36] width 40 height 7
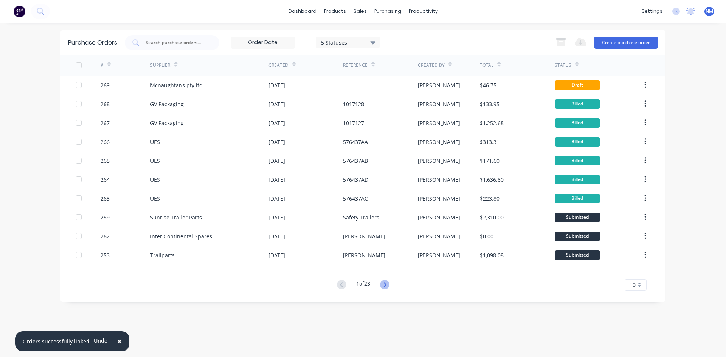
click at [385, 283] on icon at bounding box center [384, 284] width 9 height 9
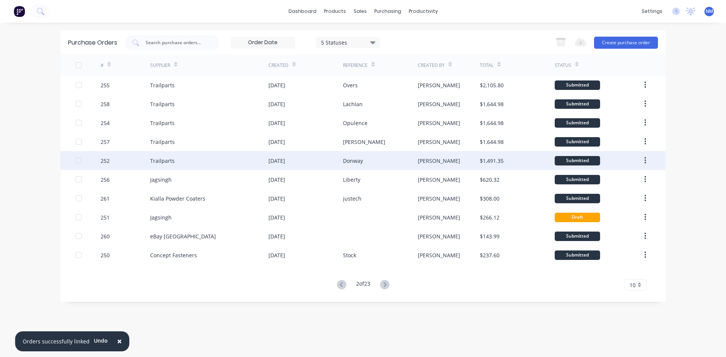
click at [332, 162] on div "[DATE]" at bounding box center [306, 160] width 75 height 19
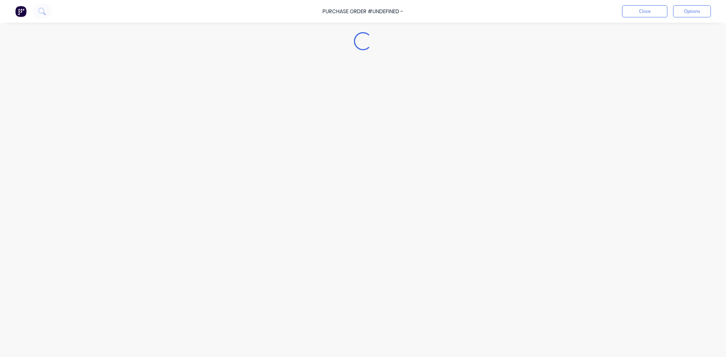
type textarea "x"
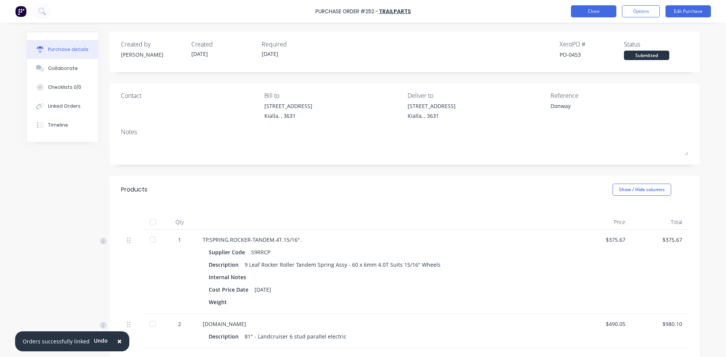
click at [590, 12] on button "Close" at bounding box center [593, 11] width 45 height 12
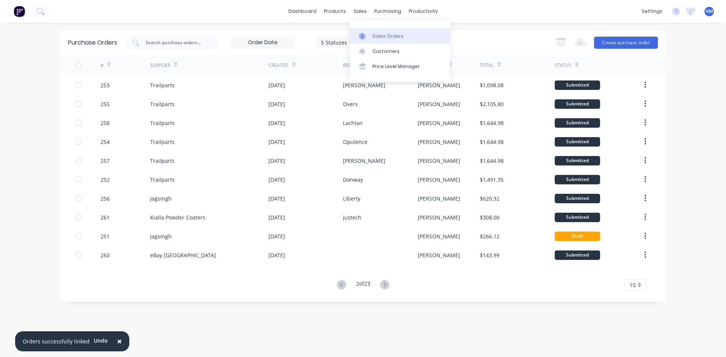
click at [383, 39] on div "Sales Orders" at bounding box center [388, 36] width 31 height 7
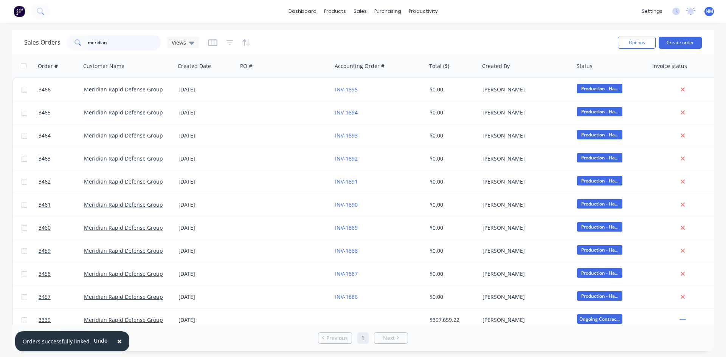
click at [0, 59] on div "Sales Orders meridian Views Options Create order Order # Customer Name Created …" at bounding box center [363, 190] width 726 height 321
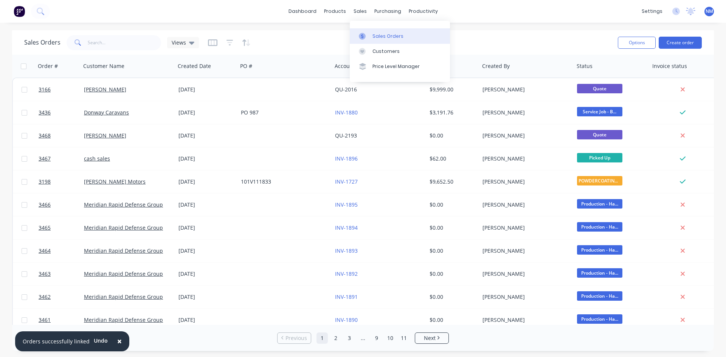
click at [375, 36] on div "Sales Orders" at bounding box center [388, 36] width 31 height 7
click at [344, 33] on link "Product Catalogue" at bounding box center [372, 35] width 100 height 15
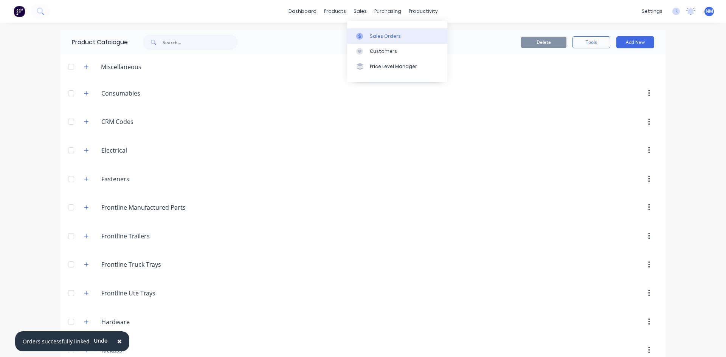
click at [363, 29] on link "Sales Orders" at bounding box center [397, 35] width 100 height 15
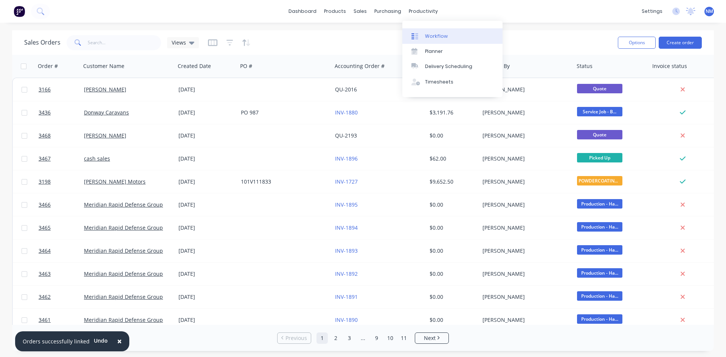
click at [434, 37] on div "Workflow" at bounding box center [436, 36] width 23 height 7
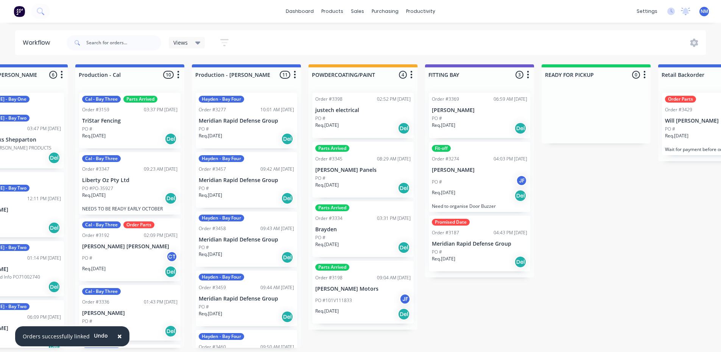
scroll to position [0, 409]
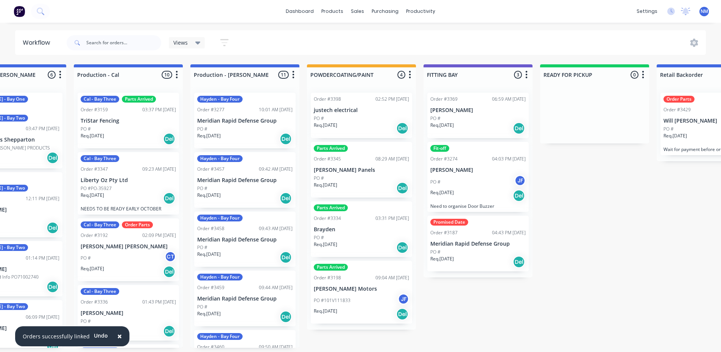
click at [473, 118] on div "PO #" at bounding box center [477, 118] width 95 height 7
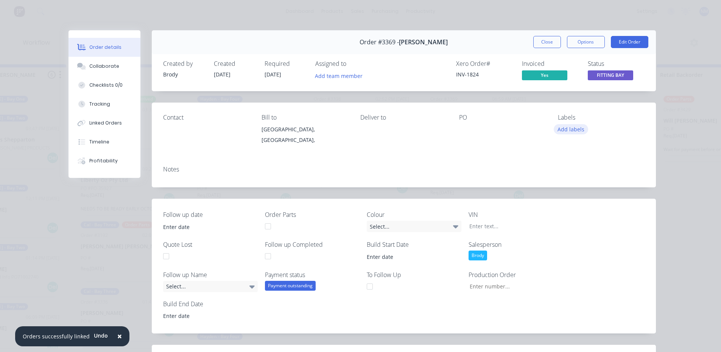
click at [572, 126] on button "Add labels" at bounding box center [570, 129] width 35 height 10
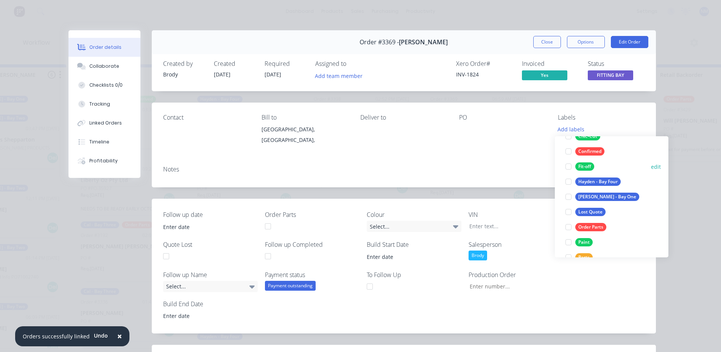
click at [572, 166] on div at bounding box center [568, 166] width 15 height 15
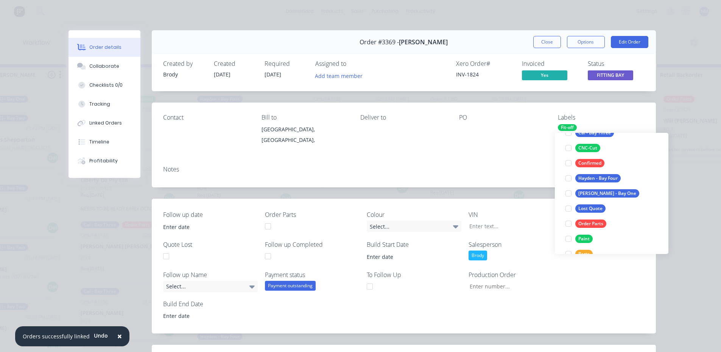
scroll to position [30, 0]
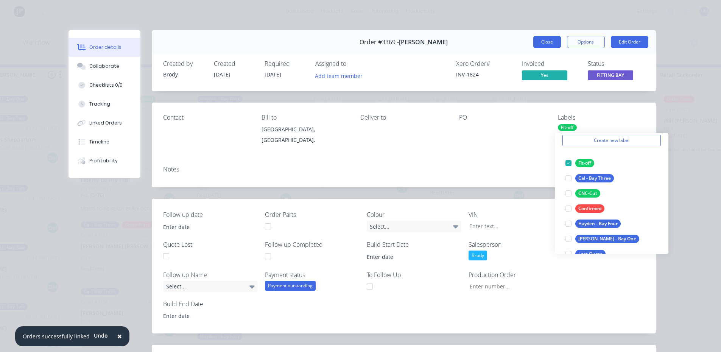
click at [546, 37] on button "Close" at bounding box center [547, 42] width 28 height 12
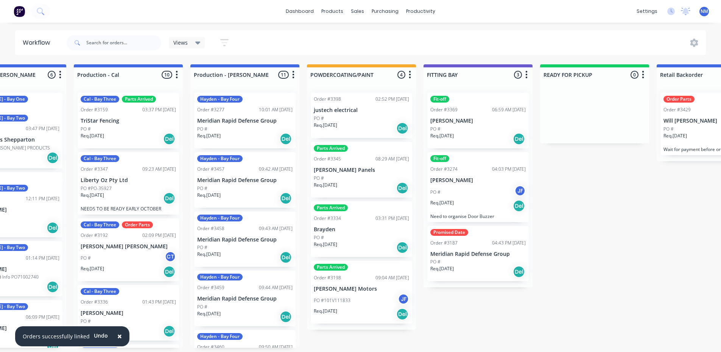
scroll to position [2, 409]
click at [478, 256] on div "Promised Date Order #3187 04:43 PM [DATE] Meridian Rapid Defense Group PO # Req…" at bounding box center [477, 254] width 101 height 56
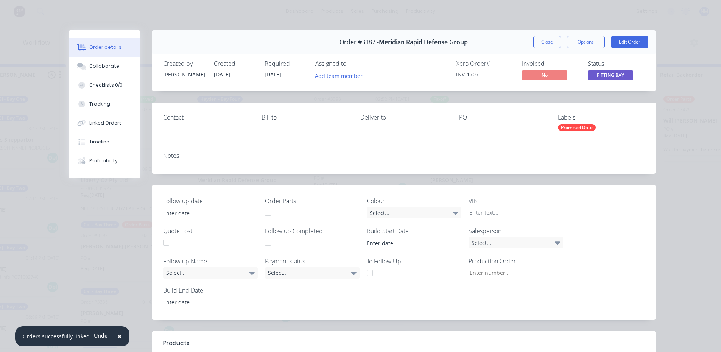
click at [582, 128] on div "Promised Date" at bounding box center [577, 127] width 38 height 7
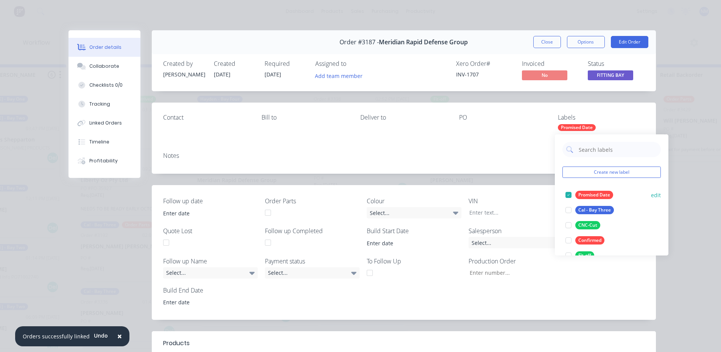
click at [570, 195] on div at bounding box center [568, 194] width 15 height 15
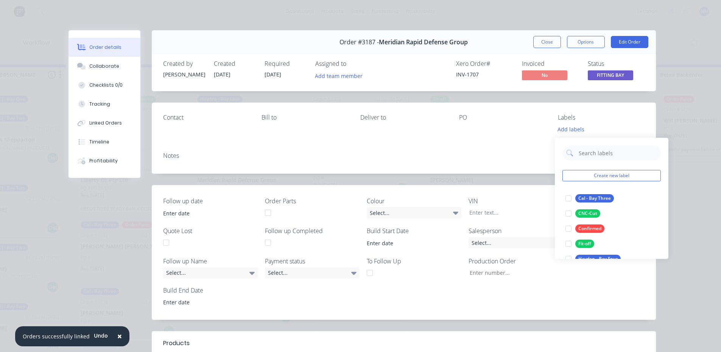
scroll to position [38, 0]
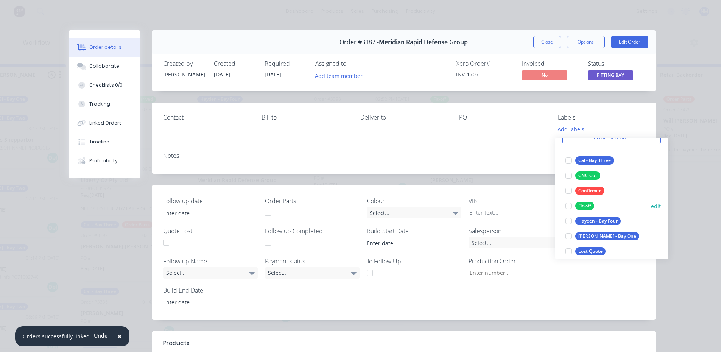
click at [570, 201] on div at bounding box center [568, 205] width 15 height 15
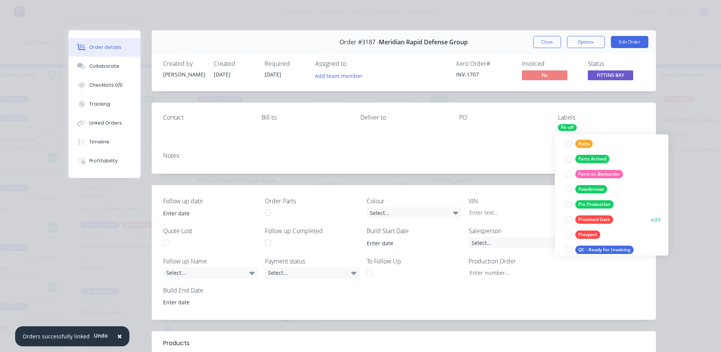
scroll to position [189, 0]
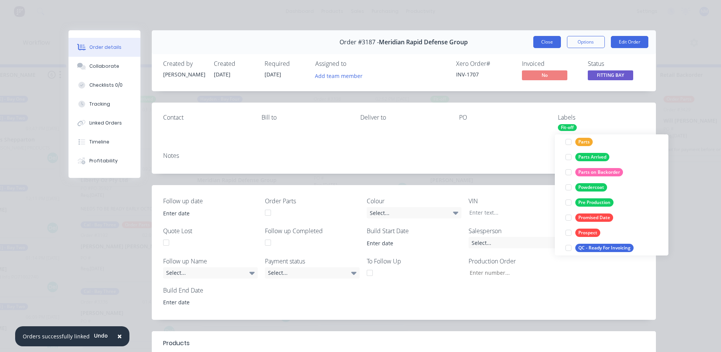
click at [544, 36] on button "Close" at bounding box center [547, 42] width 28 height 12
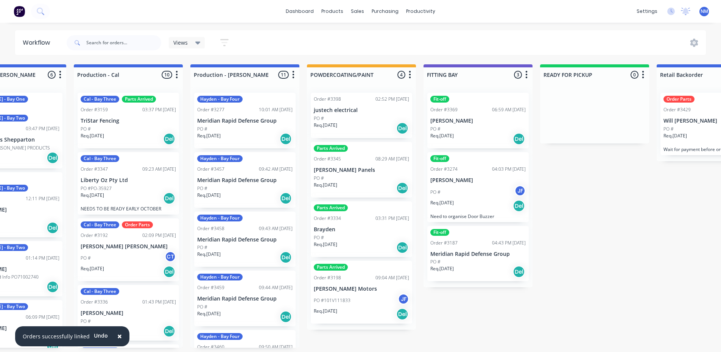
click at [364, 111] on p "justech electrical" at bounding box center [361, 110] width 95 height 6
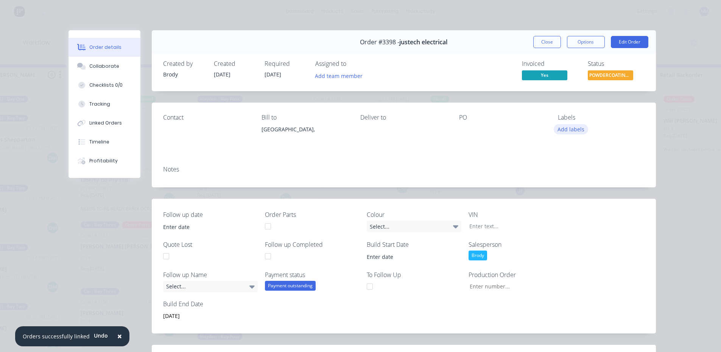
click at [561, 124] on button "Add labels" at bounding box center [570, 129] width 35 height 10
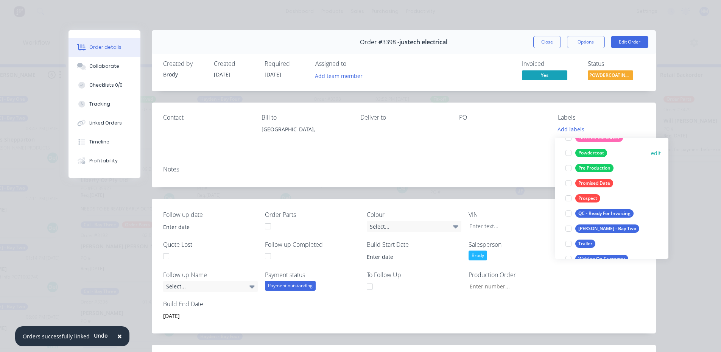
click at [579, 152] on div "Powdercoat" at bounding box center [591, 153] width 32 height 8
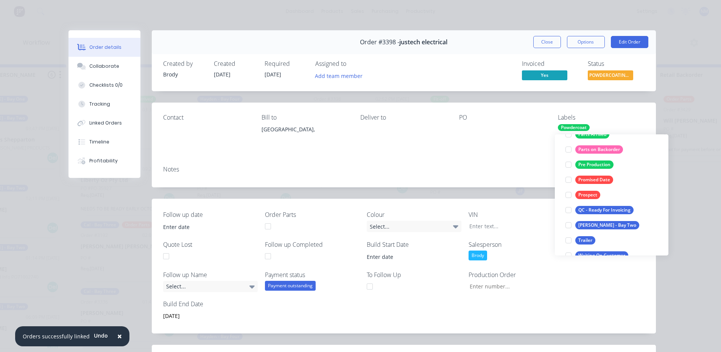
scroll to position [45, 0]
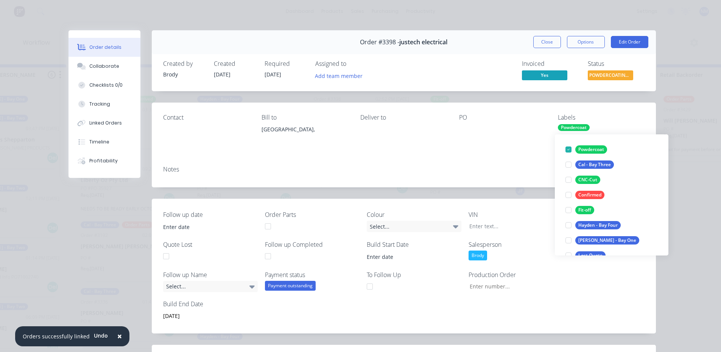
click at [540, 35] on div "Order #3398 - justech electrical Close Options Edit Order" at bounding box center [404, 42] width 504 height 24
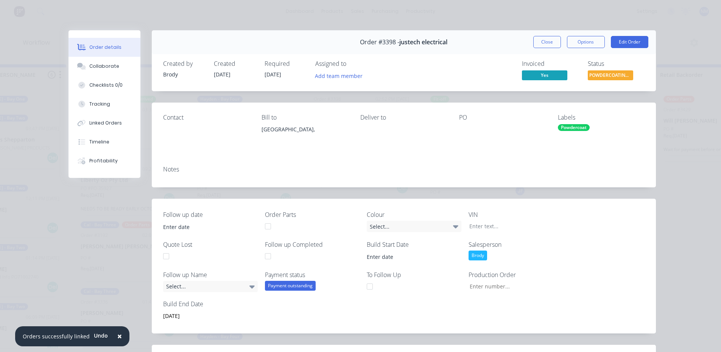
click at [536, 43] on button "Close" at bounding box center [547, 42] width 28 height 12
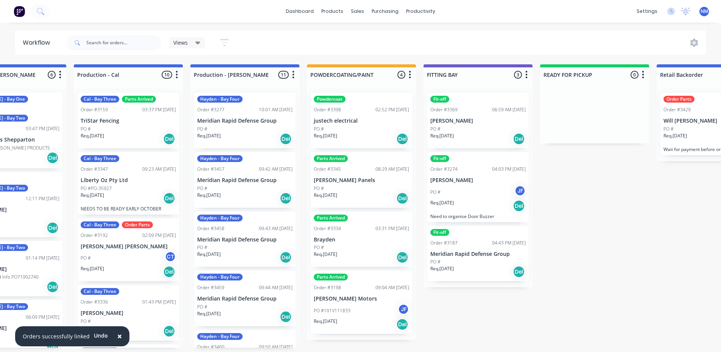
click at [371, 190] on div "PO #" at bounding box center [361, 188] width 95 height 7
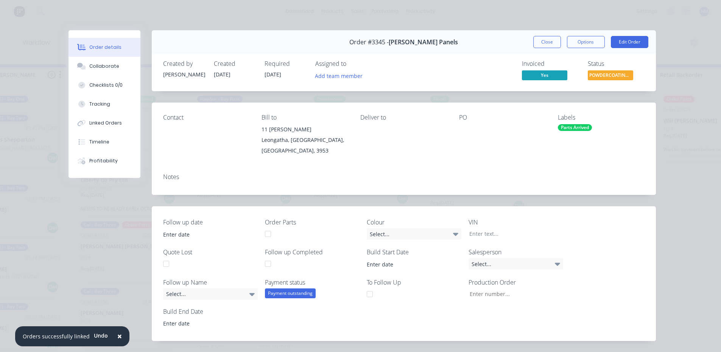
click at [576, 126] on div "Parts Arrived" at bounding box center [575, 127] width 34 height 7
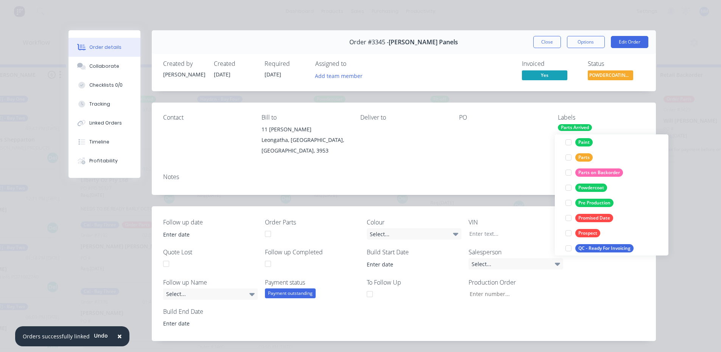
scroll to position [189, 0]
click at [571, 186] on div at bounding box center [568, 187] width 15 height 15
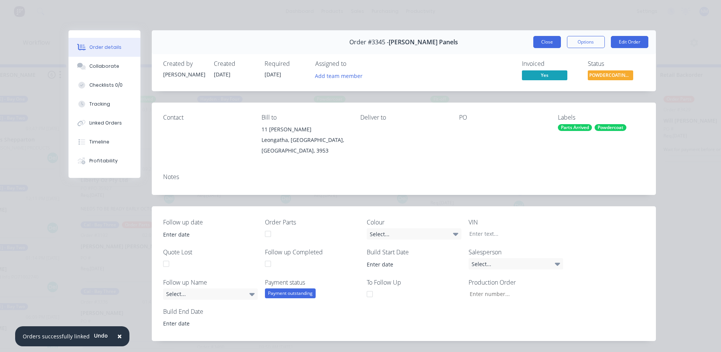
click at [548, 43] on button "Close" at bounding box center [547, 42] width 28 height 12
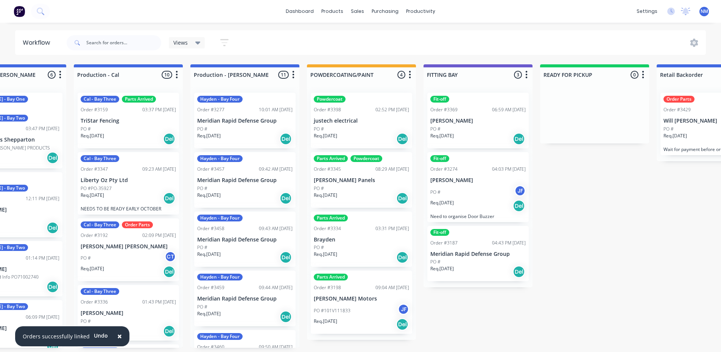
click at [369, 245] on div "PO #" at bounding box center [361, 247] width 95 height 7
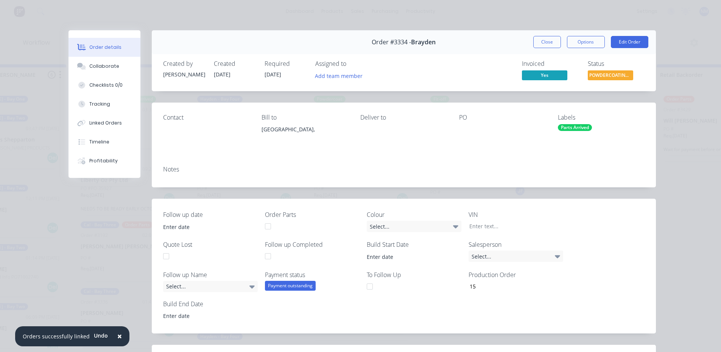
click at [578, 127] on div "Parts Arrived" at bounding box center [575, 127] width 34 height 7
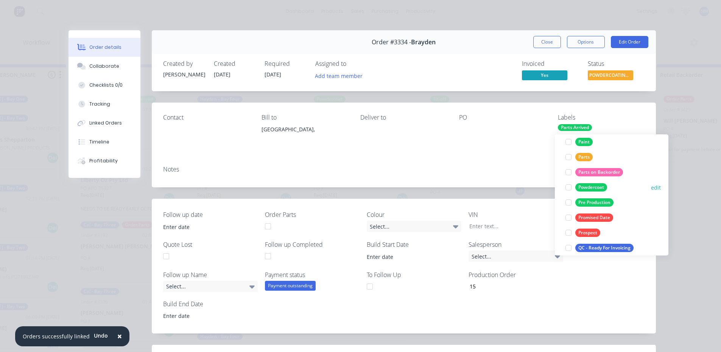
click at [595, 186] on div "Powdercoat" at bounding box center [591, 187] width 32 height 8
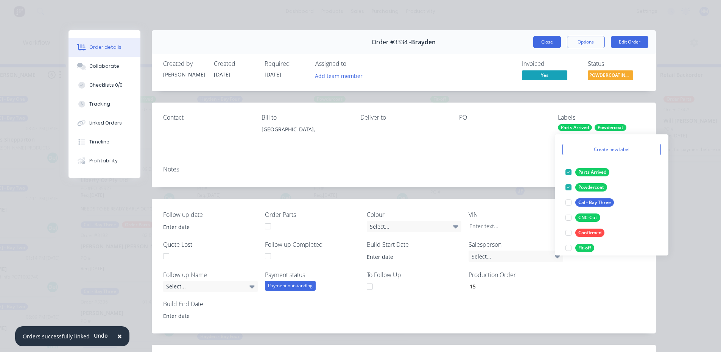
click at [544, 42] on button "Close" at bounding box center [547, 42] width 28 height 12
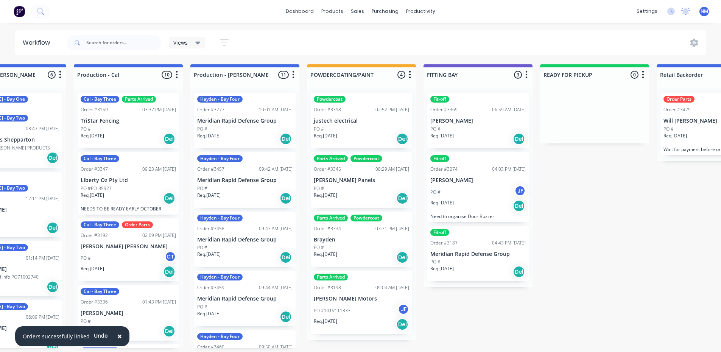
click at [359, 310] on div "PO #101V111833 JF" at bounding box center [361, 310] width 95 height 14
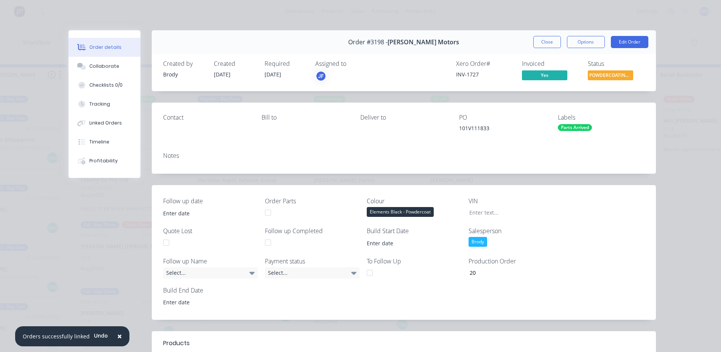
click at [573, 130] on div "Parts Arrived" at bounding box center [575, 127] width 34 height 7
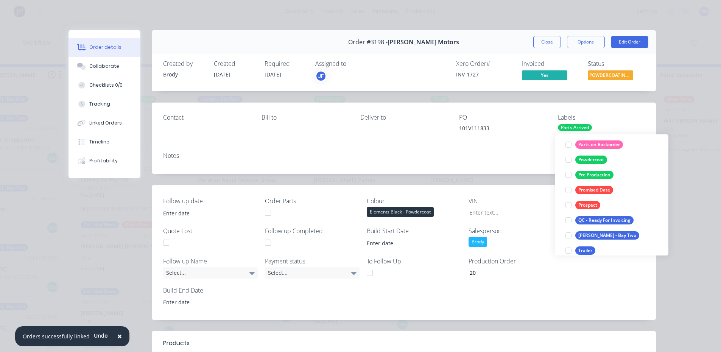
scroll to position [227, 0]
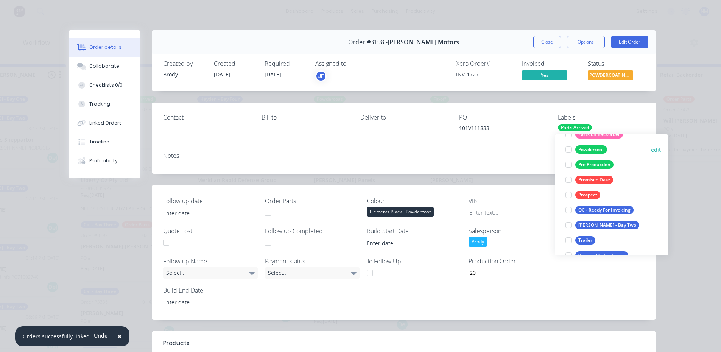
click at [569, 149] on div at bounding box center [568, 149] width 15 height 15
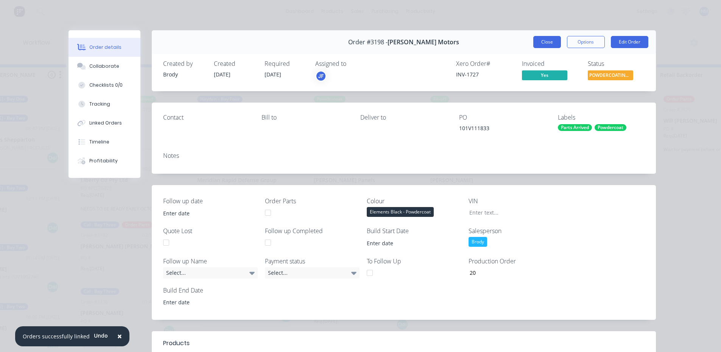
click at [544, 42] on button "Close" at bounding box center [547, 42] width 28 height 12
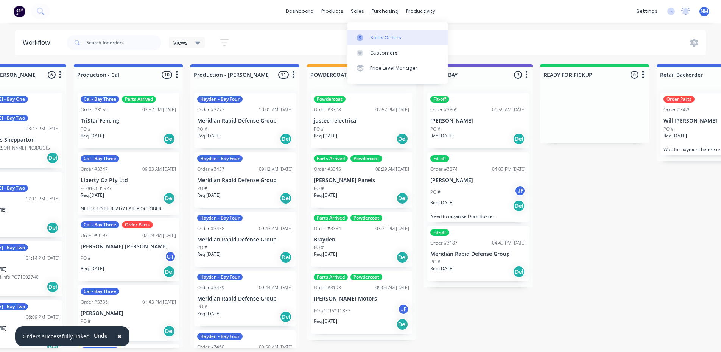
click at [371, 32] on link "Sales Orders" at bounding box center [397, 37] width 100 height 15
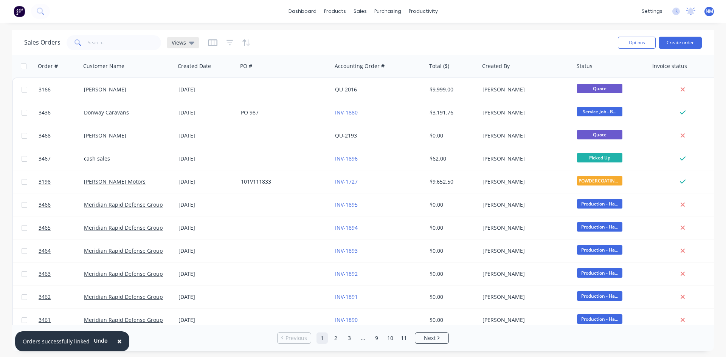
click at [177, 43] on span "Views" at bounding box center [179, 43] width 14 height 8
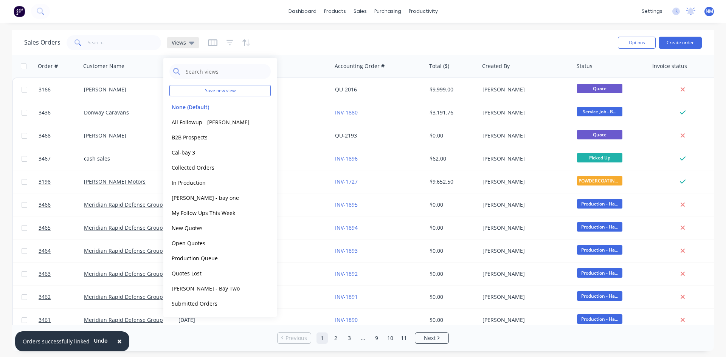
click at [177, 43] on span "Views" at bounding box center [179, 43] width 14 height 8
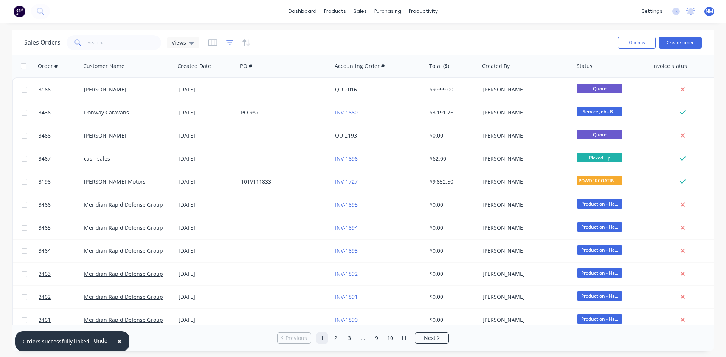
click at [229, 42] on icon "button" at bounding box center [230, 43] width 7 height 8
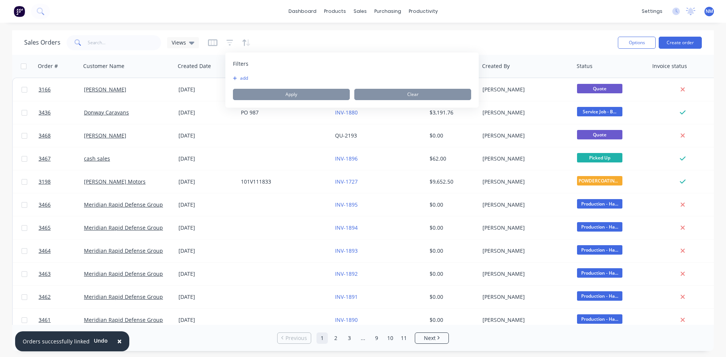
click at [244, 79] on button "add" at bounding box center [242, 78] width 19 height 6
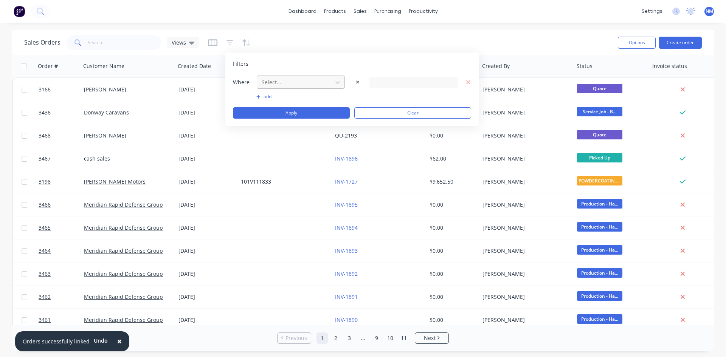
click at [314, 79] on div at bounding box center [295, 82] width 68 height 9
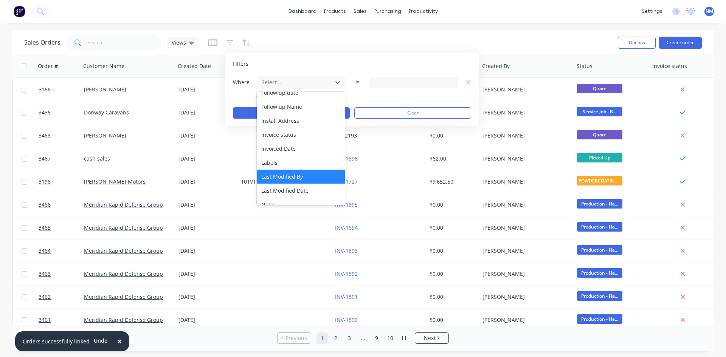
scroll to position [189, 0]
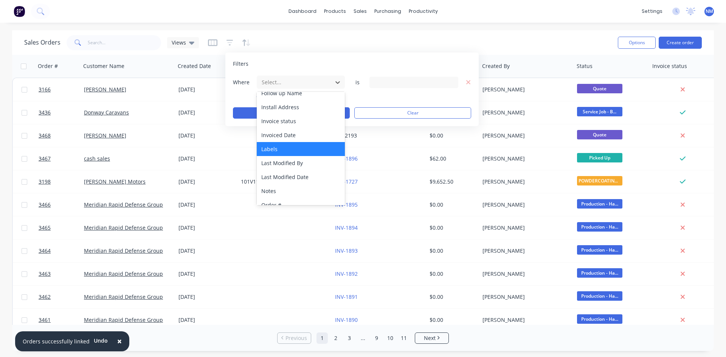
click at [292, 152] on div "Labels" at bounding box center [301, 149] width 88 height 14
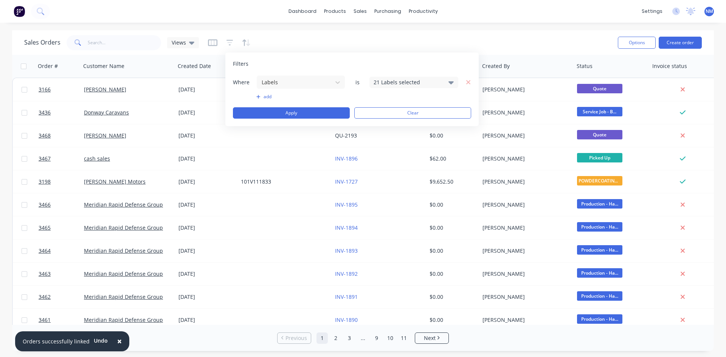
click at [406, 83] on div "21 Labels selected" at bounding box center [408, 82] width 68 height 8
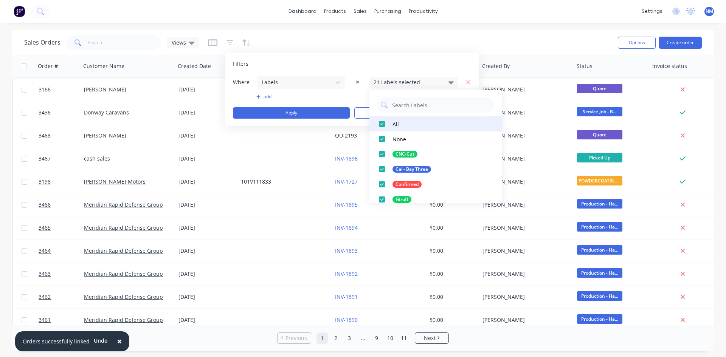
click at [393, 128] on div "All" at bounding box center [396, 124] width 6 height 8
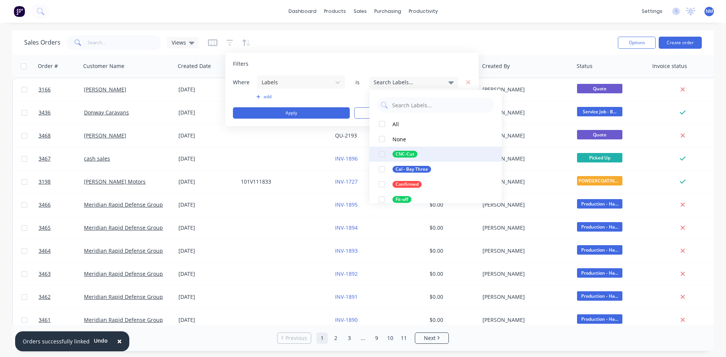
scroll to position [38, 0]
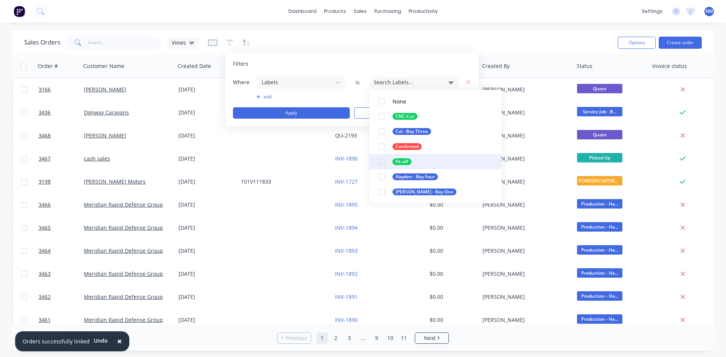
click at [404, 159] on div "Fit-off" at bounding box center [402, 161] width 19 height 7
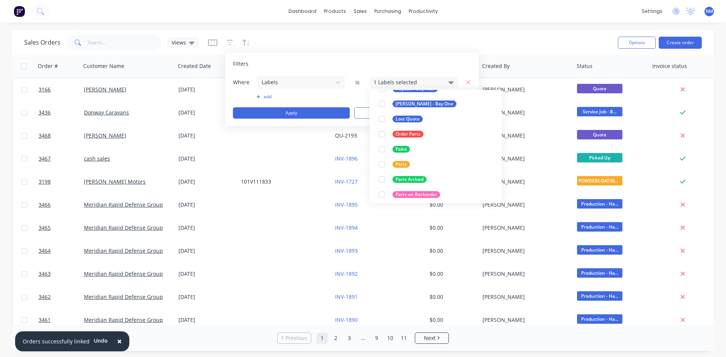
scroll to position [189, 0]
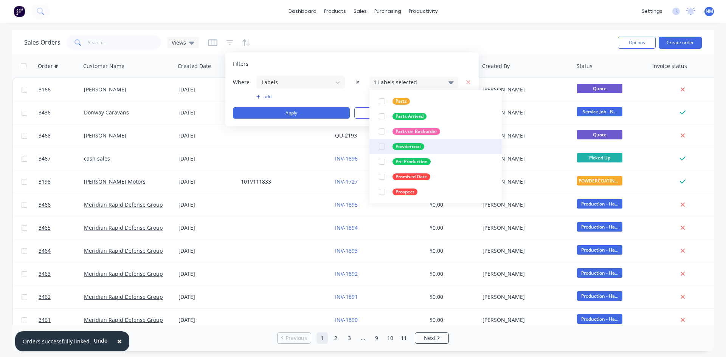
click at [444, 148] on button "Powdercoat" at bounding box center [436, 146] width 132 height 15
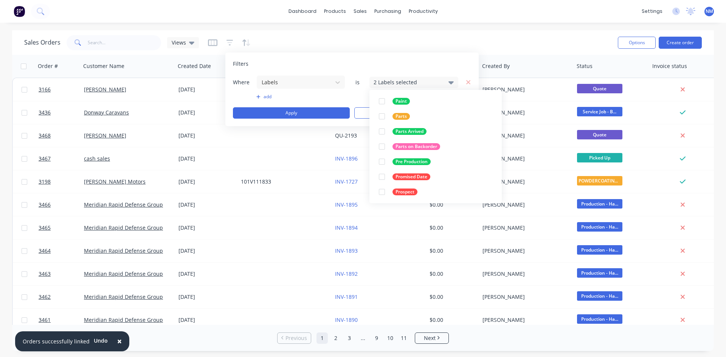
scroll to position [23, 0]
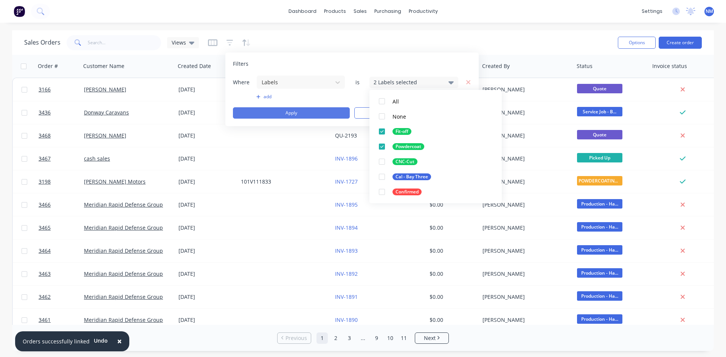
click at [289, 112] on button "Apply" at bounding box center [291, 112] width 117 height 11
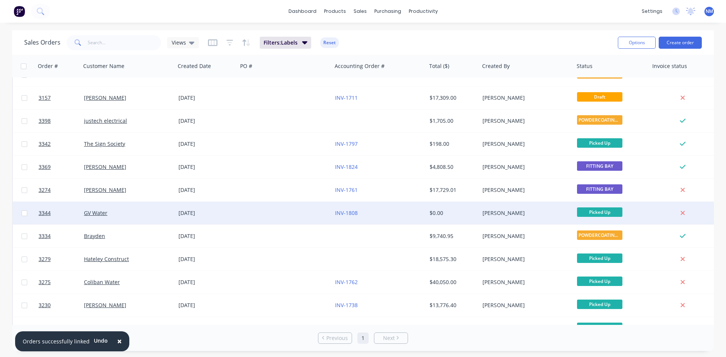
scroll to position [0, 0]
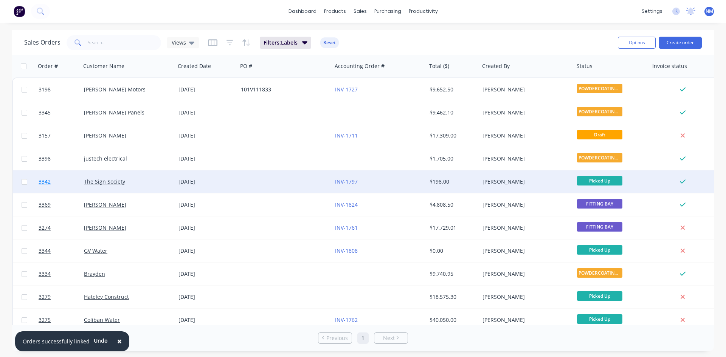
click at [40, 182] on span "3342" at bounding box center [45, 182] width 12 height 8
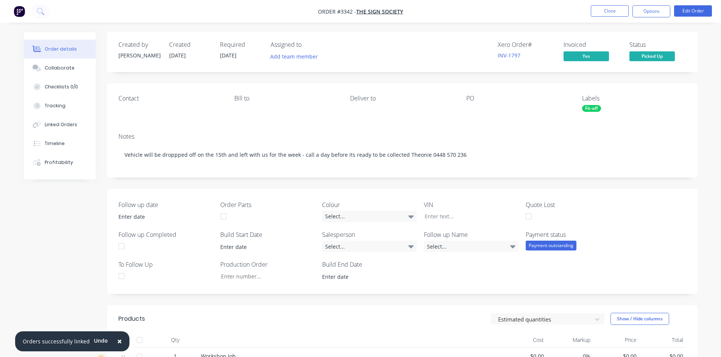
click at [591, 110] on div "Fit-off" at bounding box center [591, 108] width 19 height 7
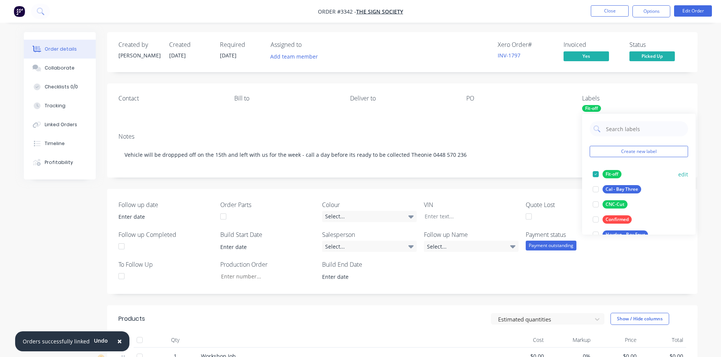
click at [596, 174] on div at bounding box center [595, 174] width 15 height 15
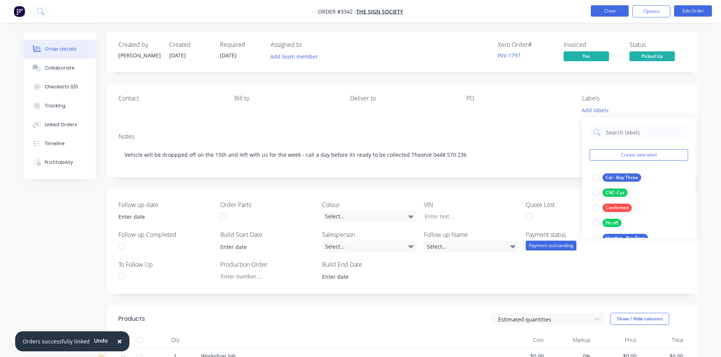
click at [604, 14] on button "Close" at bounding box center [609, 10] width 38 height 11
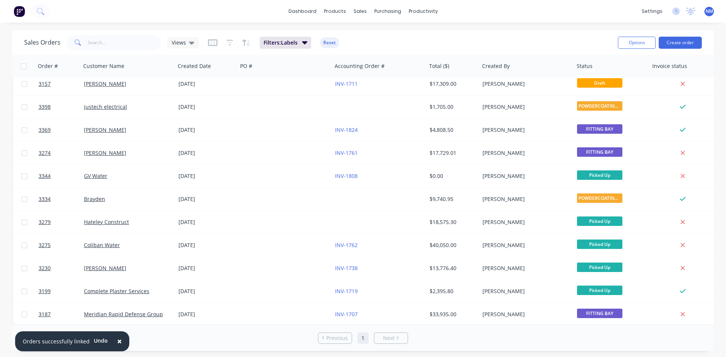
scroll to position [56, 0]
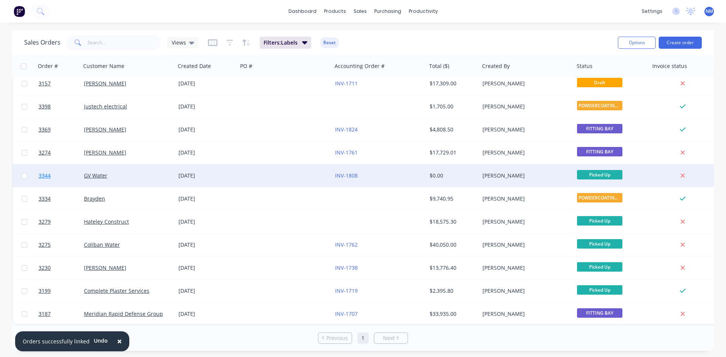
click at [47, 173] on span "3344" at bounding box center [45, 176] width 12 height 8
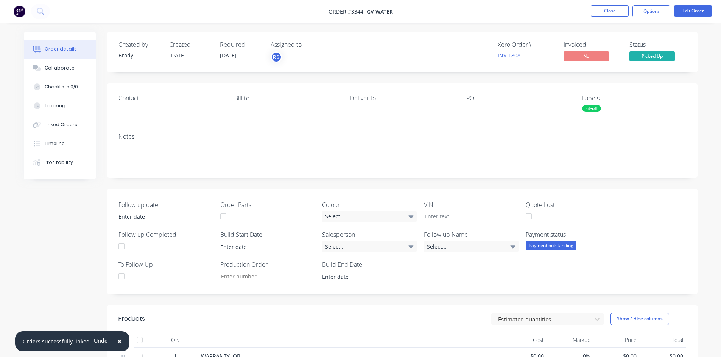
click at [590, 109] on div "Fit-off" at bounding box center [591, 108] width 19 height 7
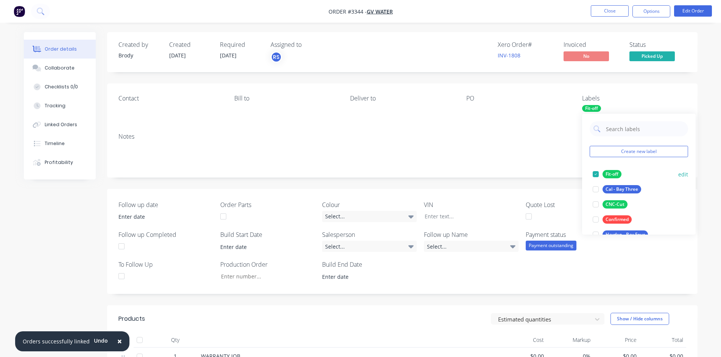
click at [598, 173] on div at bounding box center [595, 174] width 15 height 15
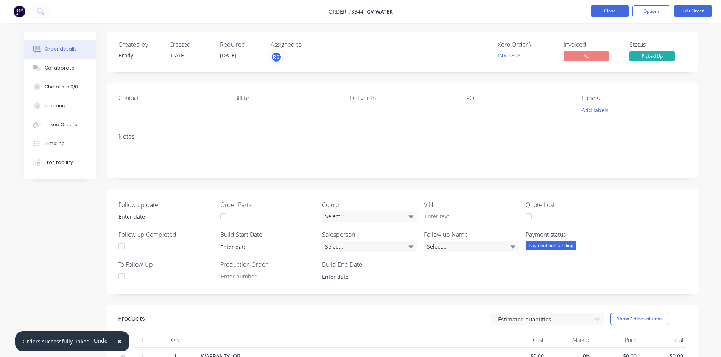
click at [611, 8] on button "Close" at bounding box center [609, 10] width 38 height 11
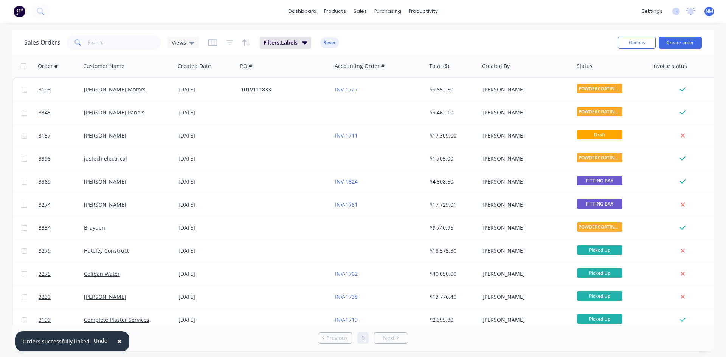
scroll to position [33, 0]
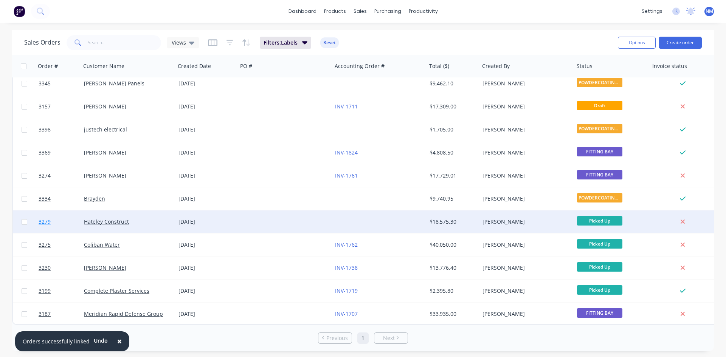
click at [45, 220] on span "3279" at bounding box center [45, 222] width 12 height 8
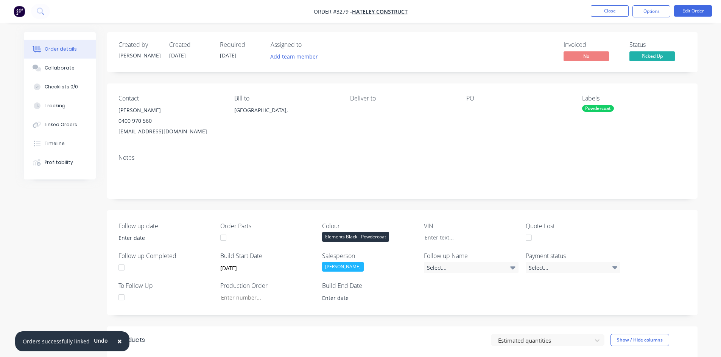
click at [600, 109] on div "Powdercoat" at bounding box center [598, 108] width 32 height 7
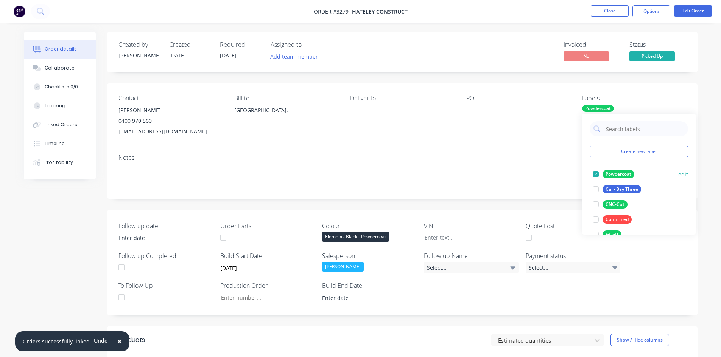
click at [594, 173] on div at bounding box center [595, 174] width 15 height 15
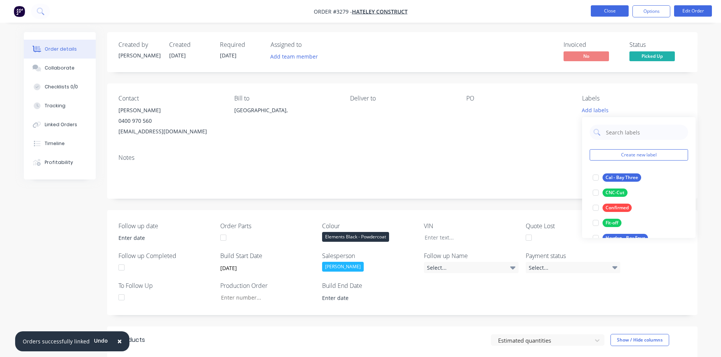
click at [612, 6] on button "Close" at bounding box center [609, 10] width 38 height 11
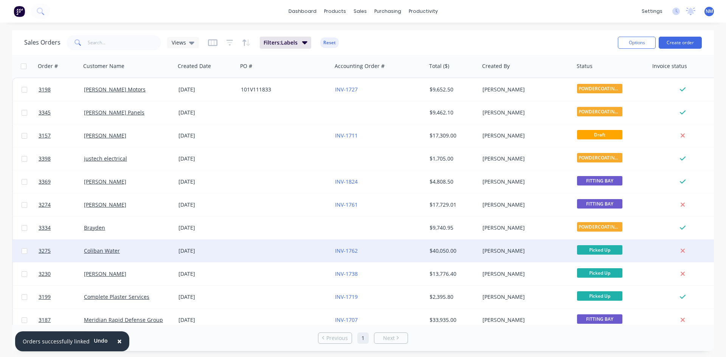
scroll to position [10, 0]
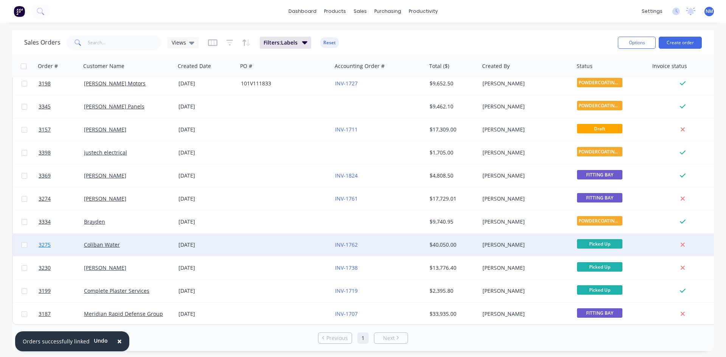
click at [43, 242] on span "3275" at bounding box center [45, 245] width 12 height 8
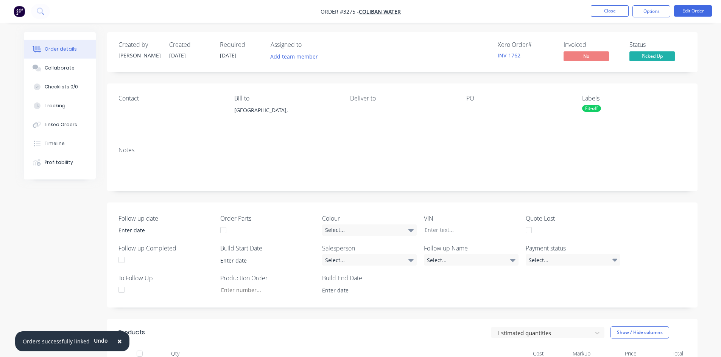
click at [591, 110] on div "Fit-off" at bounding box center [591, 108] width 19 height 7
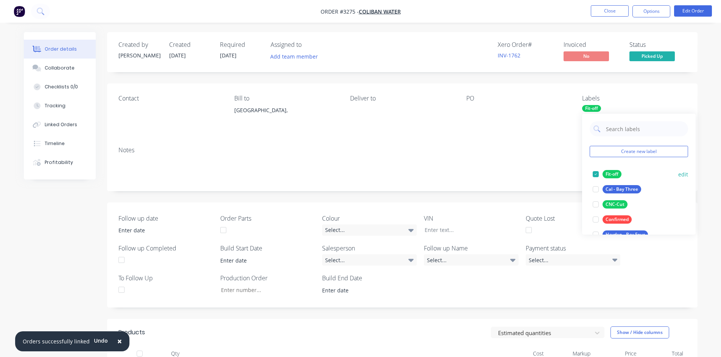
click at [597, 175] on div at bounding box center [595, 174] width 15 height 15
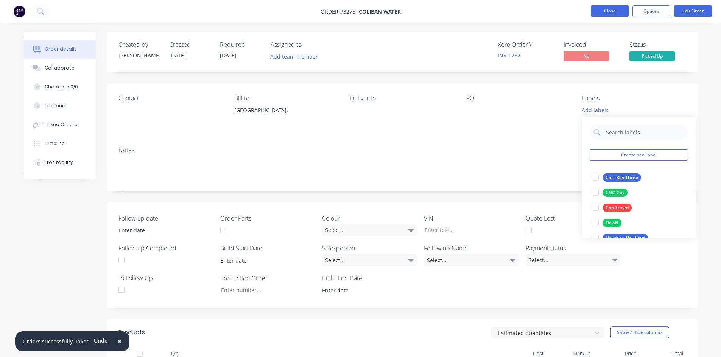
click at [602, 8] on button "Close" at bounding box center [609, 10] width 38 height 11
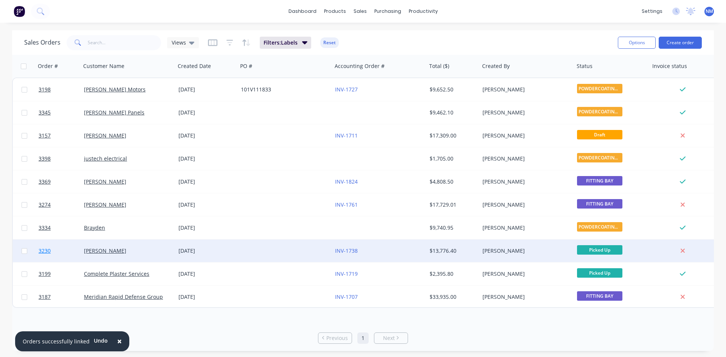
click at [51, 249] on link "3230" at bounding box center [61, 251] width 45 height 23
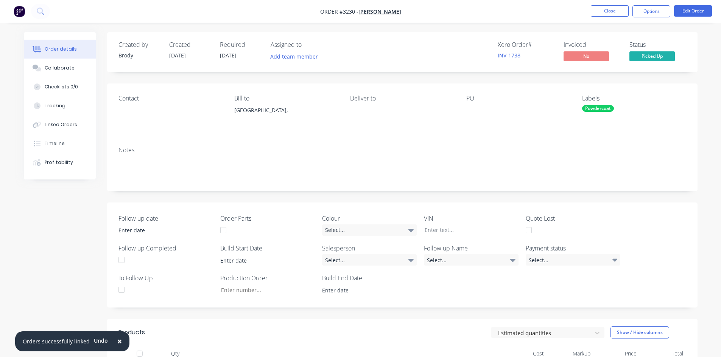
click at [601, 106] on div "Powdercoat" at bounding box center [598, 108] width 32 height 7
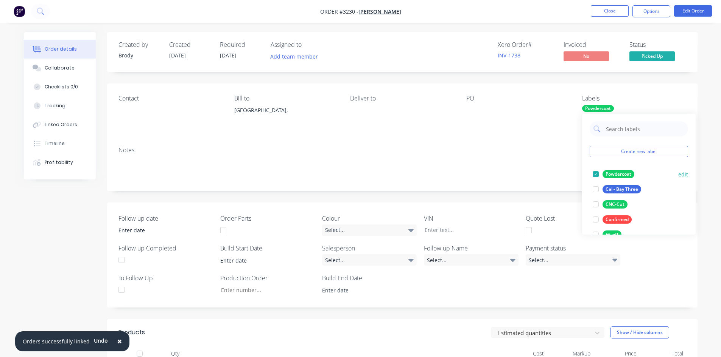
click at [595, 173] on div at bounding box center [595, 174] width 15 height 15
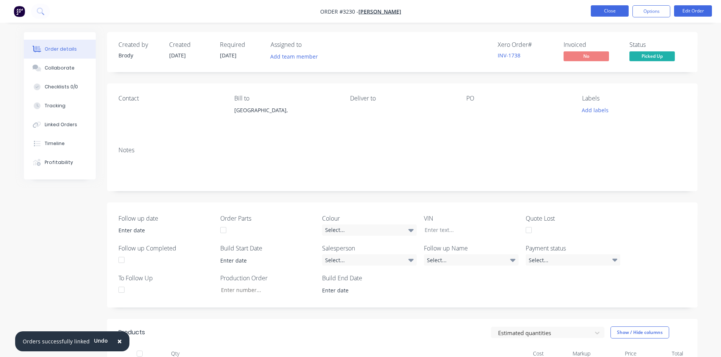
click at [610, 10] on button "Close" at bounding box center [609, 10] width 38 height 11
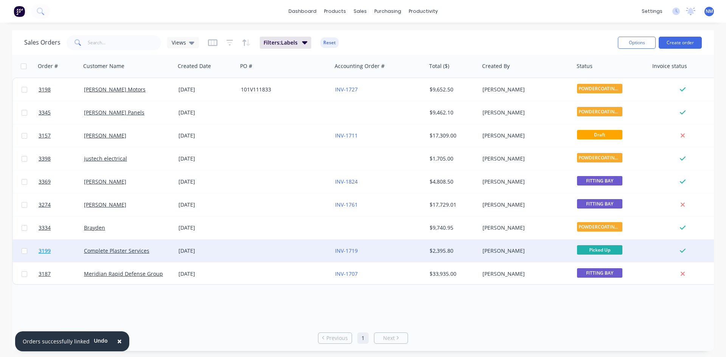
click at [44, 251] on span "3199" at bounding box center [45, 251] width 12 height 8
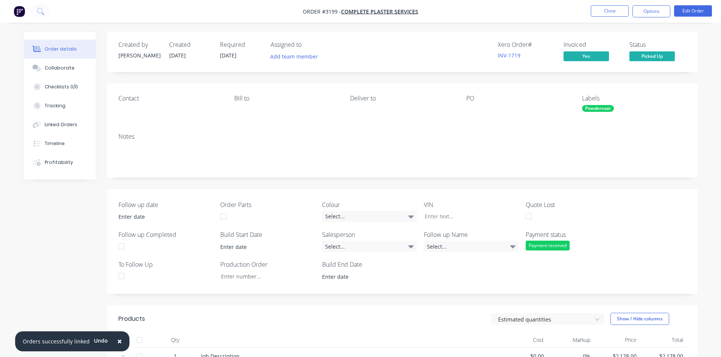
click at [601, 109] on div "Powdercoat" at bounding box center [598, 108] width 32 height 7
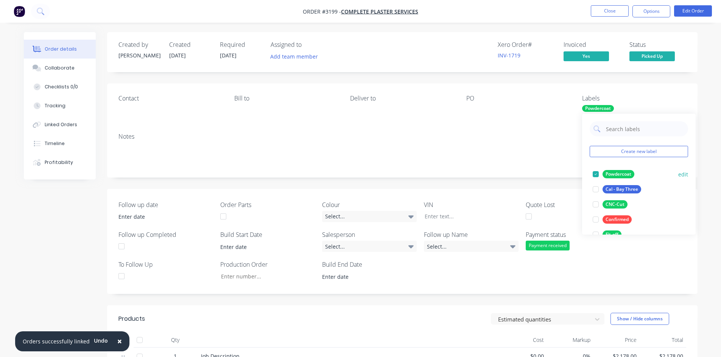
click at [593, 177] on div at bounding box center [595, 174] width 15 height 15
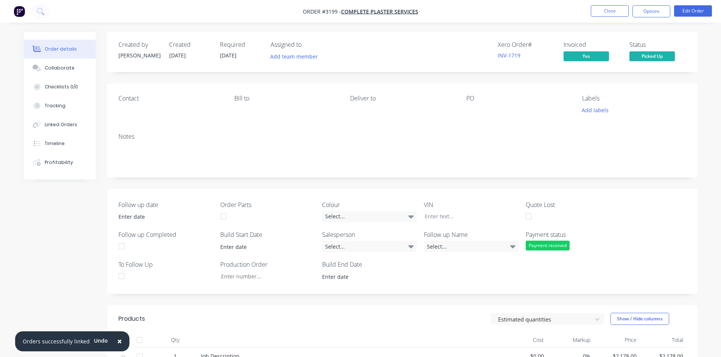
click at [606, 17] on li "Close" at bounding box center [609, 11] width 38 height 12
click at [613, 12] on button "Close" at bounding box center [609, 10] width 38 height 11
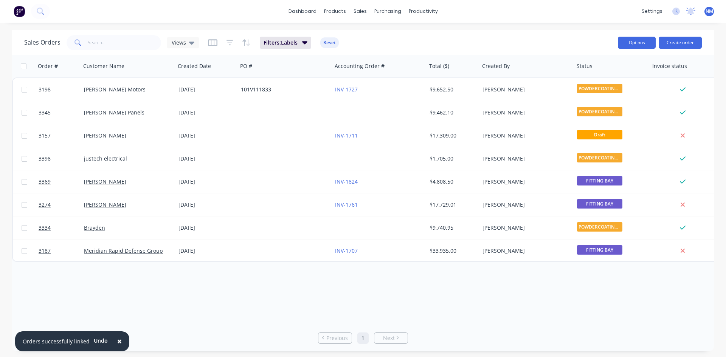
click at [639, 42] on button "Options" at bounding box center [637, 43] width 38 height 12
click at [595, 90] on div "Export" at bounding box center [614, 92] width 70 height 11
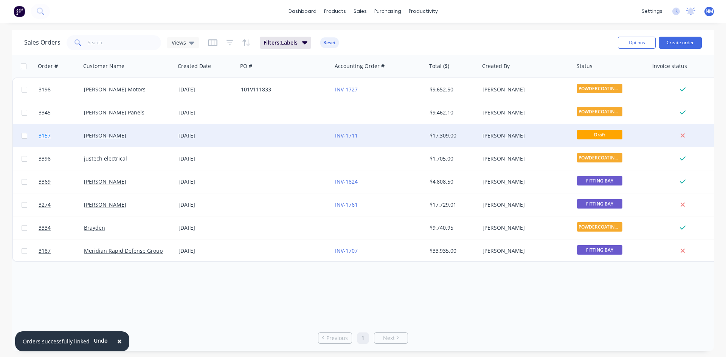
click at [44, 137] on span "3157" at bounding box center [45, 136] width 12 height 8
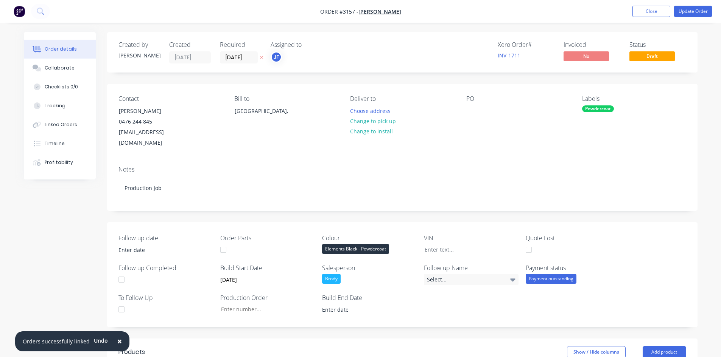
click at [601, 109] on div "Powdercoat" at bounding box center [598, 109] width 32 height 7
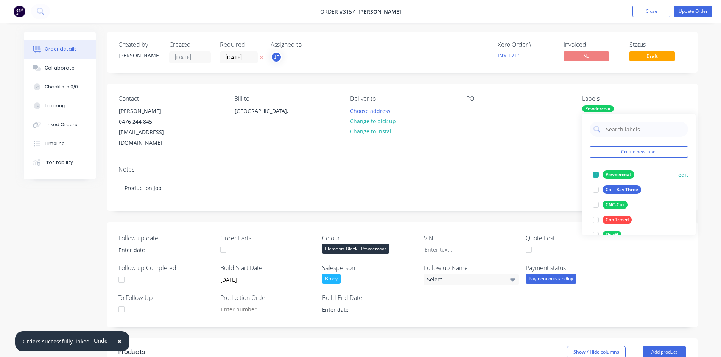
click at [594, 175] on div at bounding box center [595, 174] width 15 height 15
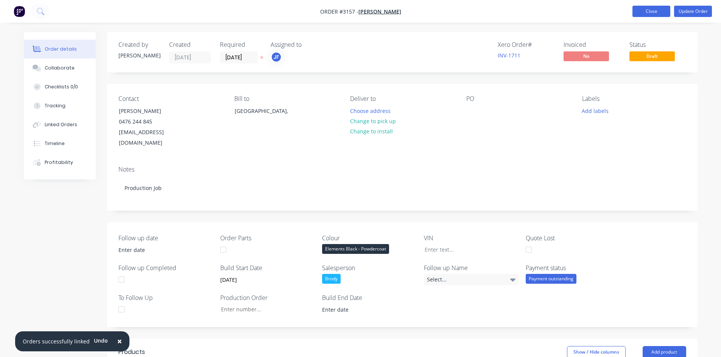
click at [645, 13] on button "Close" at bounding box center [651, 11] width 38 height 11
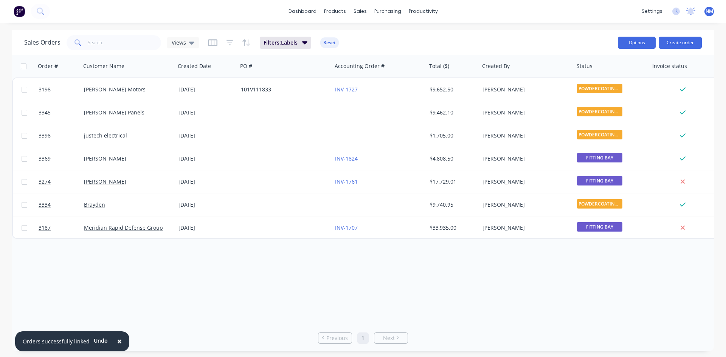
click at [632, 41] on button "Options" at bounding box center [637, 43] width 38 height 12
click at [587, 94] on div "Export" at bounding box center [614, 92] width 70 height 11
click at [638, 42] on button "Options" at bounding box center [637, 43] width 38 height 12
click at [598, 91] on div "Export" at bounding box center [614, 92] width 70 height 11
click at [550, 292] on div "Order # Customer Name Created Date PO # Accounting Order # Total ($) Created By…" at bounding box center [363, 190] width 702 height 270
